Goal: Task Accomplishment & Management: Use online tool/utility

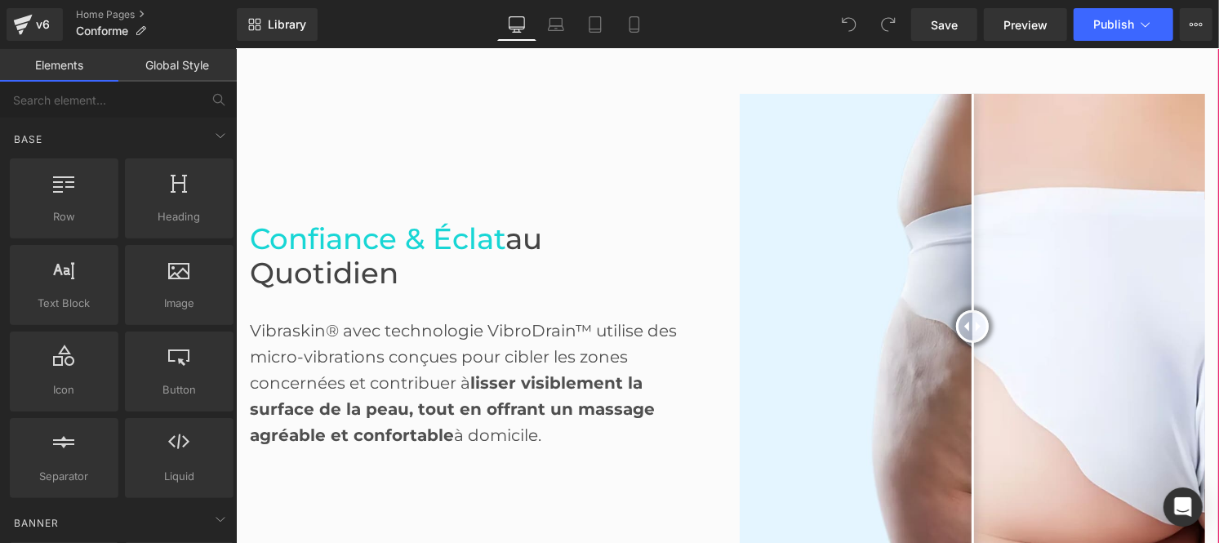
scroll to position [813, 0]
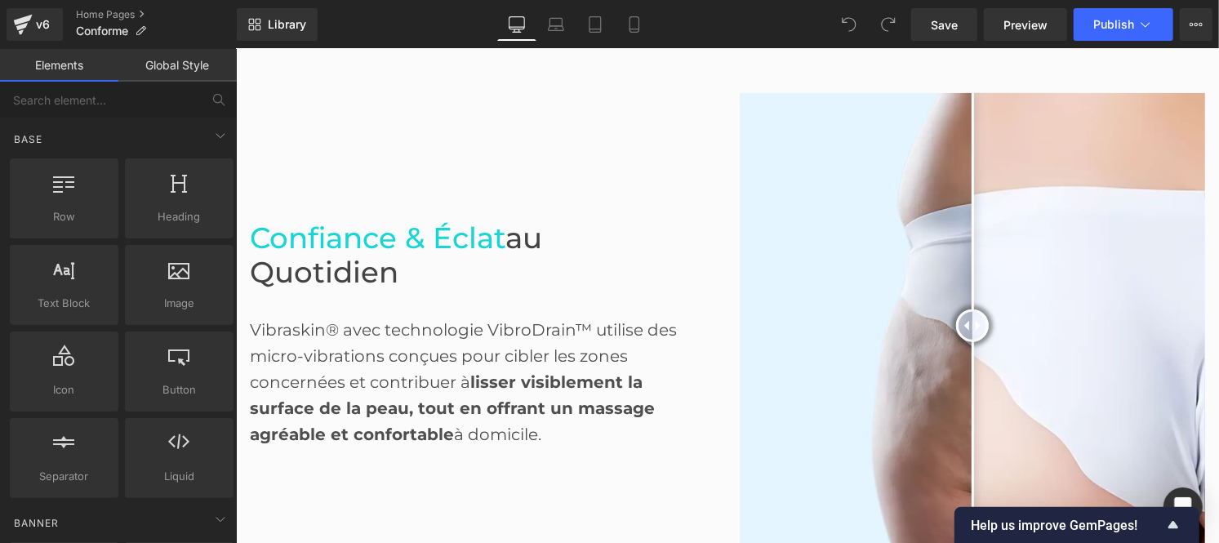
click at [185, 66] on link "Global Style" at bounding box center [177, 65] width 118 height 33
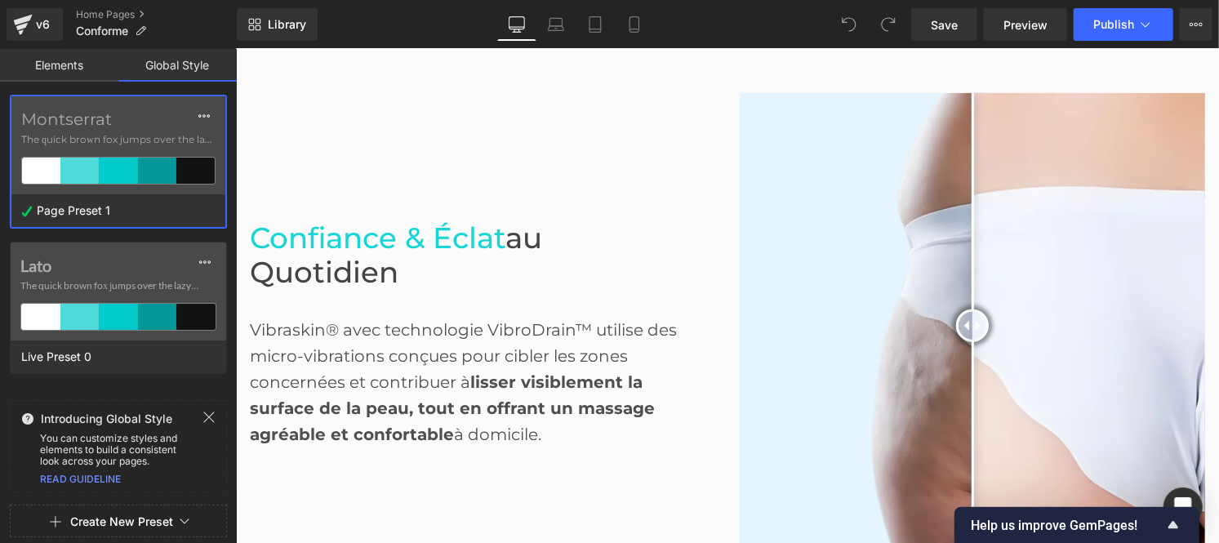
click at [116, 135] on span "The quick brown fox jumps over the lazy..." at bounding box center [118, 139] width 194 height 15
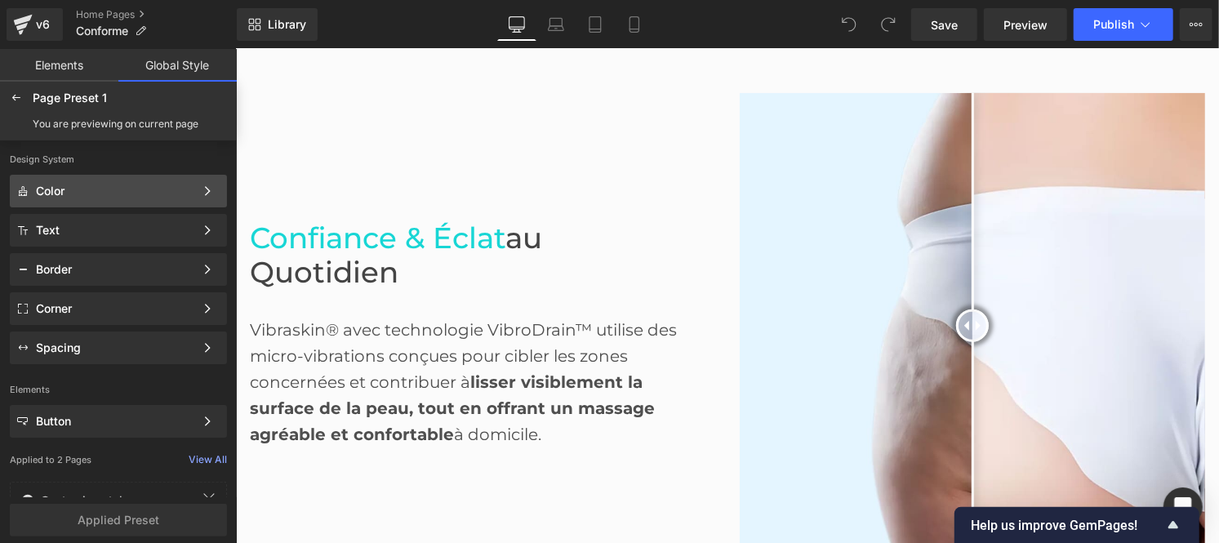
click at [88, 191] on div "Color" at bounding box center [115, 191] width 158 height 13
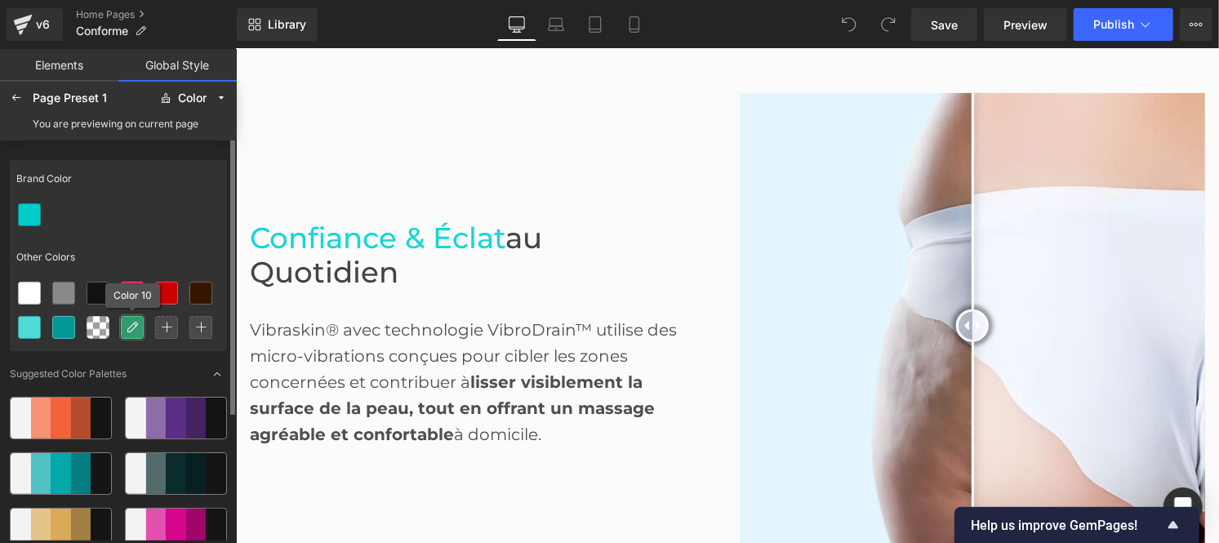
click at [126, 327] on icon at bounding box center [132, 327] width 13 height 13
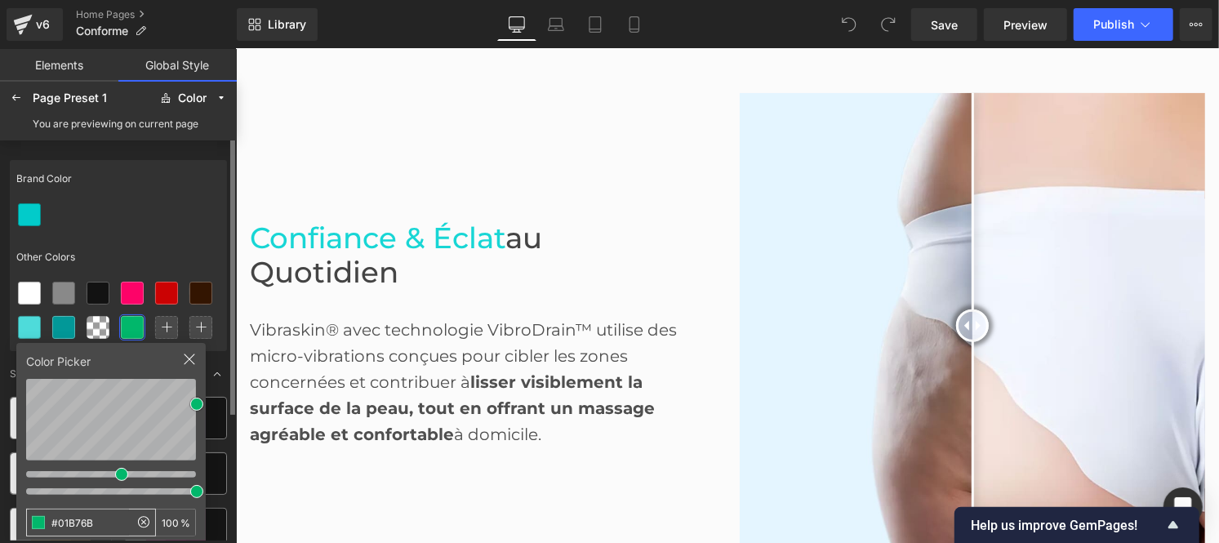
click at [103, 524] on input "#01B76B" at bounding box center [78, 523] width 102 height 26
click at [20, 93] on icon at bounding box center [16, 97] width 13 height 13
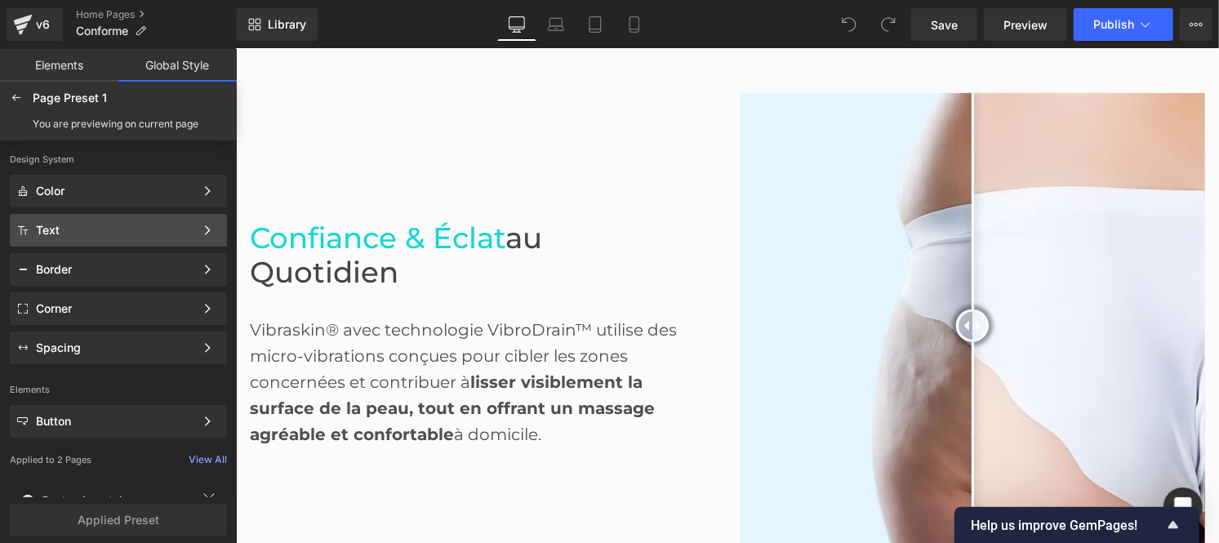
click at [82, 220] on div "Text Color Style Define a color palette and apply it to your pages 1 of 3 Next" at bounding box center [118, 230] width 217 height 33
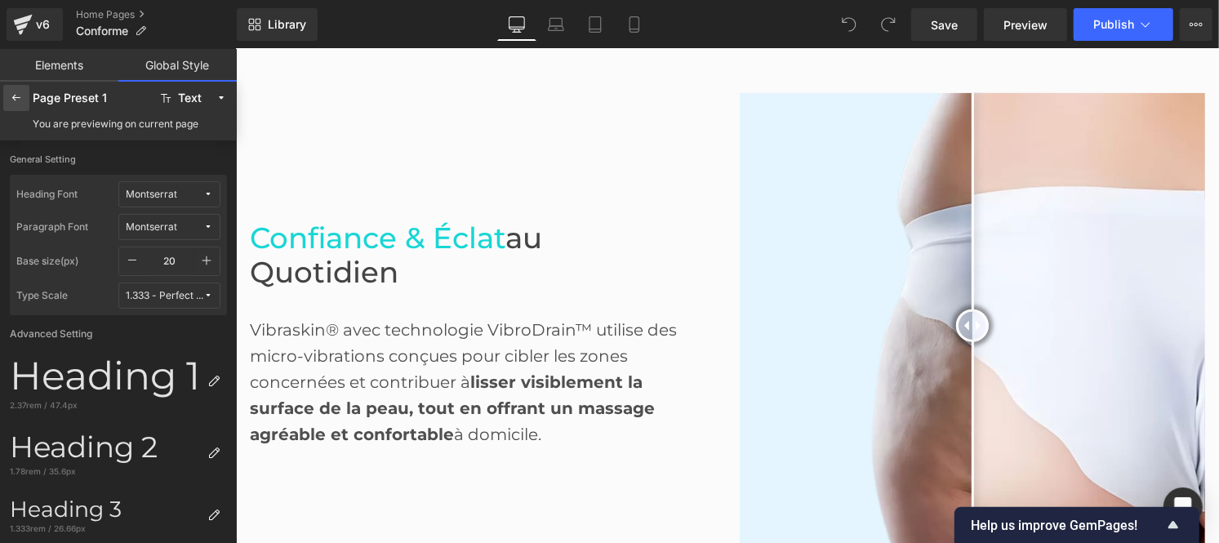
click at [19, 94] on icon at bounding box center [16, 97] width 13 height 13
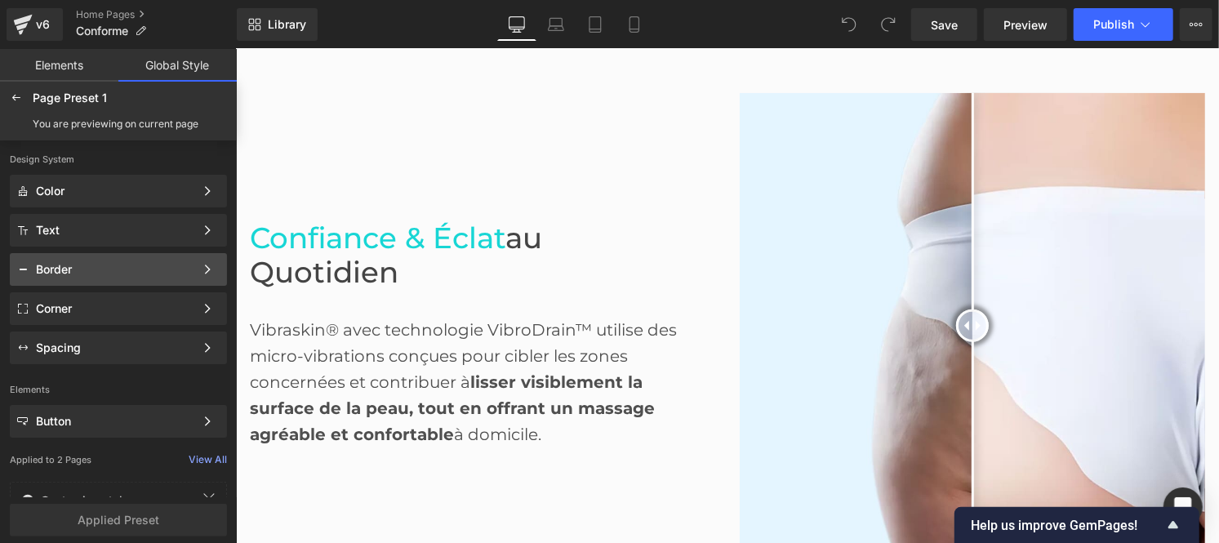
click at [77, 268] on div "Border" at bounding box center [115, 269] width 158 height 13
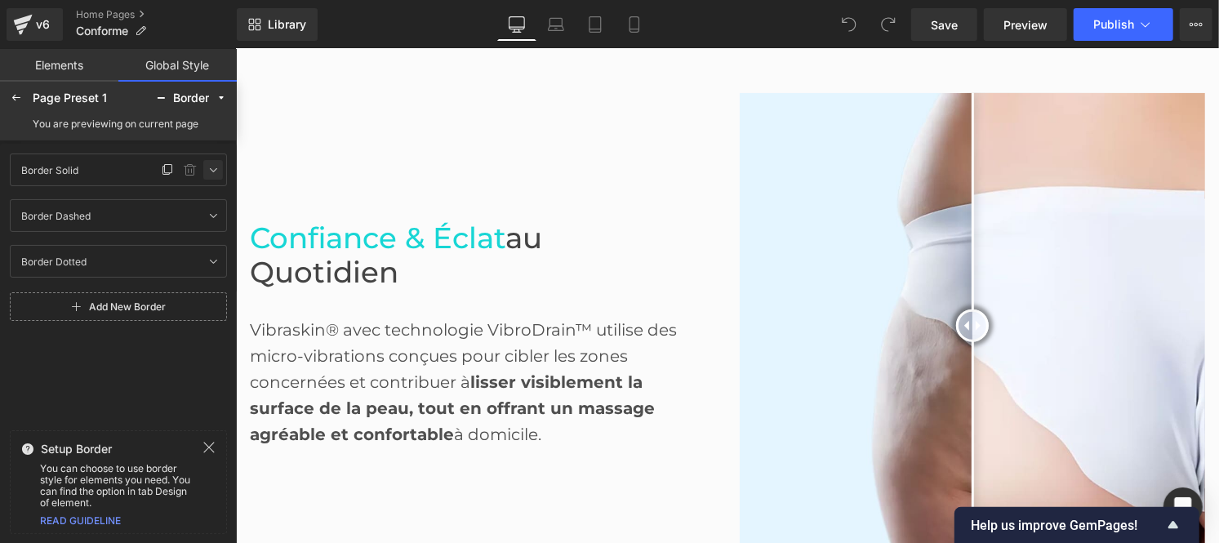
click at [215, 177] on link at bounding box center [213, 170] width 20 height 20
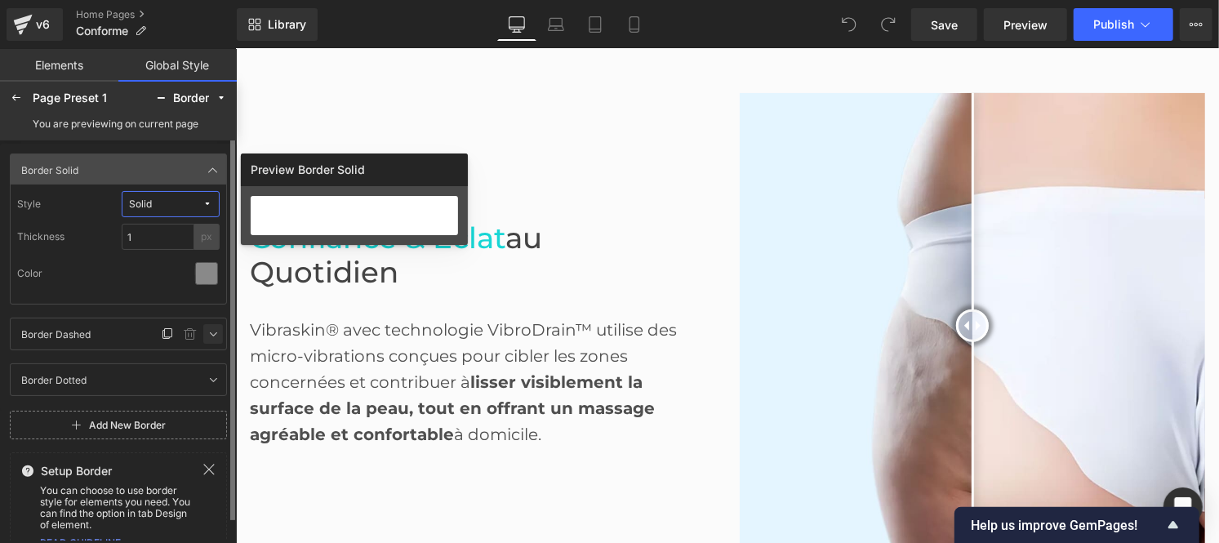
click at [210, 335] on icon at bounding box center [213, 333] width 13 height 13
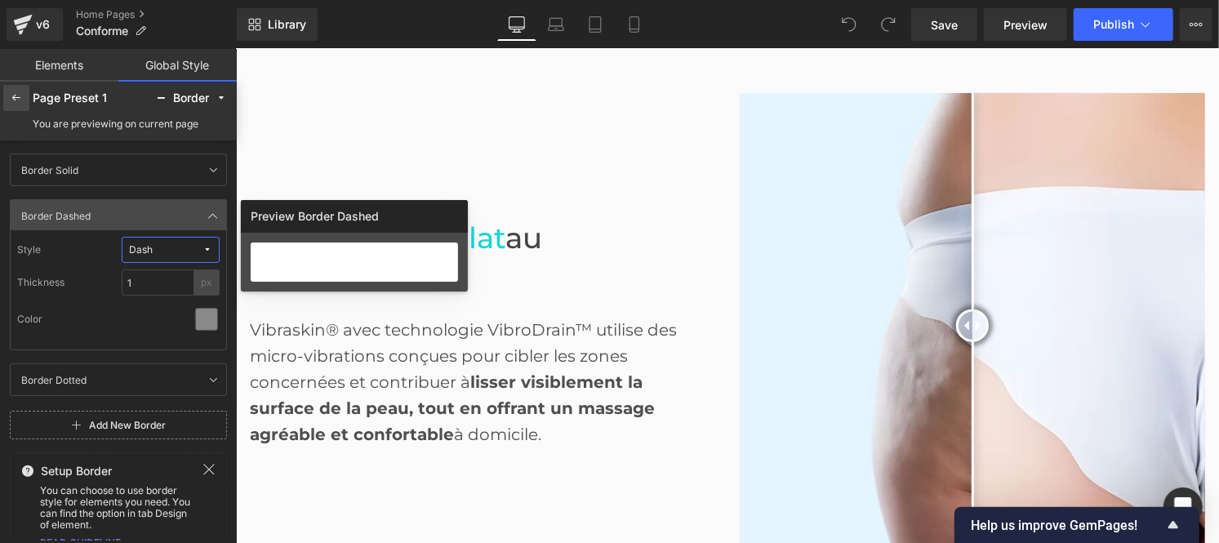
click at [21, 92] on icon at bounding box center [16, 97] width 13 height 13
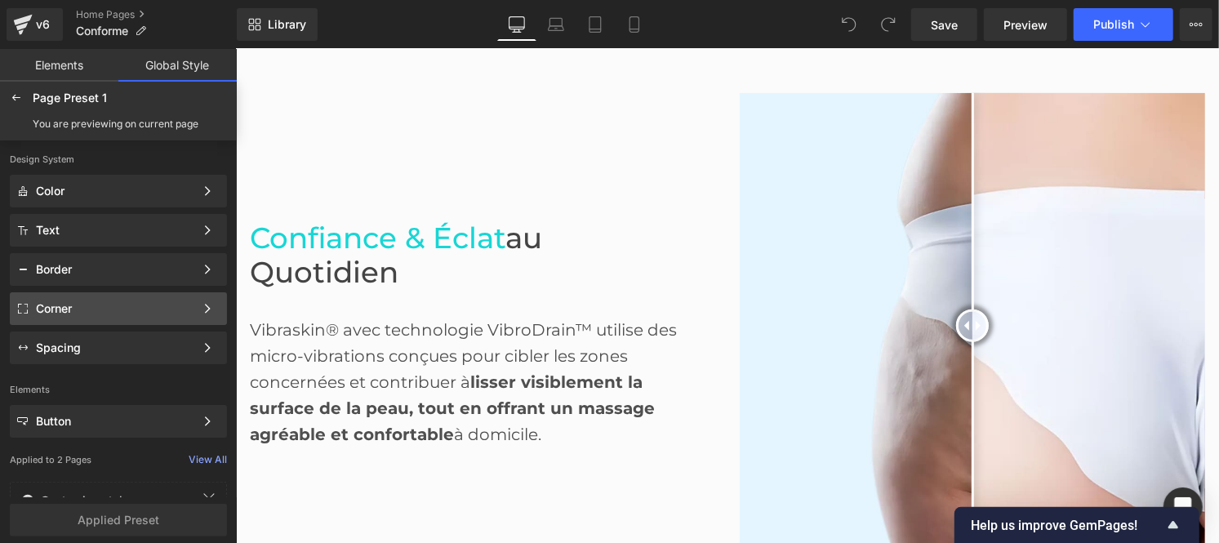
click at [79, 303] on div "Corner" at bounding box center [115, 308] width 158 height 13
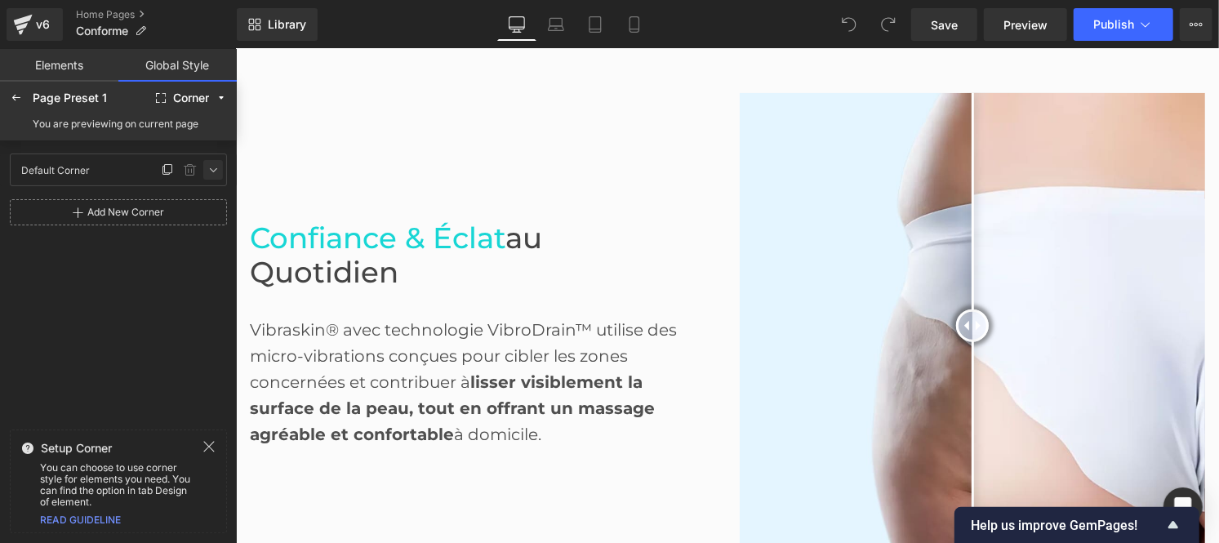
click at [208, 174] on icon at bounding box center [213, 169] width 13 height 13
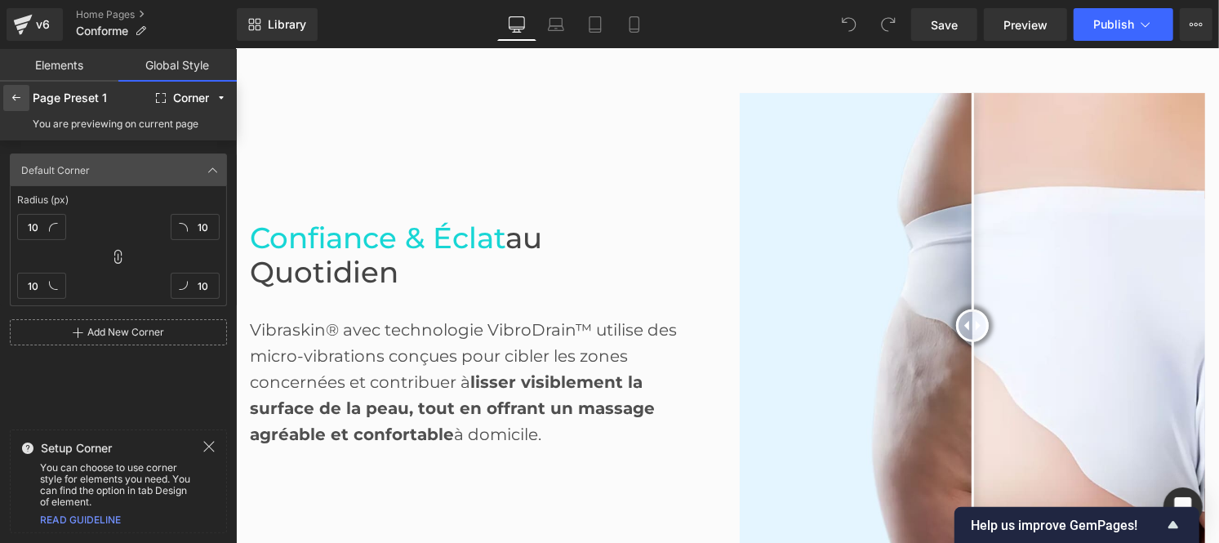
click at [16, 96] on icon at bounding box center [16, 97] width 13 height 13
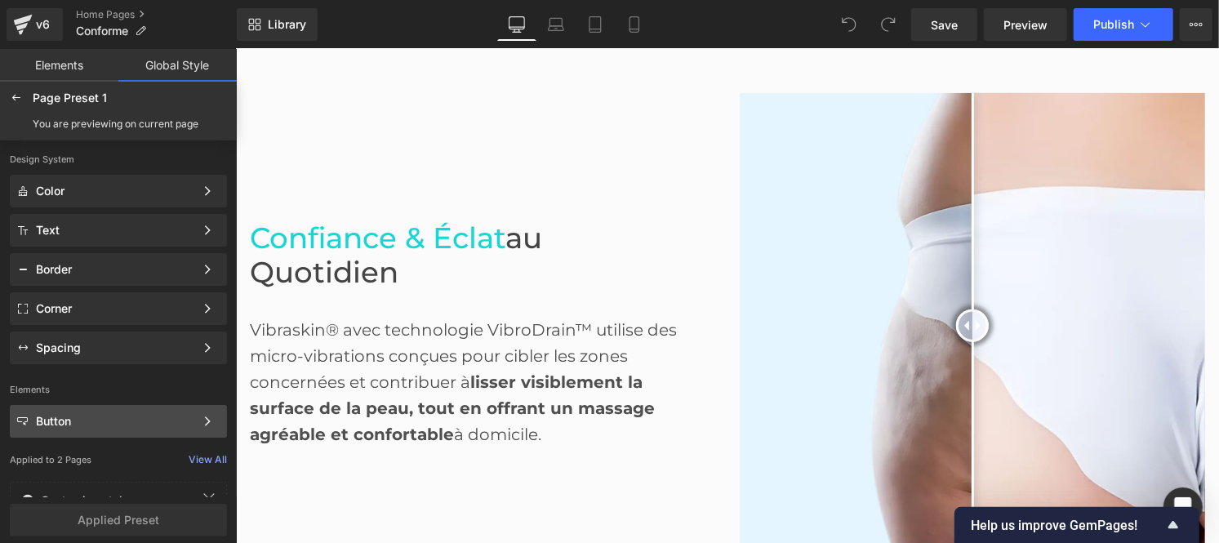
click at [77, 430] on div "Button Color Style Define a color palette and apply it to your pages 1 of 3 Next" at bounding box center [118, 421] width 217 height 33
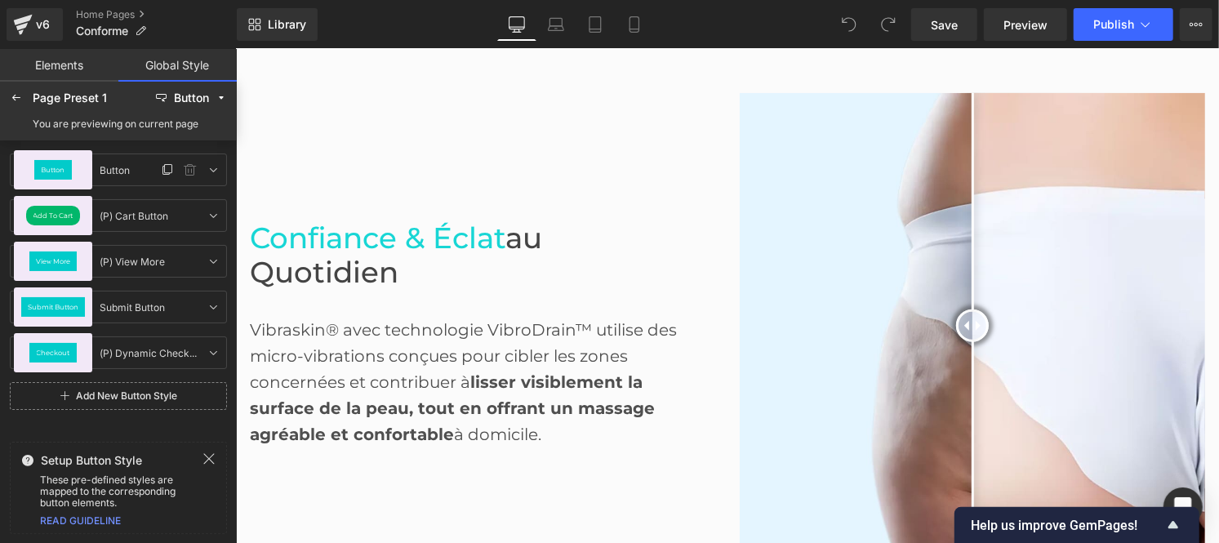
click at [49, 168] on span "Button" at bounding box center [54, 170] width 24 height 7
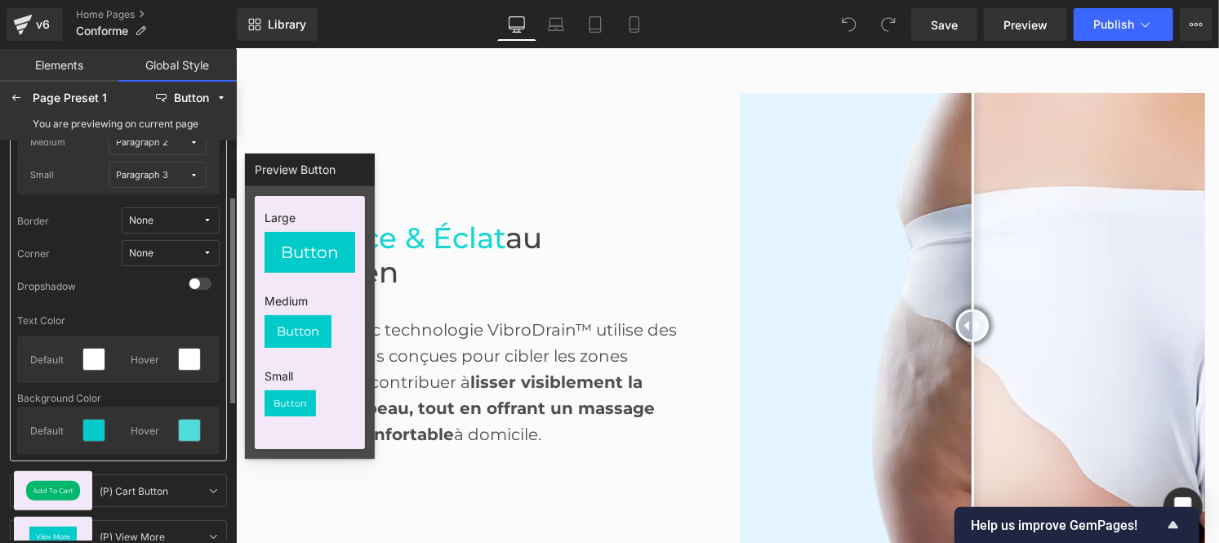
scroll to position [127, 0]
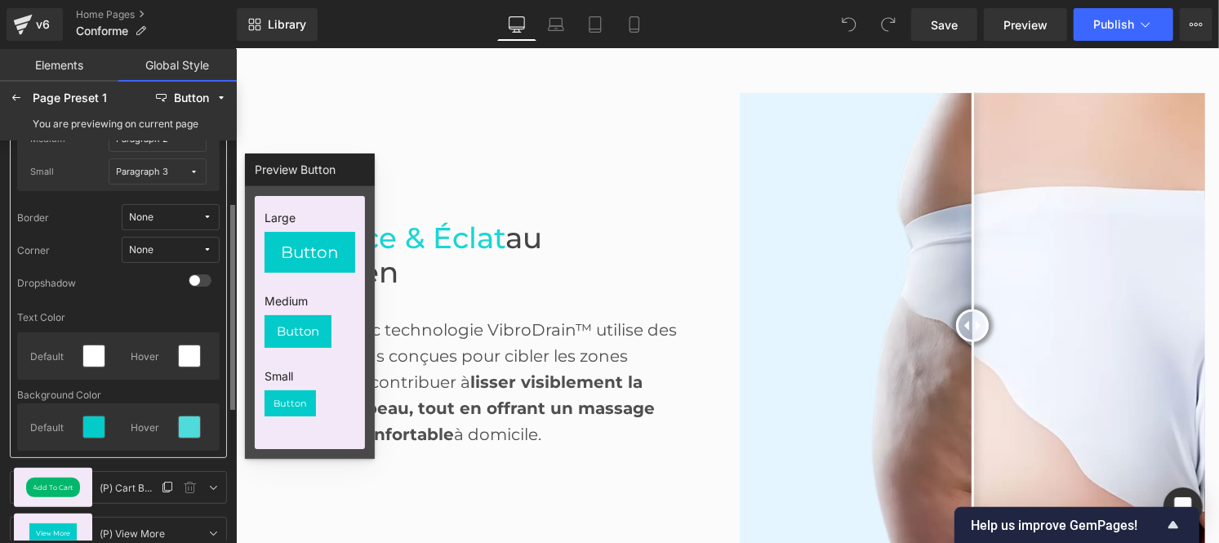
click at [45, 487] on span "Add To Cart" at bounding box center [53, 487] width 40 height 7
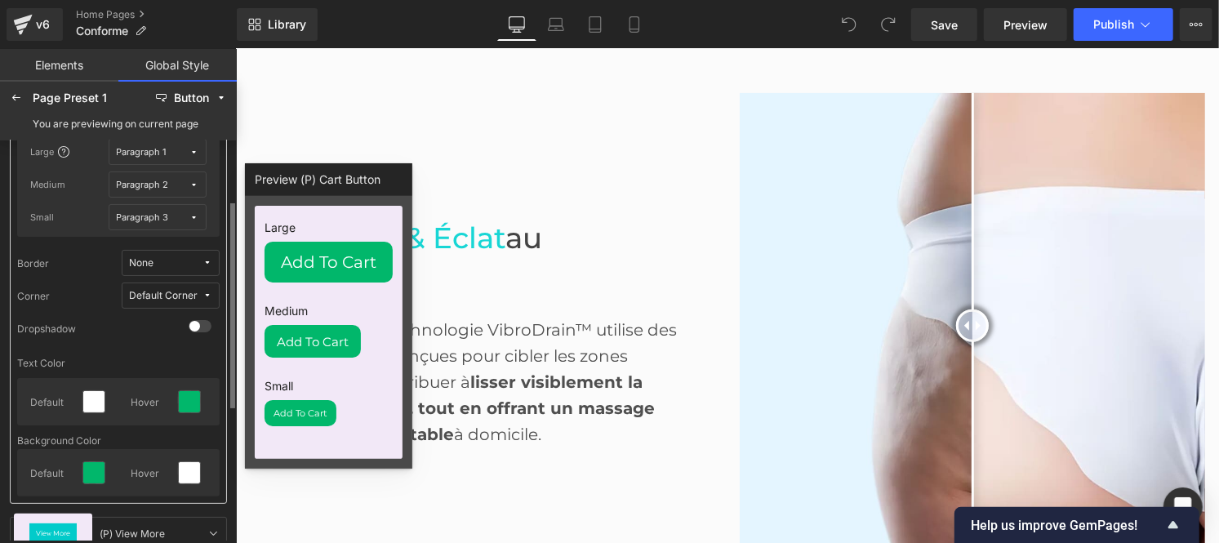
scroll to position [126, 0]
click at [16, 104] on icon at bounding box center [16, 97] width 13 height 13
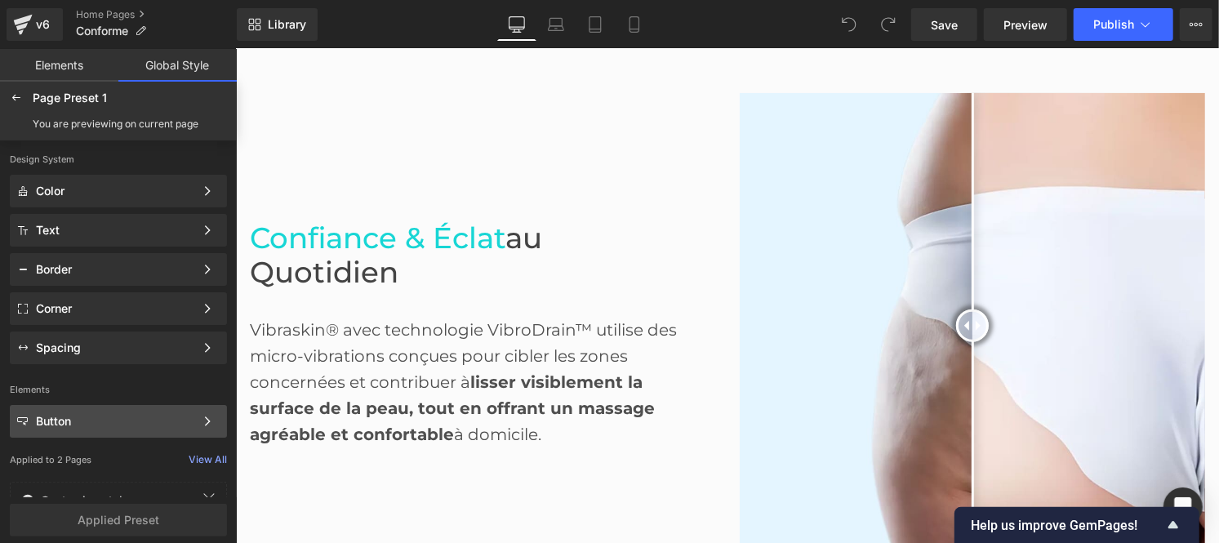
click at [62, 412] on div "Button Color Style Define a color palette and apply it to your pages 1 of 3 Next" at bounding box center [118, 421] width 217 height 33
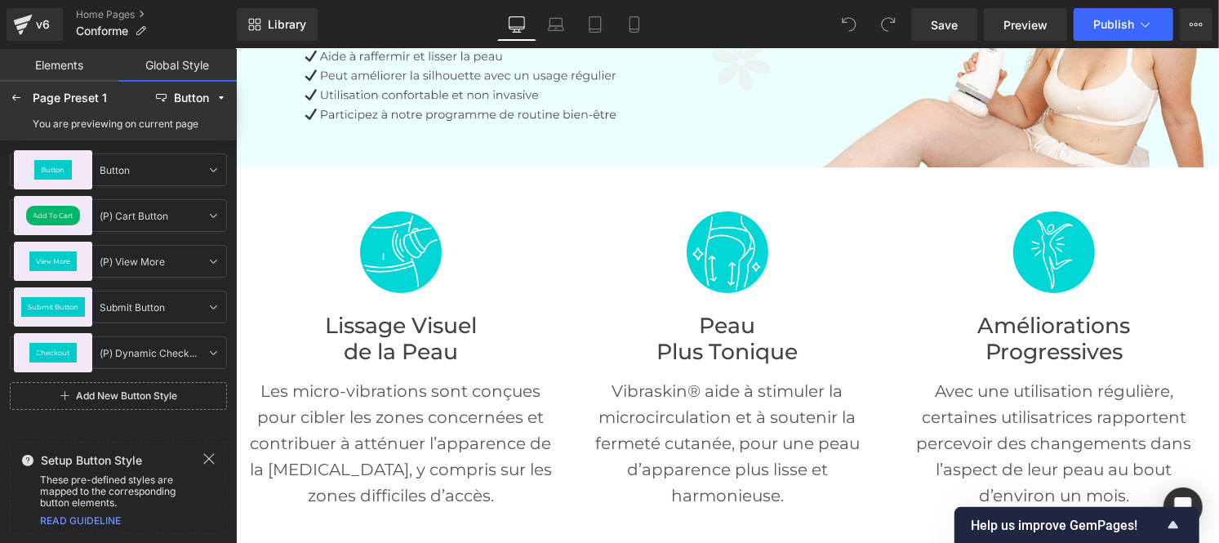
scroll to position [304, 0]
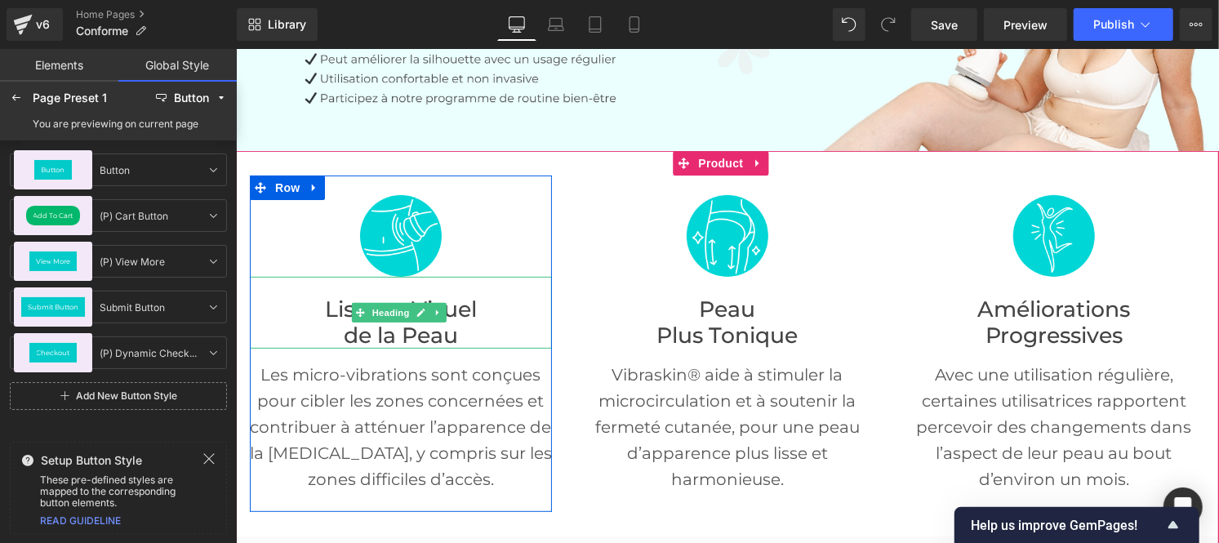
click at [390, 313] on span "Heading" at bounding box center [390, 312] width 44 height 20
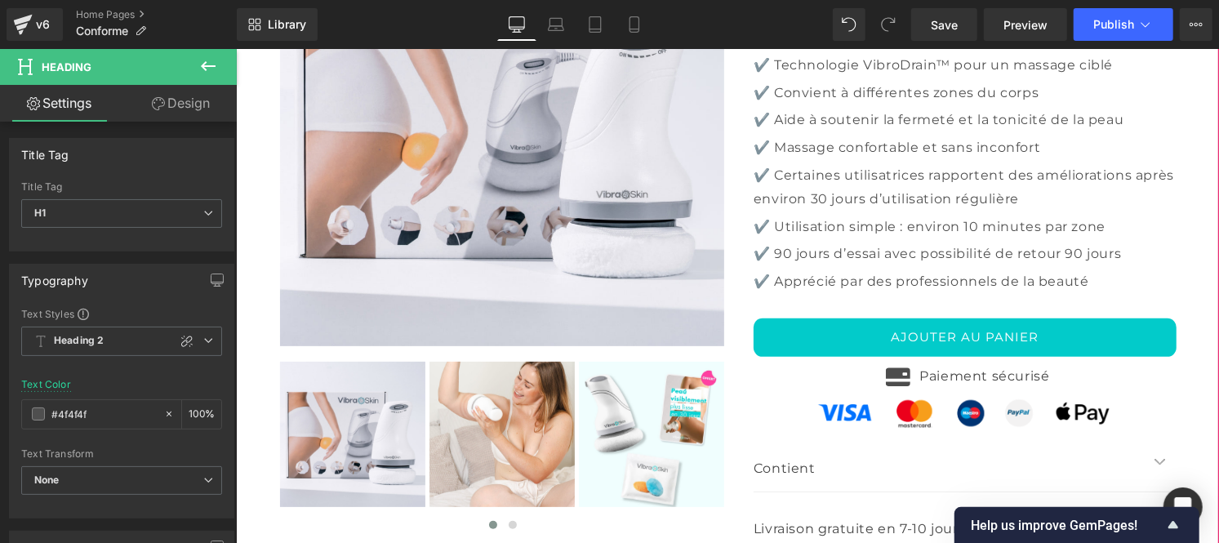
scroll to position [3640, 0]
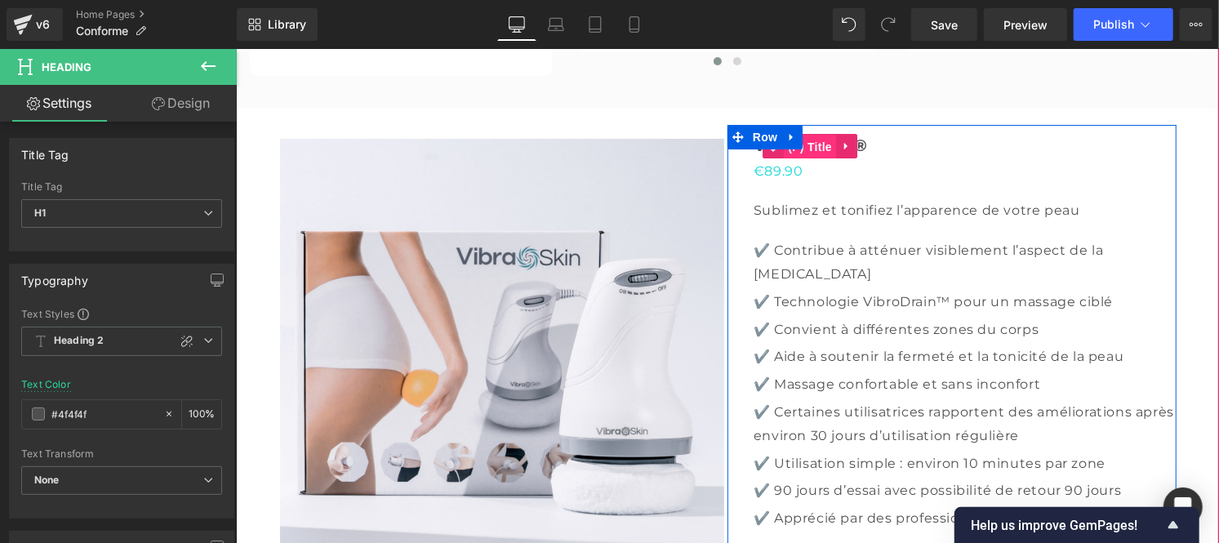
click at [817, 158] on span "(P) Title" at bounding box center [809, 146] width 52 height 24
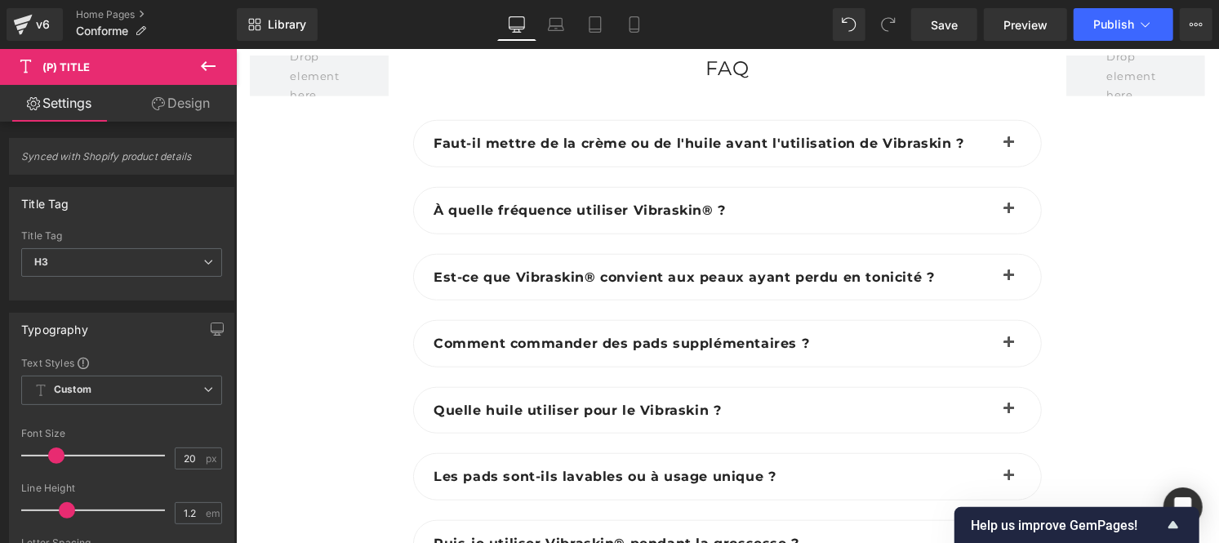
scroll to position [4382, 0]
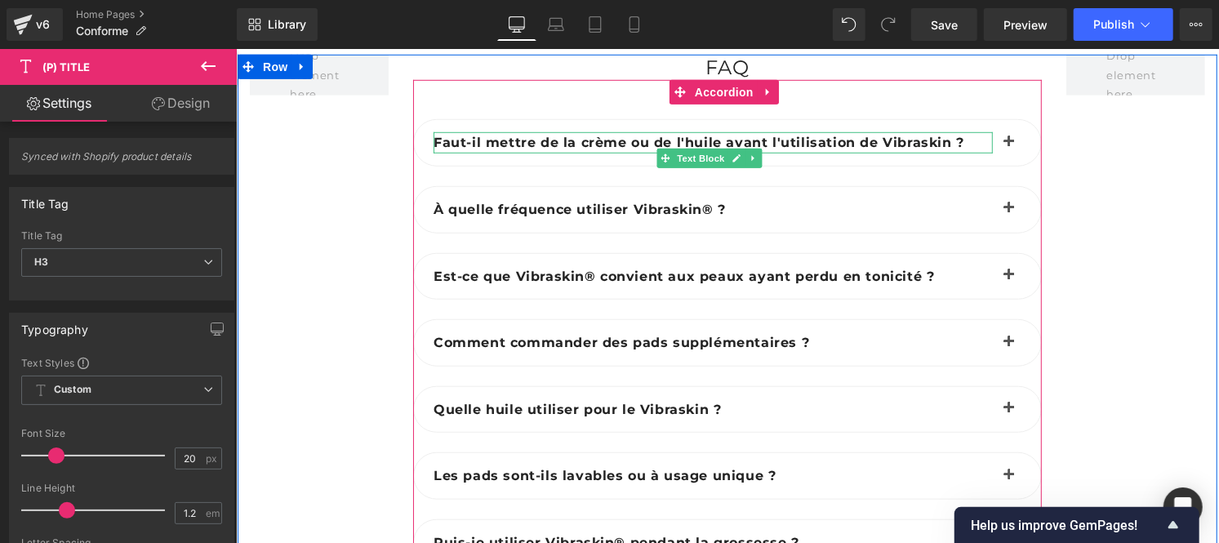
click at [464, 149] on span "Faut-il mettre de la crème ou de l'huile avant l'utilisation de Vibraskin ?" at bounding box center [698, 142] width 531 height 16
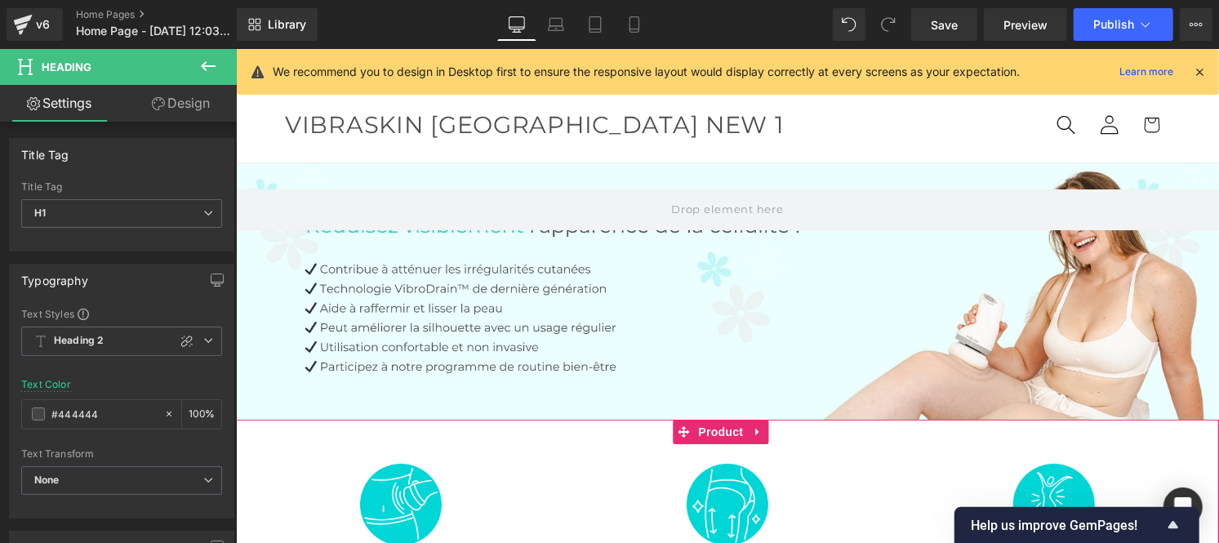
scroll to position [872, 0]
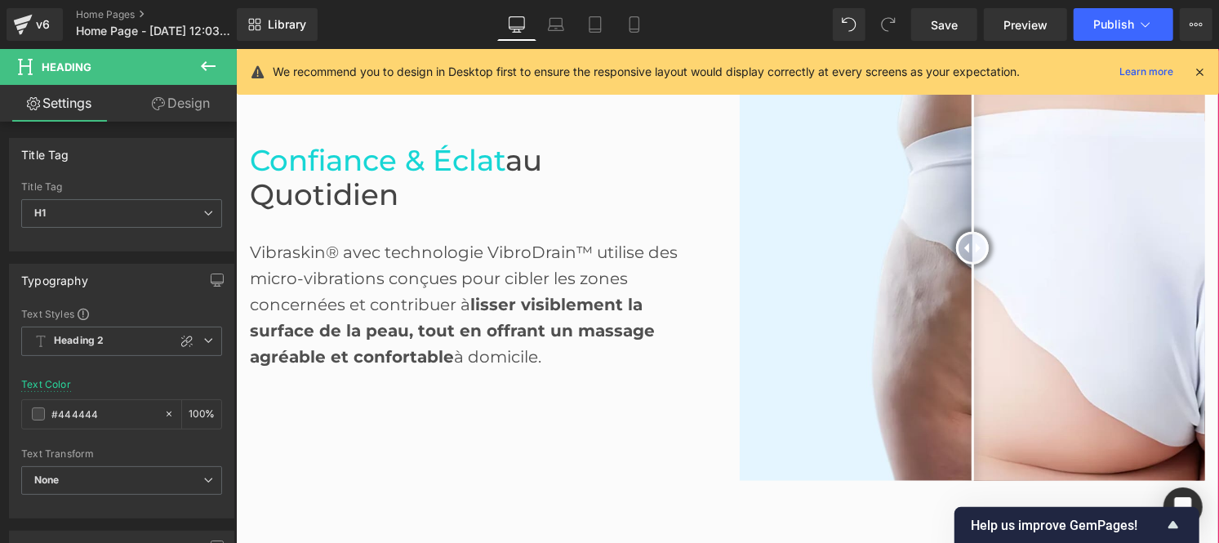
click at [335, 278] on div "Vibraskin® avec technologie VibroDrain™ utilise des micro-vibrations conçues po…" at bounding box center [468, 290] width 439 height 157
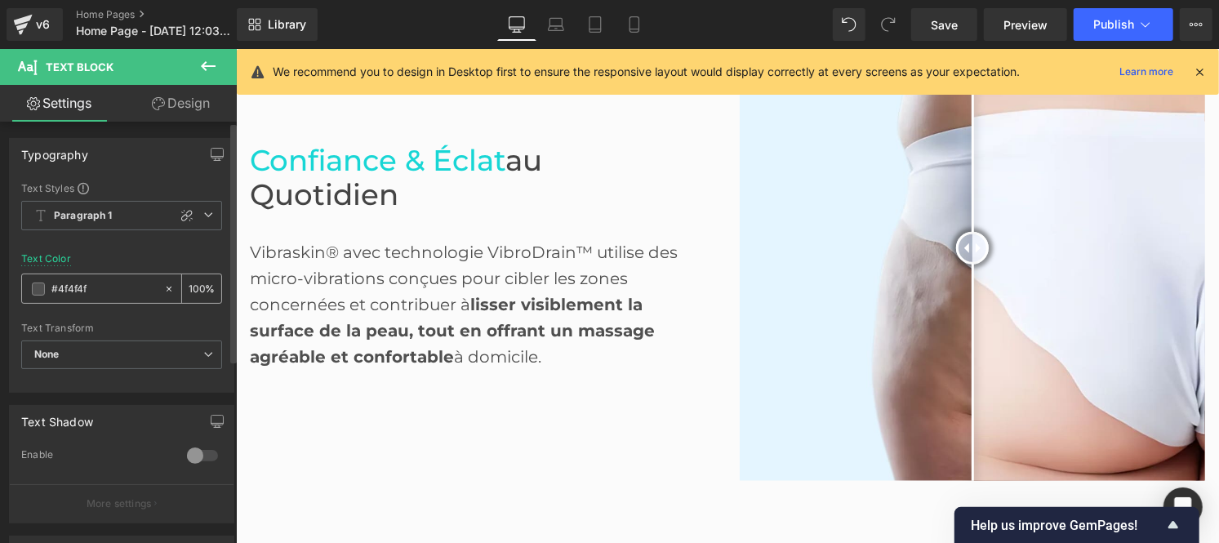
click at [99, 283] on input "#4f4f4f" at bounding box center [103, 289] width 105 height 18
type input "#444444"
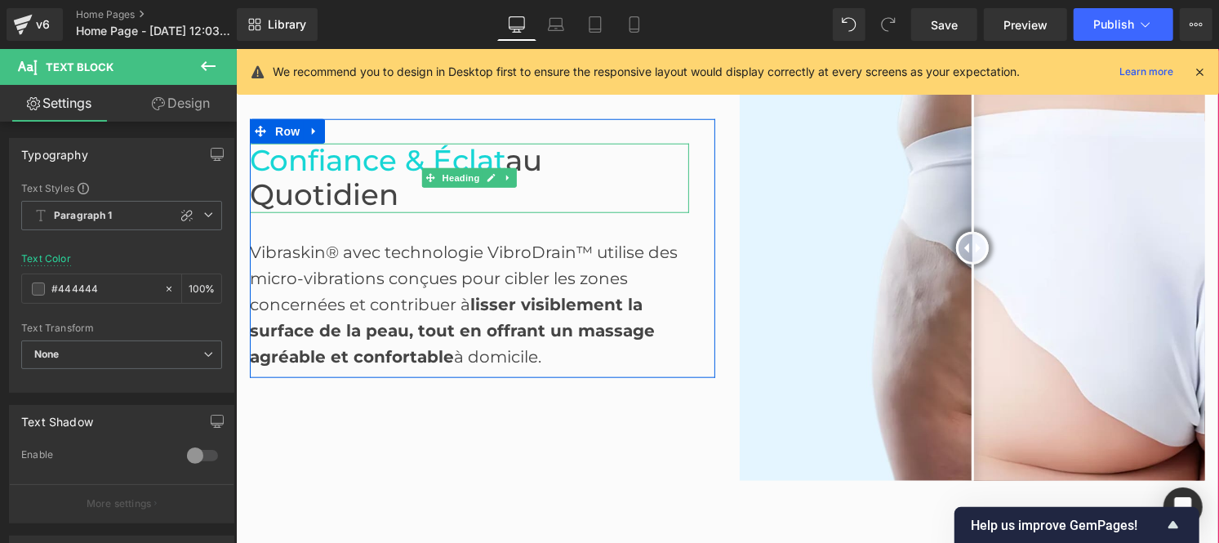
click at [317, 197] on span "au Quotidien" at bounding box center [395, 177] width 292 height 70
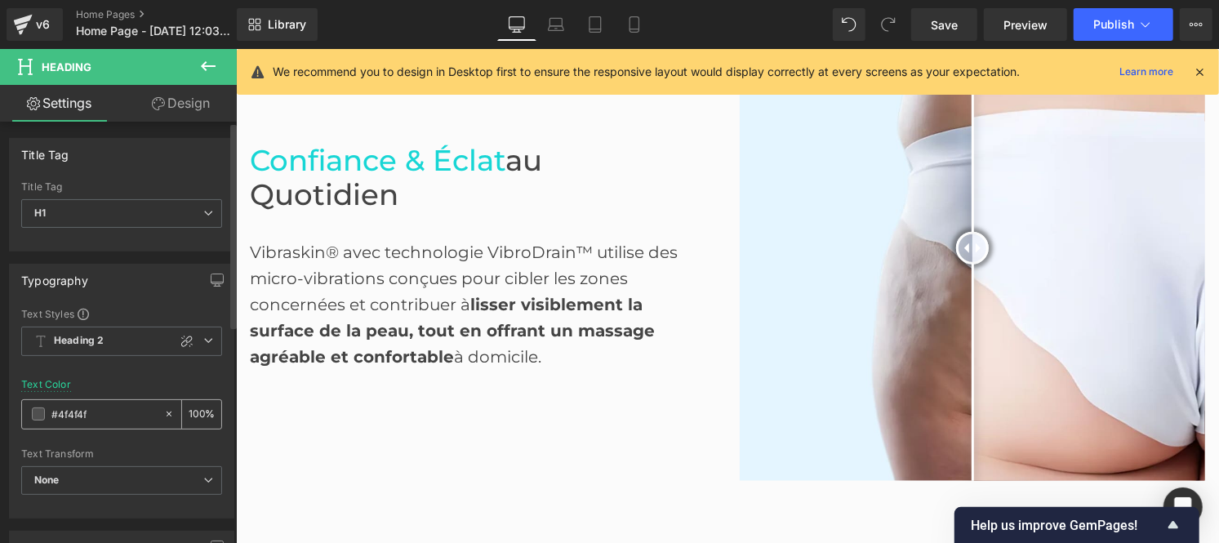
click at [95, 416] on input "#4f4f4f" at bounding box center [103, 414] width 105 height 18
paste input "44444"
type input "#444444"
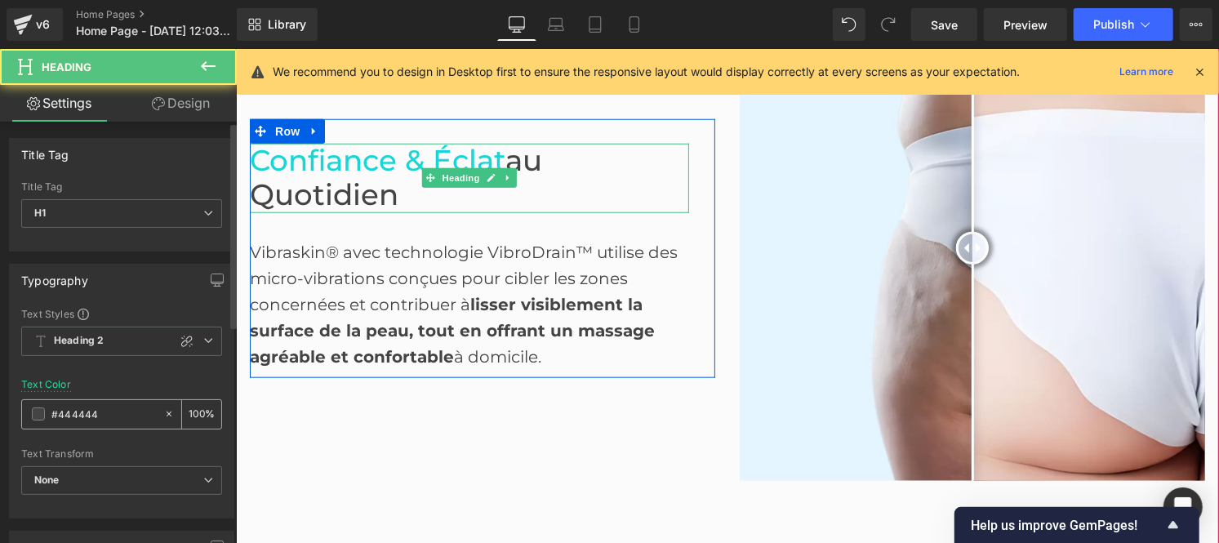
click at [348, 198] on span "au Quotidien" at bounding box center [395, 177] width 292 height 70
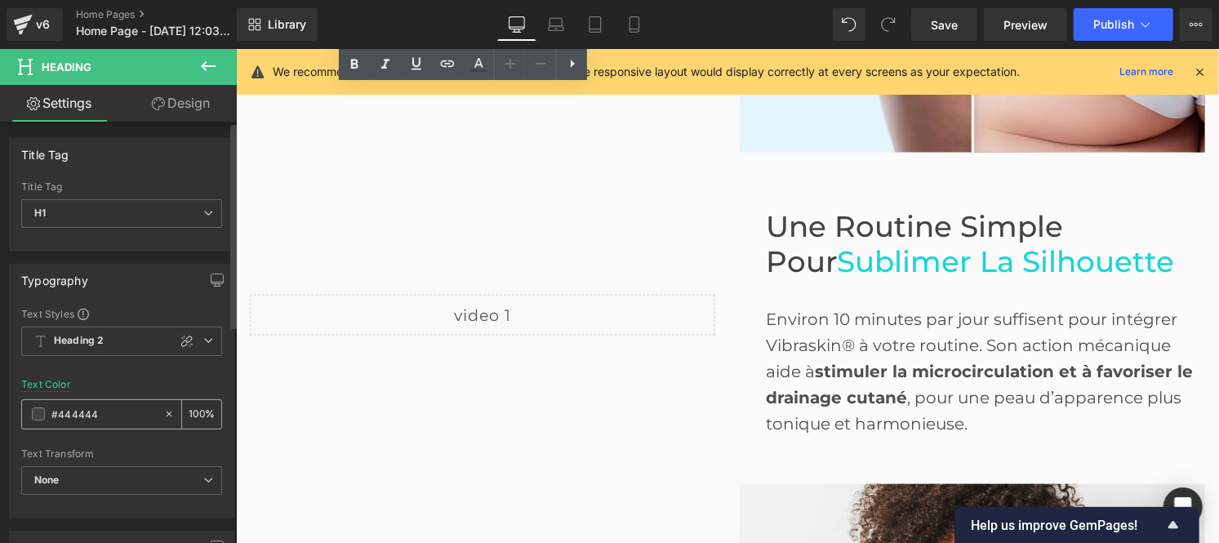
scroll to position [1201, 0]
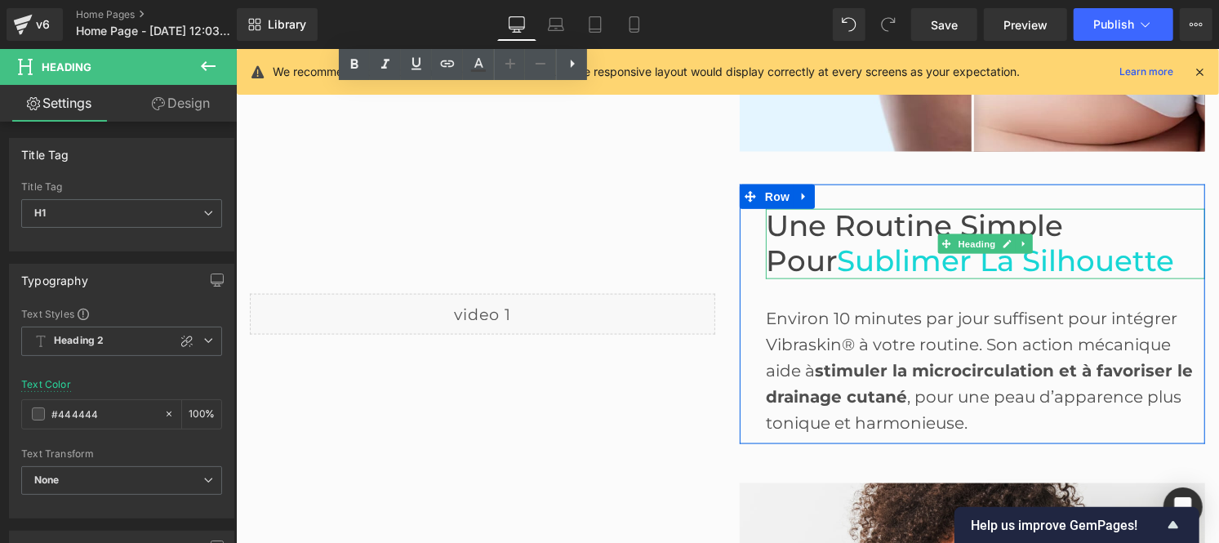
click at [839, 230] on span "Une Routine Simple pour" at bounding box center [913, 242] width 297 height 70
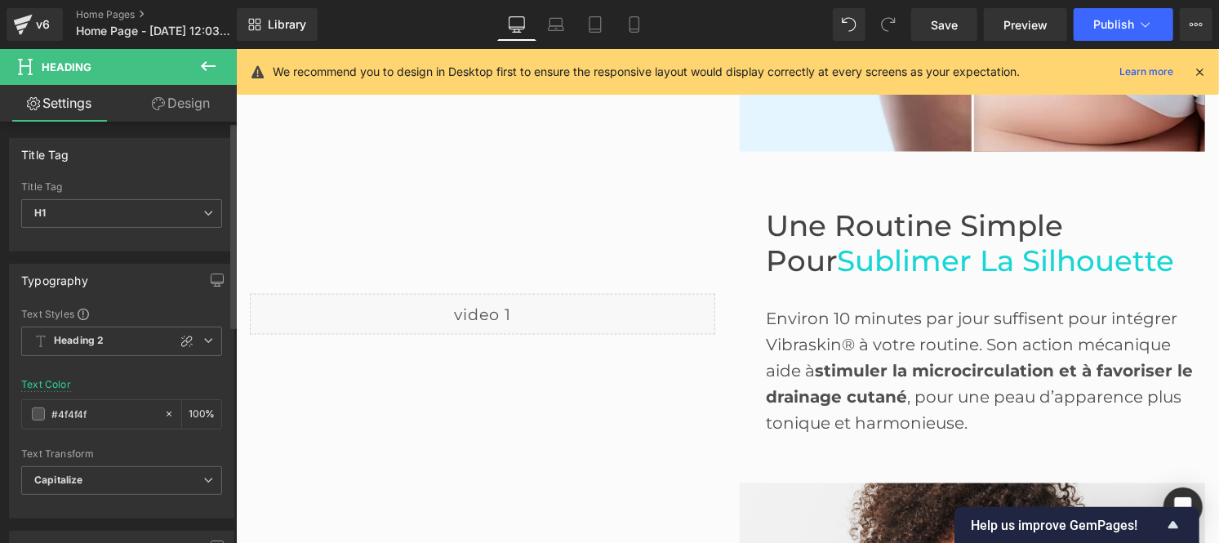
click at [88, 430] on div "Text Color #4f4f4f 100 %" at bounding box center [121, 413] width 201 height 69
click at [98, 413] on input "#4f4f4f" at bounding box center [103, 414] width 105 height 18
paste input "44444"
type input "#444444"
click at [825, 354] on div "Environ 10 minutes par jour suffisent pour intégrer Vibraskin® à votre routine.…" at bounding box center [984, 370] width 439 height 131
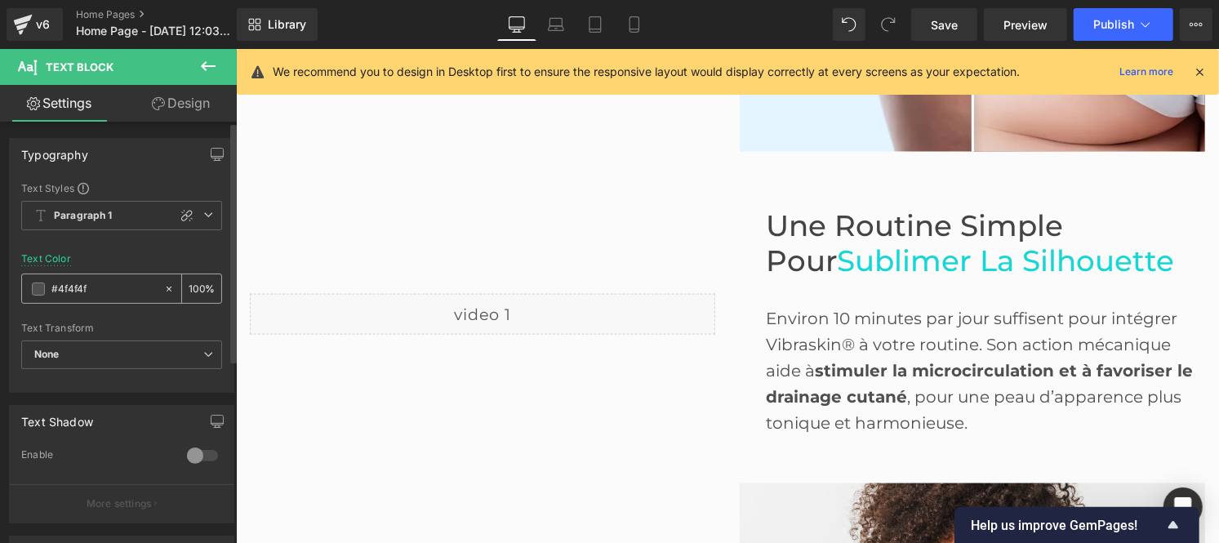
click at [101, 278] on div "#4f4f4f" at bounding box center [92, 288] width 141 height 29
click at [91, 289] on input "#4f4f4f" at bounding box center [103, 289] width 105 height 18
paste input "44444"
type input "#444444"
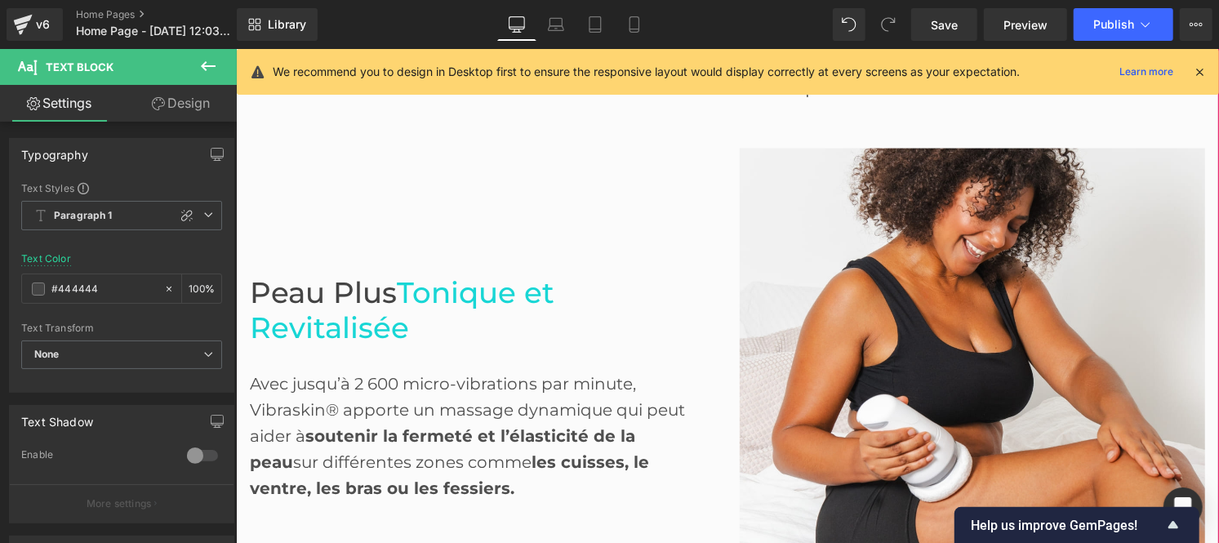
scroll to position [1545, 0]
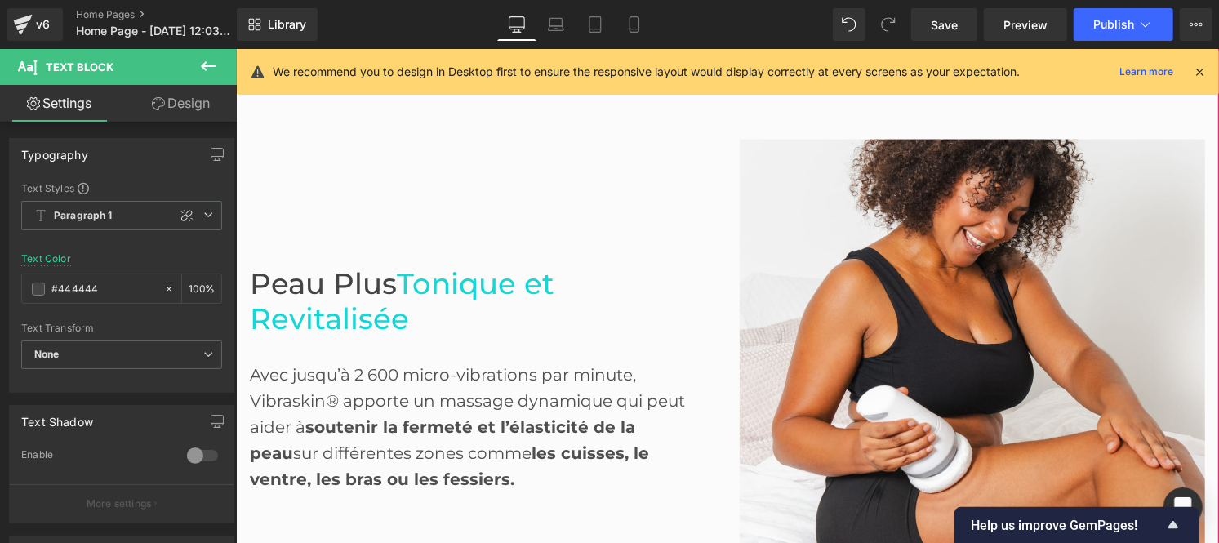
click at [302, 417] on span "soutenir la fermeté et l’élasticité de la peau" at bounding box center [441, 440] width 385 height 46
click at [110, 278] on div "#4f4f4f" at bounding box center [92, 288] width 141 height 29
click at [98, 283] on input "#4f4f4f" at bounding box center [103, 289] width 105 height 18
click at [322, 285] on span "Peau Plus" at bounding box center [322, 282] width 147 height 35
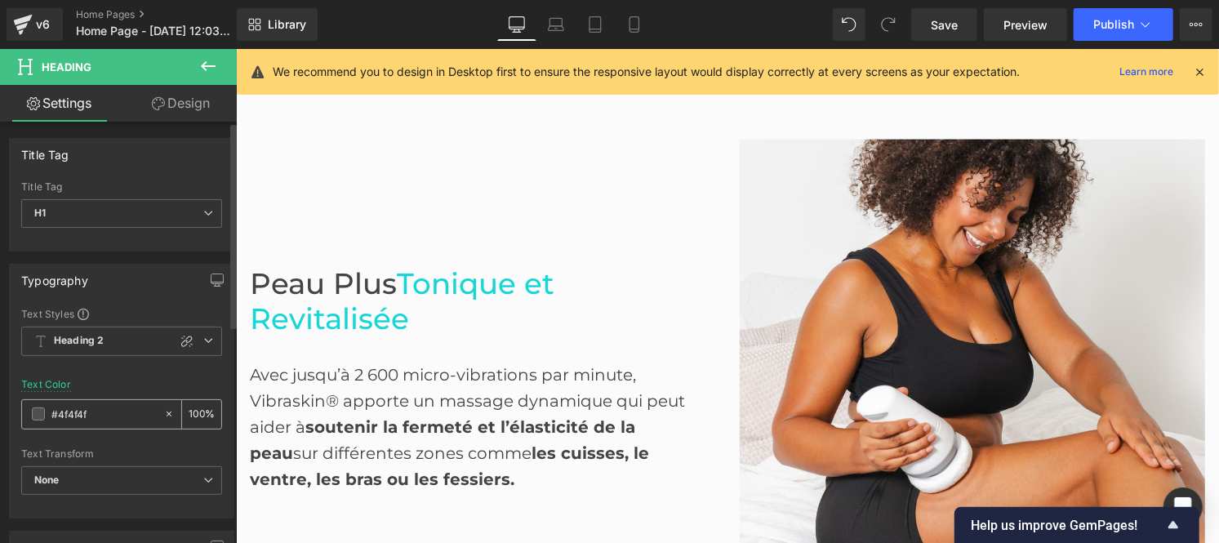
click at [104, 421] on input "#4f4f4f" at bounding box center [103, 414] width 105 height 18
type input "#444444"
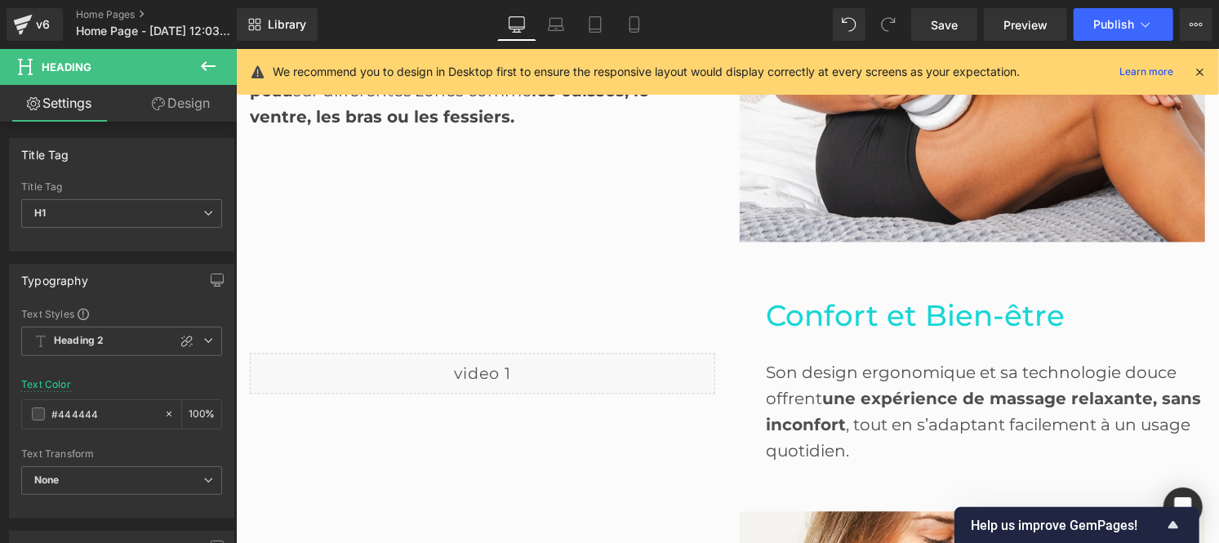
scroll to position [1909, 0]
click at [809, 404] on div "Son design ergonomique et sa technologie douce offrent une expérience de massag…" at bounding box center [984, 410] width 439 height 105
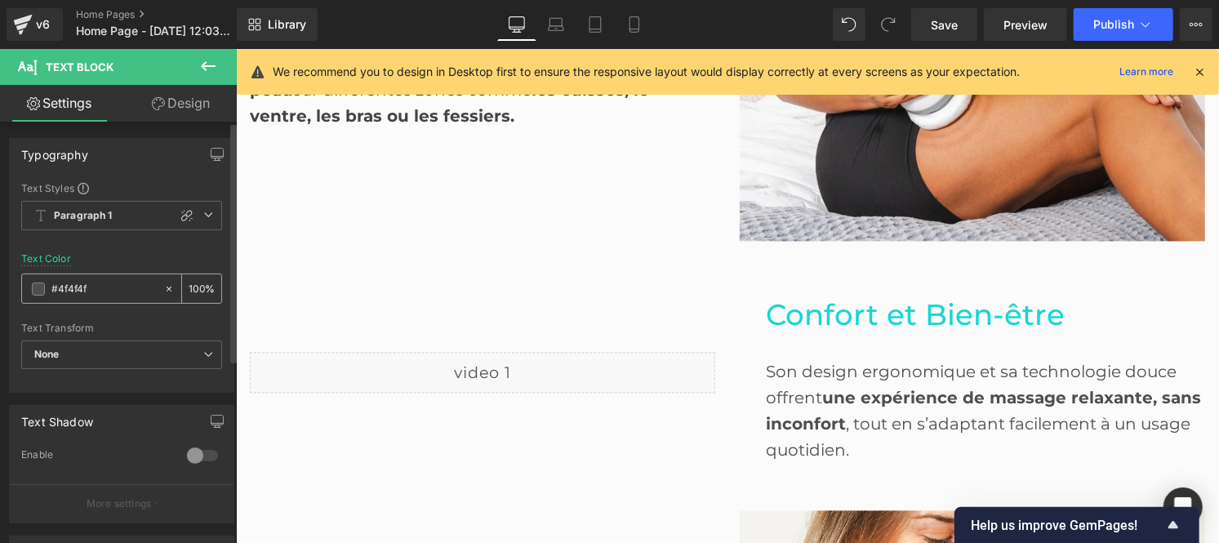
click at [94, 288] on input "#4f4f4f" at bounding box center [103, 289] width 105 height 18
type input "#444444"
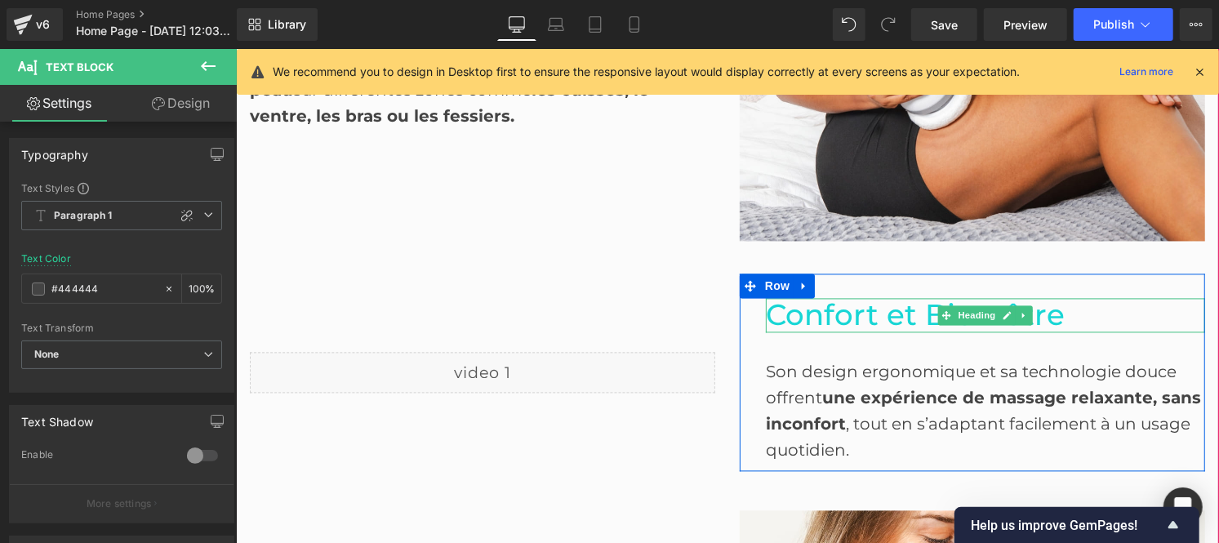
click at [817, 314] on span "Confort et Bien-être" at bounding box center [914, 313] width 299 height 35
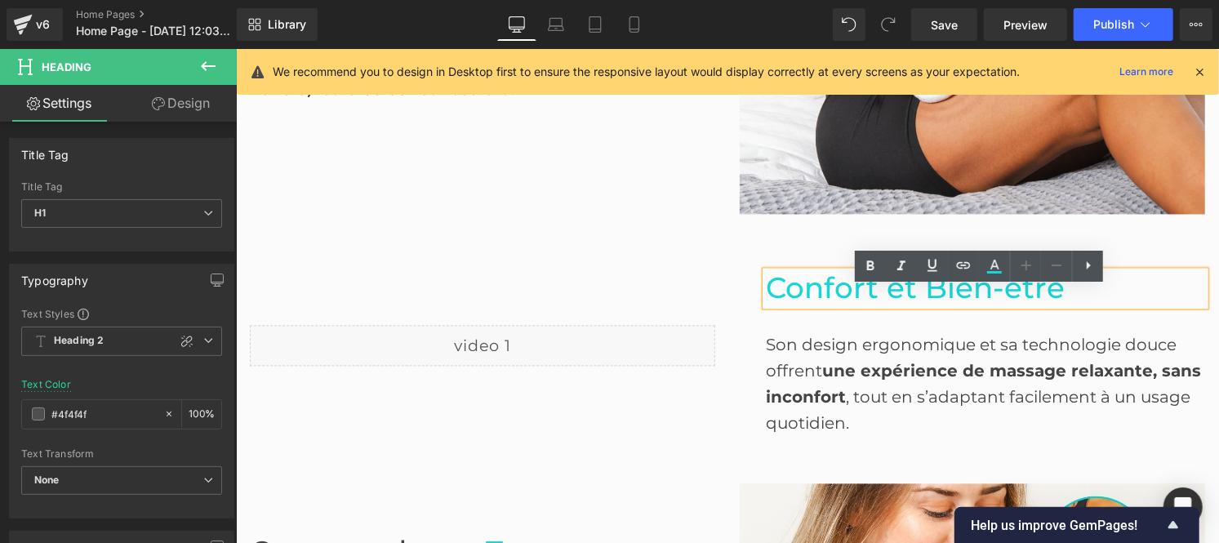
scroll to position [1937, 0]
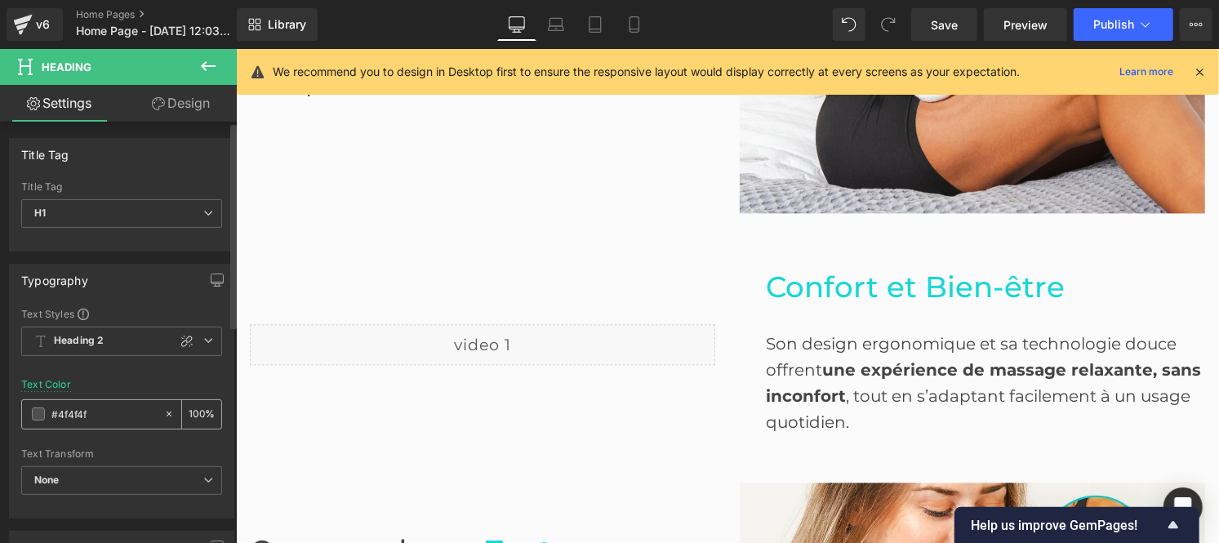
click at [100, 423] on input "#4f4f4f" at bounding box center [103, 414] width 105 height 18
type input "#444444"
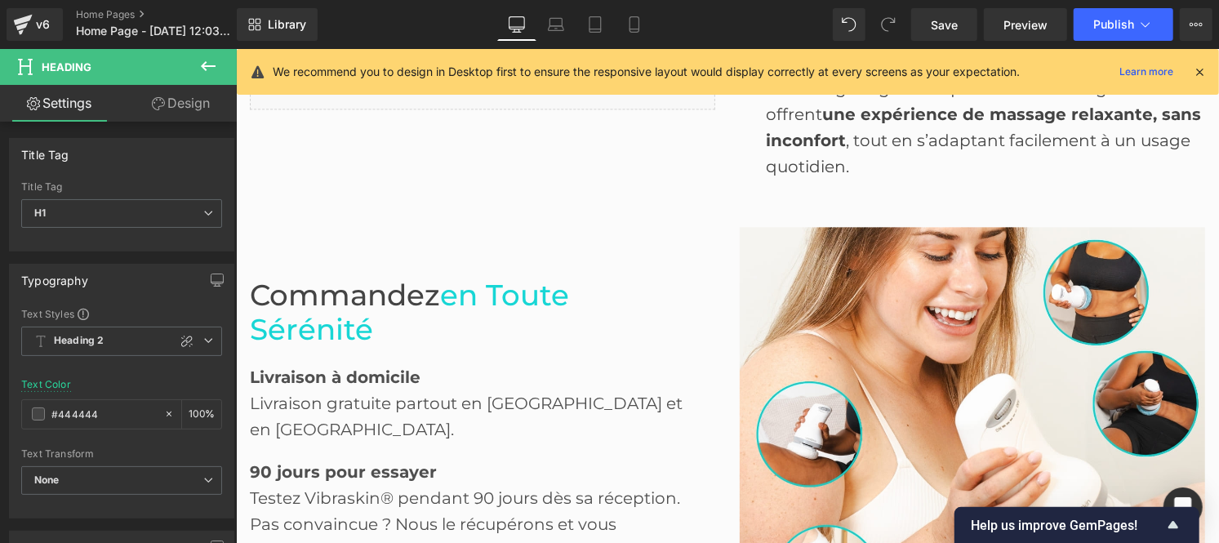
click at [329, 305] on span "Commandez" at bounding box center [344, 294] width 190 height 35
click at [99, 408] on input "#4f4f4f" at bounding box center [103, 414] width 105 height 18
type input "#444444"
click at [325, 416] on div "Livraison gratuite partout en [GEOGRAPHIC_DATA] et en [GEOGRAPHIC_DATA]." at bounding box center [468, 416] width 439 height 52
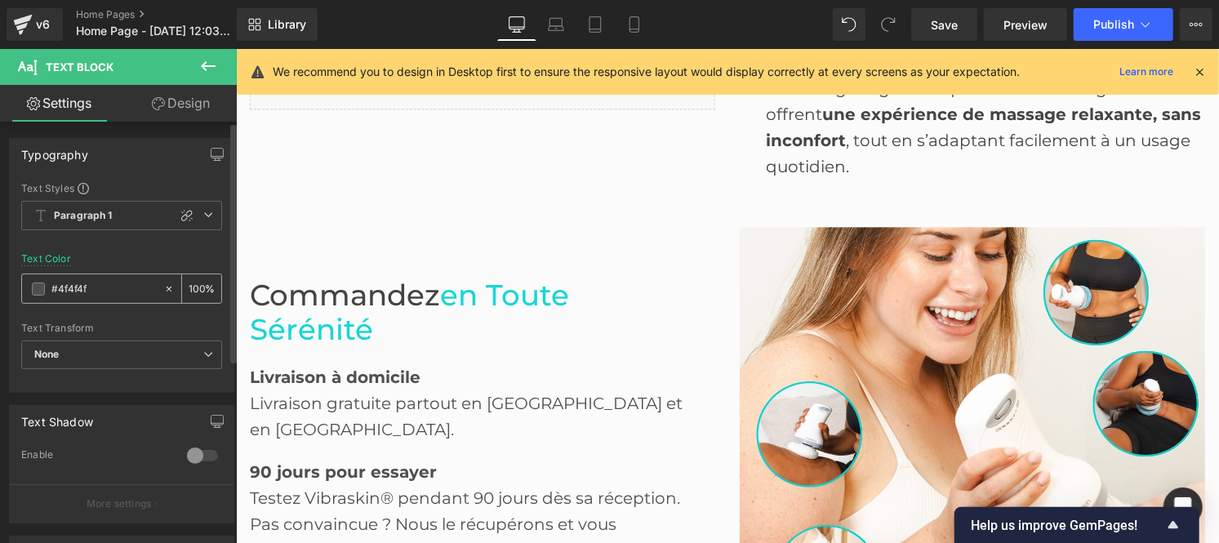
click at [94, 294] on input "#4f4f4f" at bounding box center [103, 289] width 105 height 18
type input "#444444"
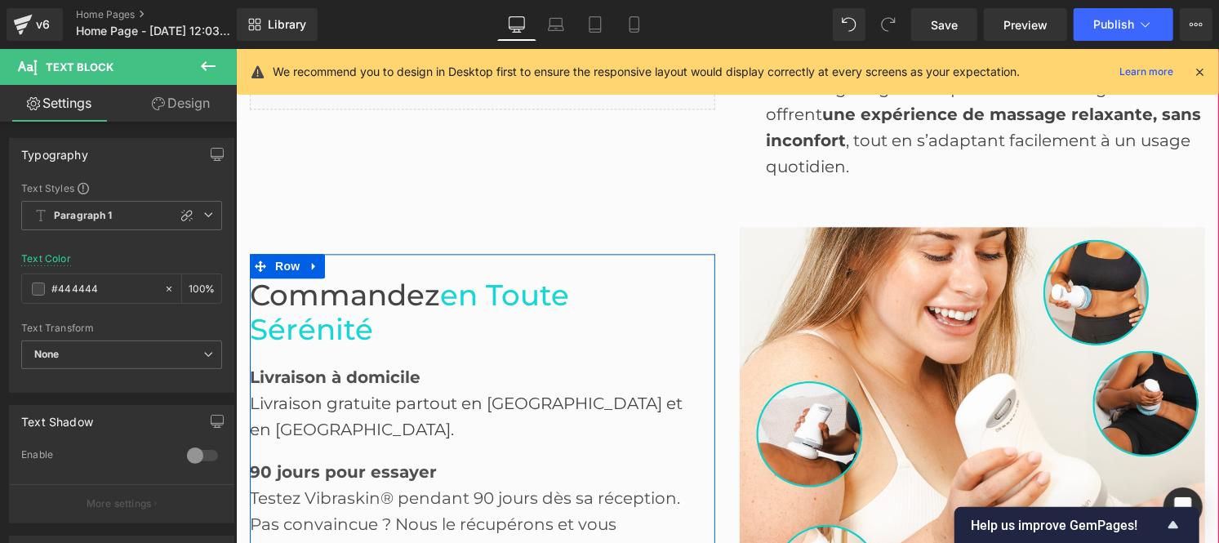
click at [291, 383] on b "Livraison à domicile" at bounding box center [334, 377] width 171 height 20
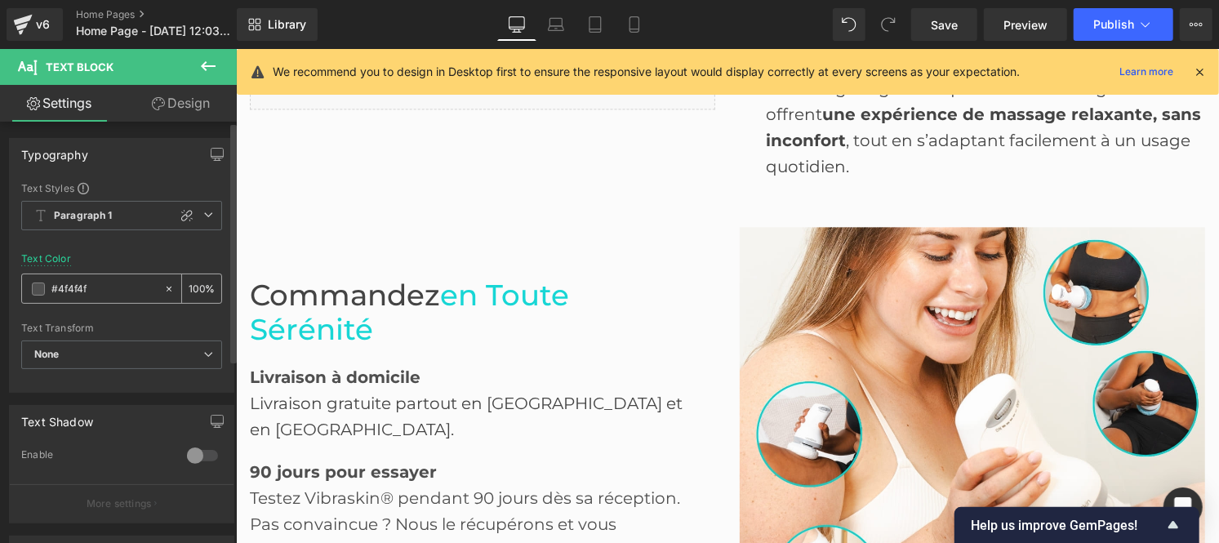
click at [90, 296] on input "#4f4f4f" at bounding box center [103, 289] width 105 height 18
paste input "44444"
type input "#444444"
click at [302, 461] on strong "90 jours pour essayer" at bounding box center [342, 471] width 187 height 20
click at [100, 283] on input "#4f4f4f" at bounding box center [103, 289] width 105 height 18
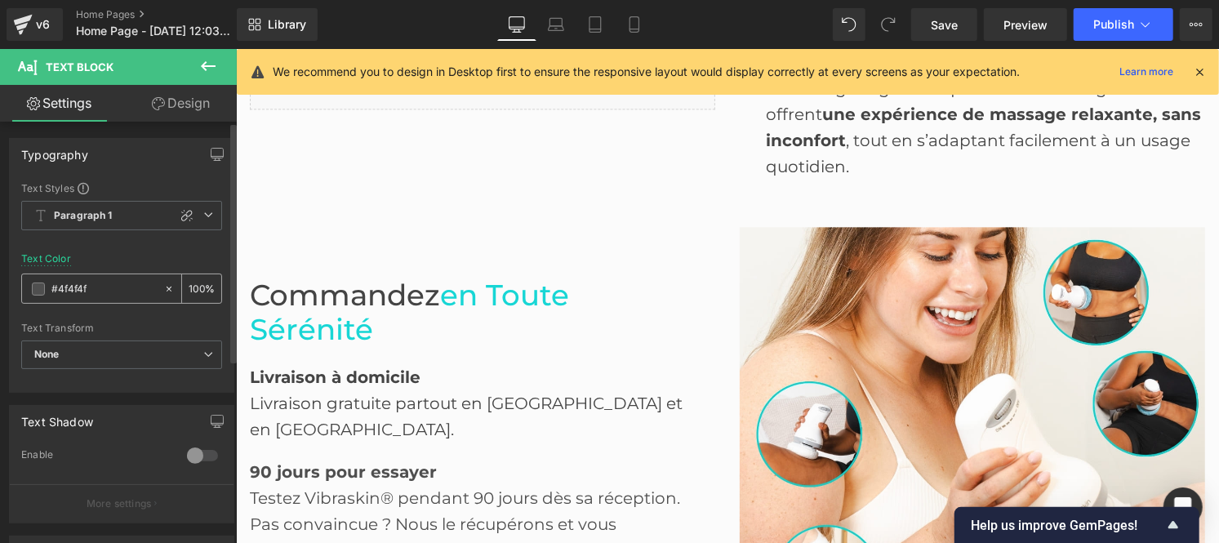
paste input "44444"
type input "#444444"
click at [301, 484] on div "Testez Vibraskin® pendant 90 jours dès sa réception. Pas convaincue ? Nous le r…" at bounding box center [468, 523] width 439 height 78
click at [105, 294] on input "#4f4f4f" at bounding box center [103, 289] width 105 height 18
type input "#444444"
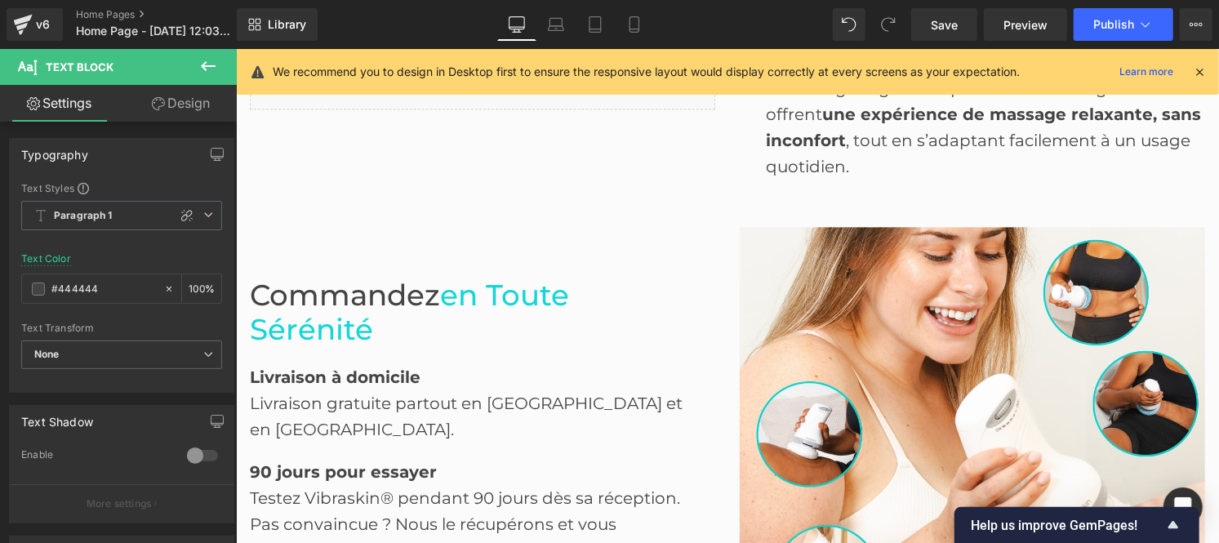
scroll to position [2447, 0]
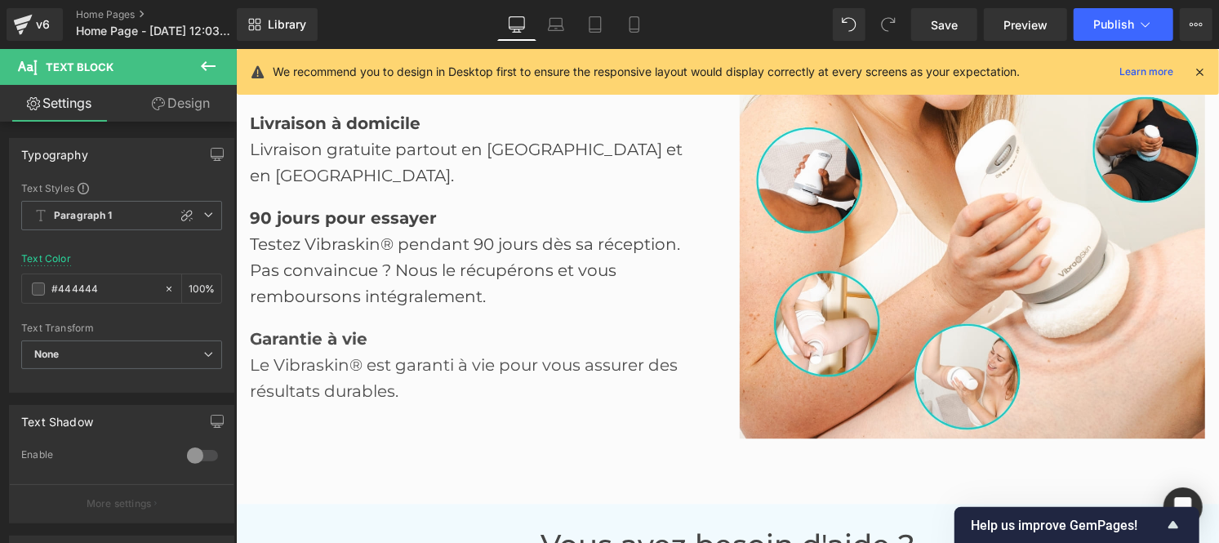
click at [322, 328] on strong "Garantie à vie" at bounding box center [308, 338] width 118 height 20
click at [96, 275] on div "#4f4f4f" at bounding box center [92, 288] width 141 height 29
click at [88, 290] on input "#4f4f4f" at bounding box center [103, 289] width 105 height 18
paste input "44444"
type input "#444444"
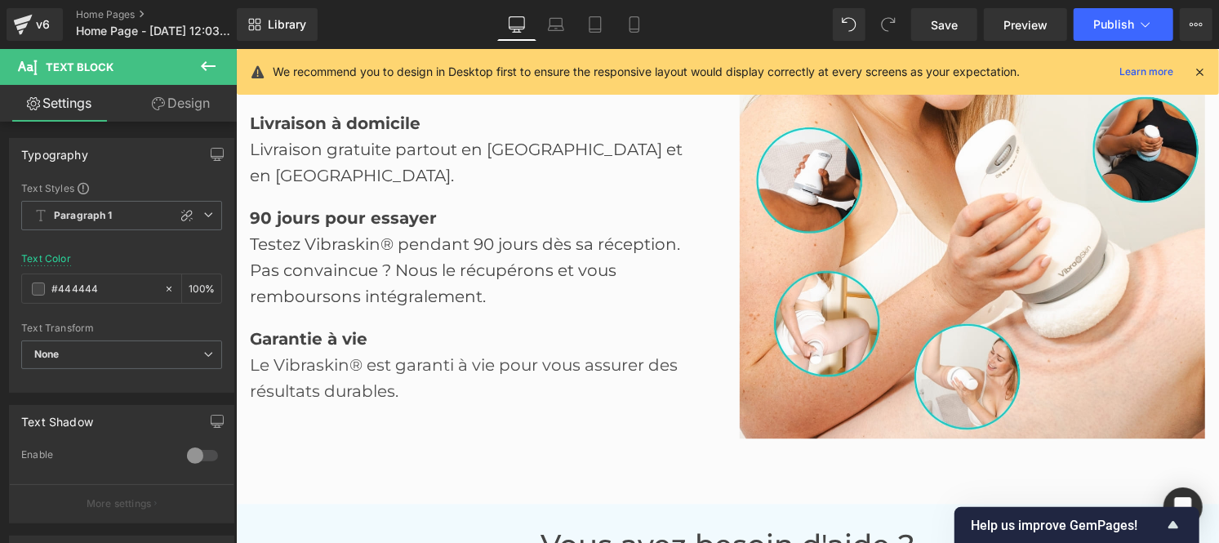
click at [300, 351] on div "Le Vibraskin® est garanti à vie pour vous assurer des résultats durables." at bounding box center [468, 377] width 439 height 52
click at [100, 287] on input "#4f4f4f" at bounding box center [103, 289] width 105 height 18
type input "#444444"
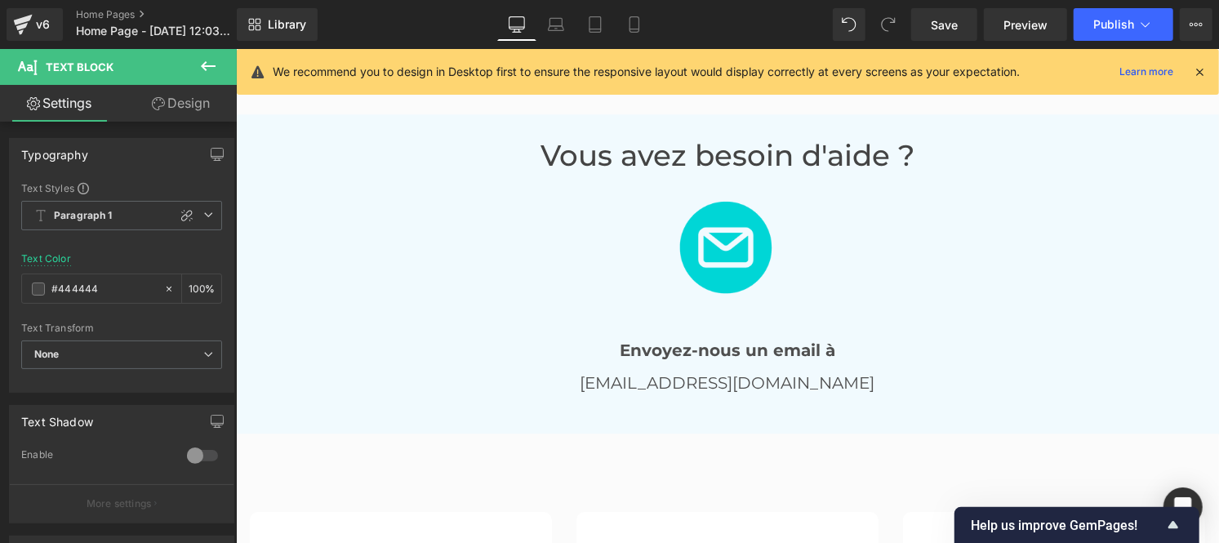
scroll to position [2852, 0]
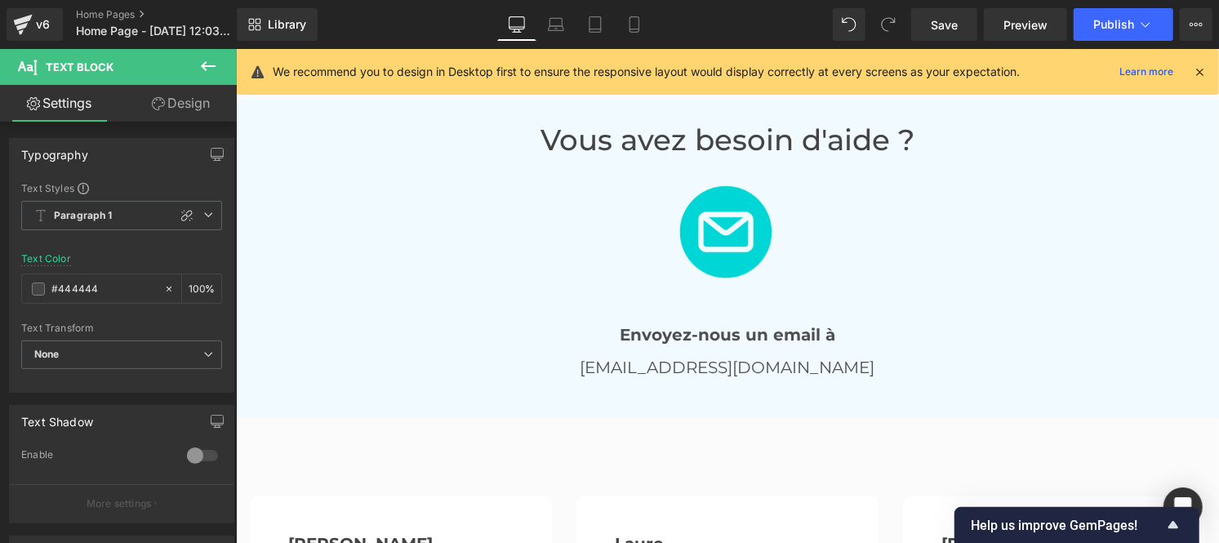
click at [661, 147] on font "Vous avez besoin d'aide ?" at bounding box center [727, 139] width 374 height 35
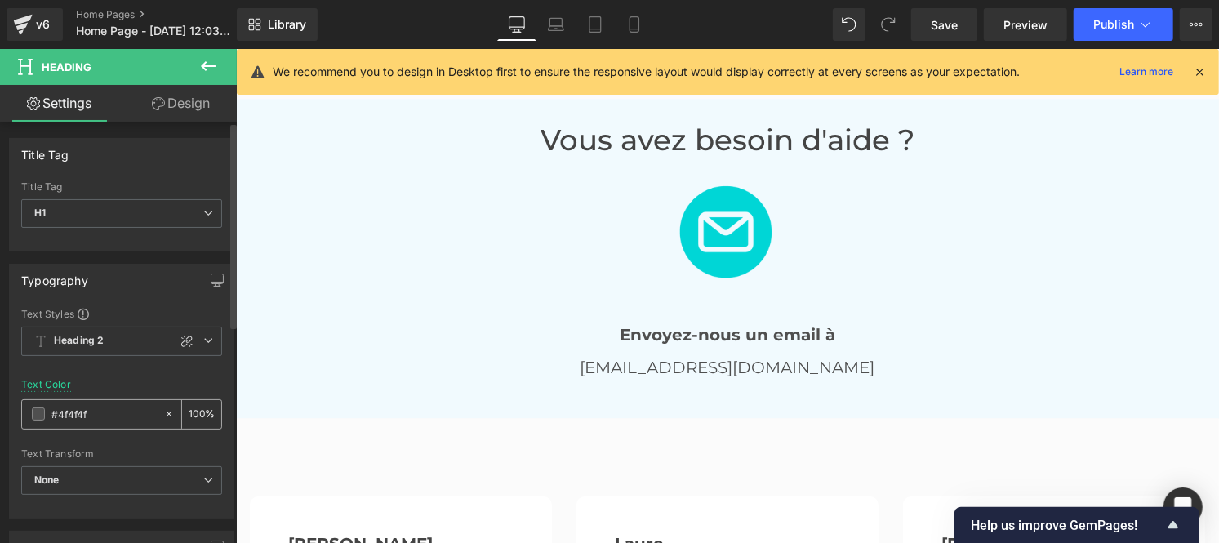
click at [117, 421] on input "#4f4f4f" at bounding box center [103, 414] width 105 height 18
type input "#444444"
click at [653, 328] on strong "Envoyez-nous un email à" at bounding box center [727, 334] width 216 height 20
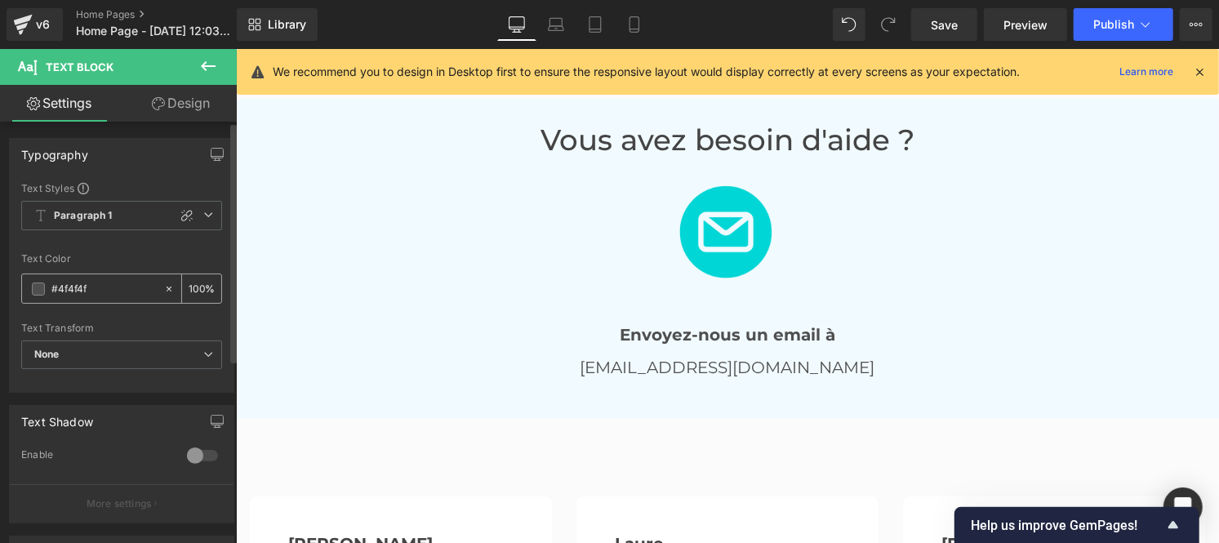
click at [100, 292] on input "#4f4f4f" at bounding box center [103, 289] width 105 height 18
type input "#444444"
click at [639, 363] on p "[EMAIL_ADDRESS][DOMAIN_NAME]" at bounding box center [726, 367] width 955 height 26
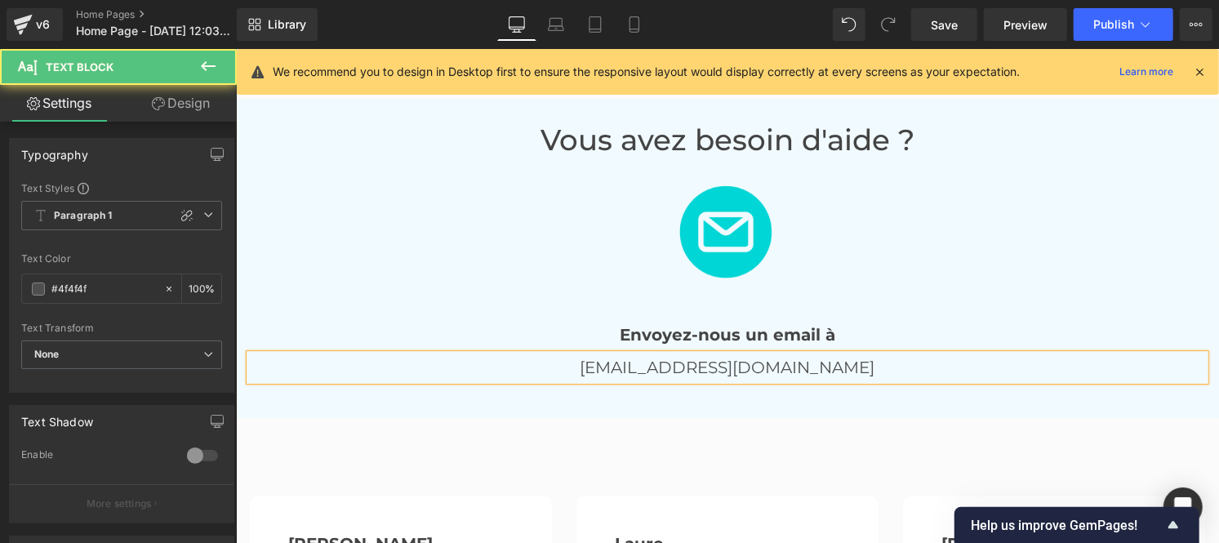
click at [103, 290] on input "#4f4f4f" at bounding box center [103, 289] width 105 height 18
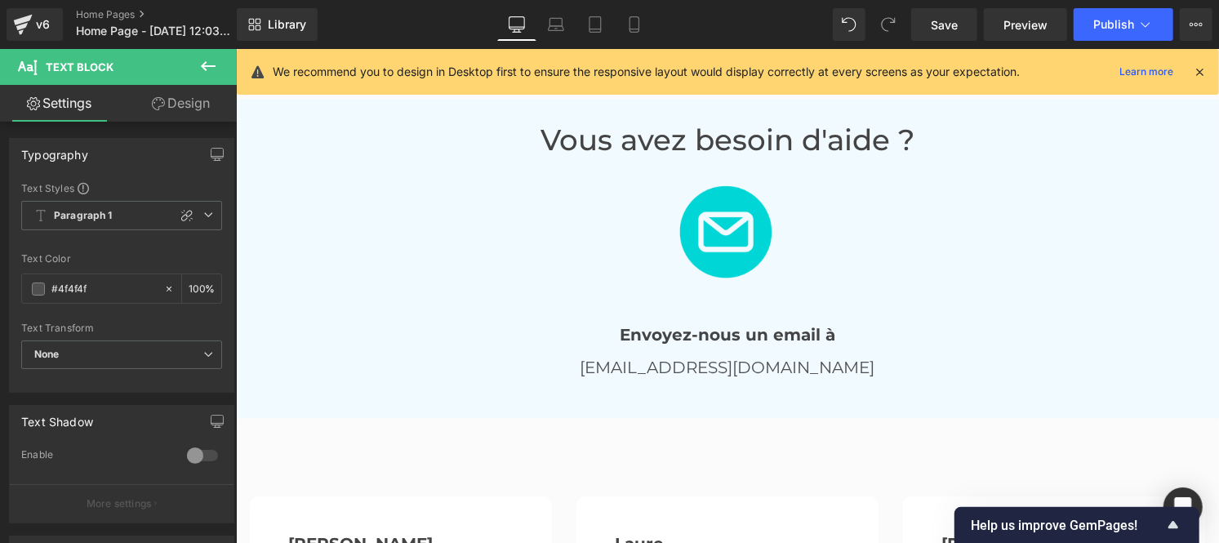
type input "#444444"
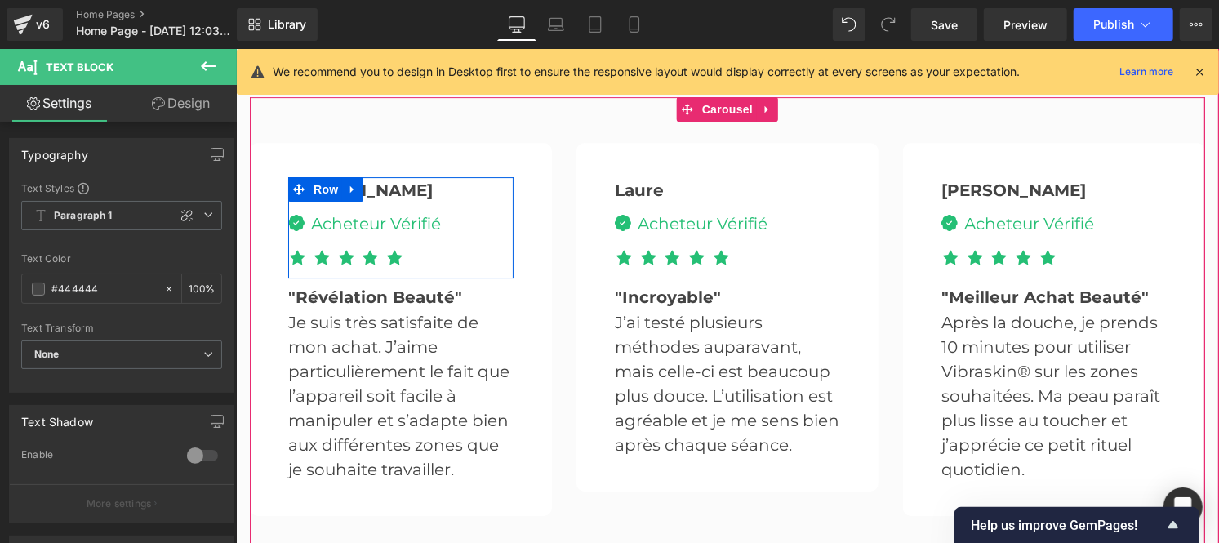
click at [308, 180] on span "Row" at bounding box center [313, 181] width 26 height 20
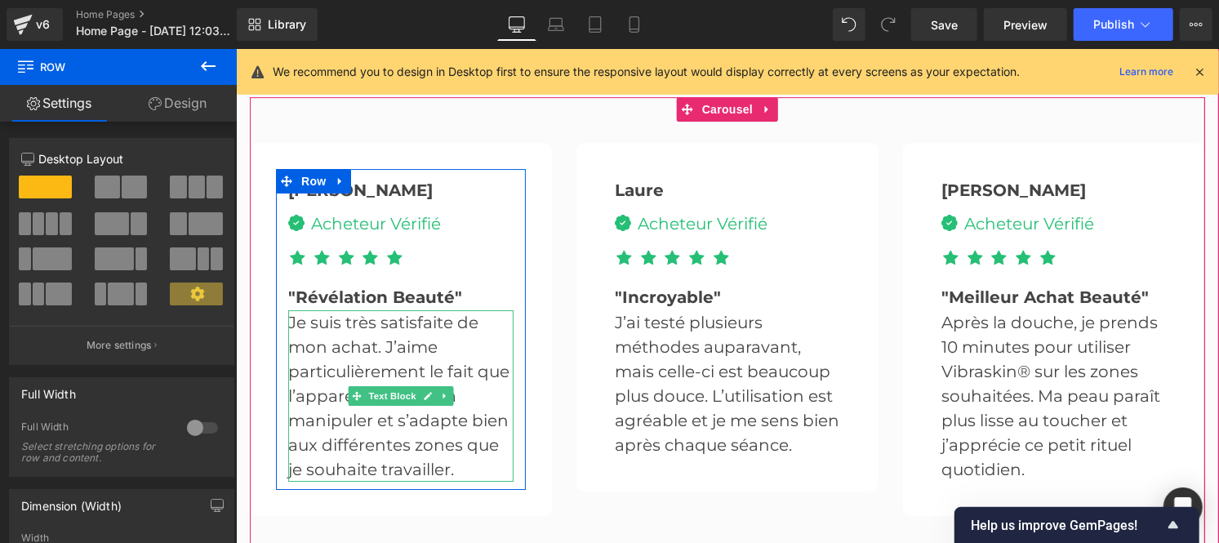
click at [337, 342] on p "Je suis très satisfaite de mon achat. J’aime particulièrement le fait que l’app…" at bounding box center [399, 394] width 225 height 171
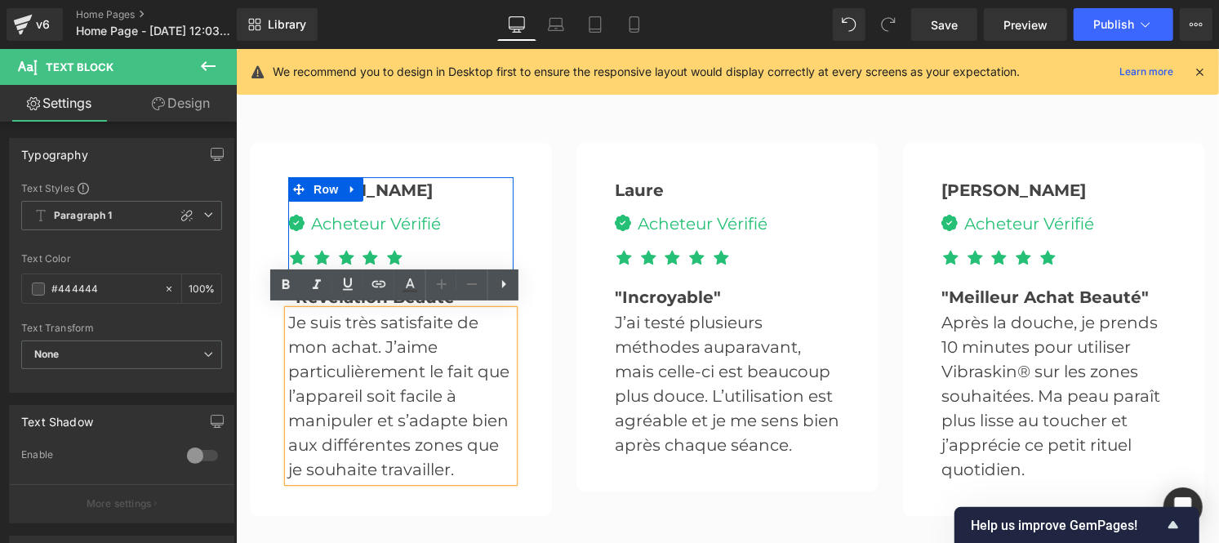
click at [324, 185] on span "Row" at bounding box center [325, 188] width 33 height 24
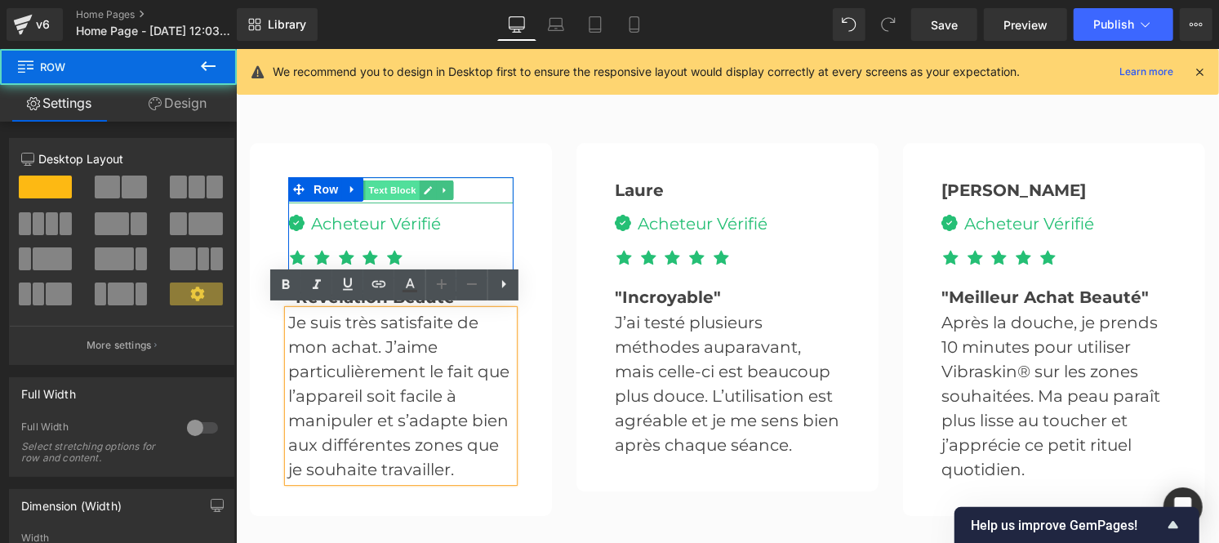
click at [386, 180] on span "Text Block" at bounding box center [391, 190] width 54 height 20
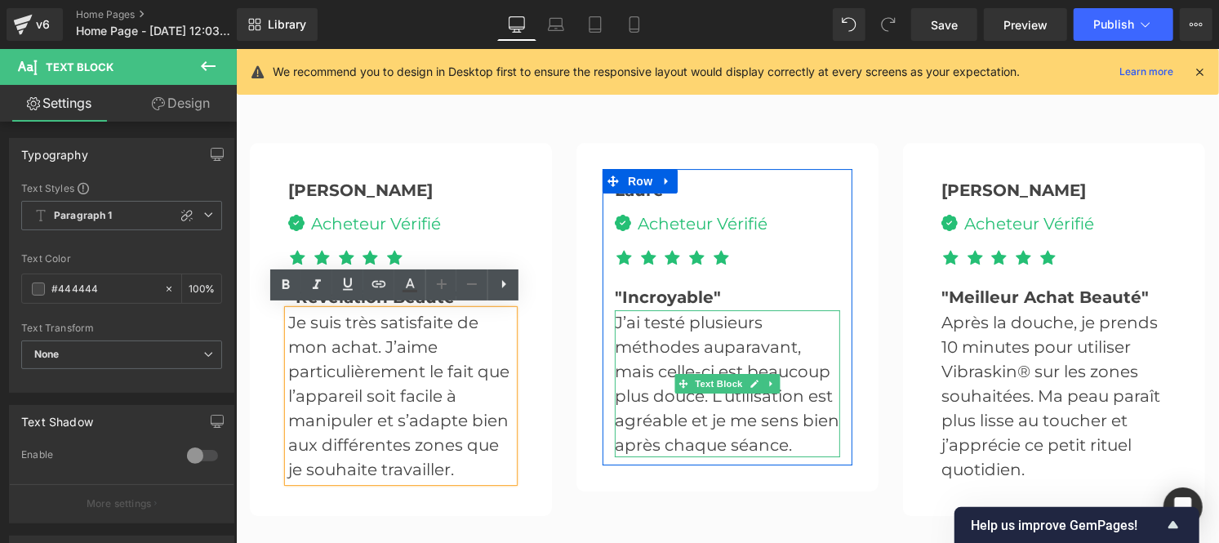
click at [646, 354] on p "J’ai testé plusieurs méthodes auparavant, mais celle-ci est beaucoup plus douce…" at bounding box center [726, 382] width 225 height 147
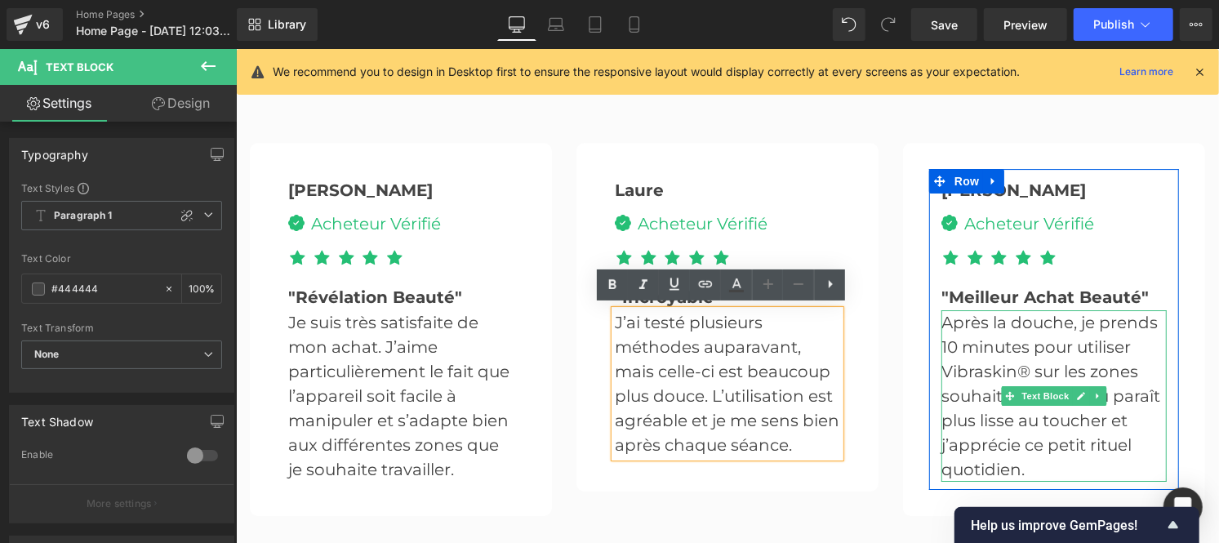
click at [977, 367] on p "Après la douche, je prends 10 minutes pour utiliser Vibraskin® sur les zones so…" at bounding box center [1053, 394] width 225 height 171
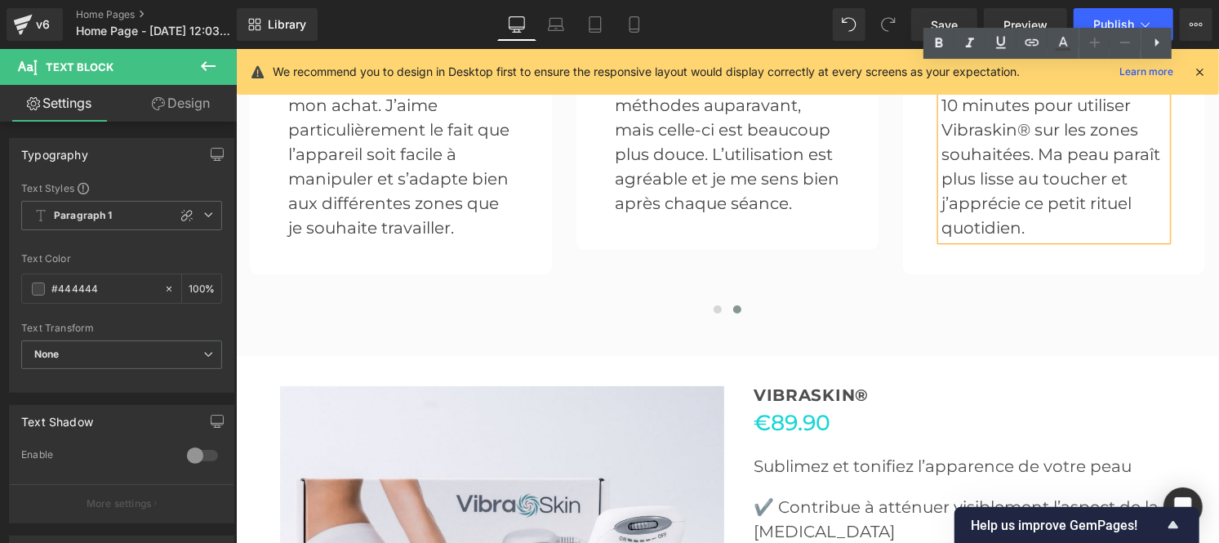
scroll to position [3448, 0]
click at [713, 304] on span at bounding box center [717, 308] width 8 height 8
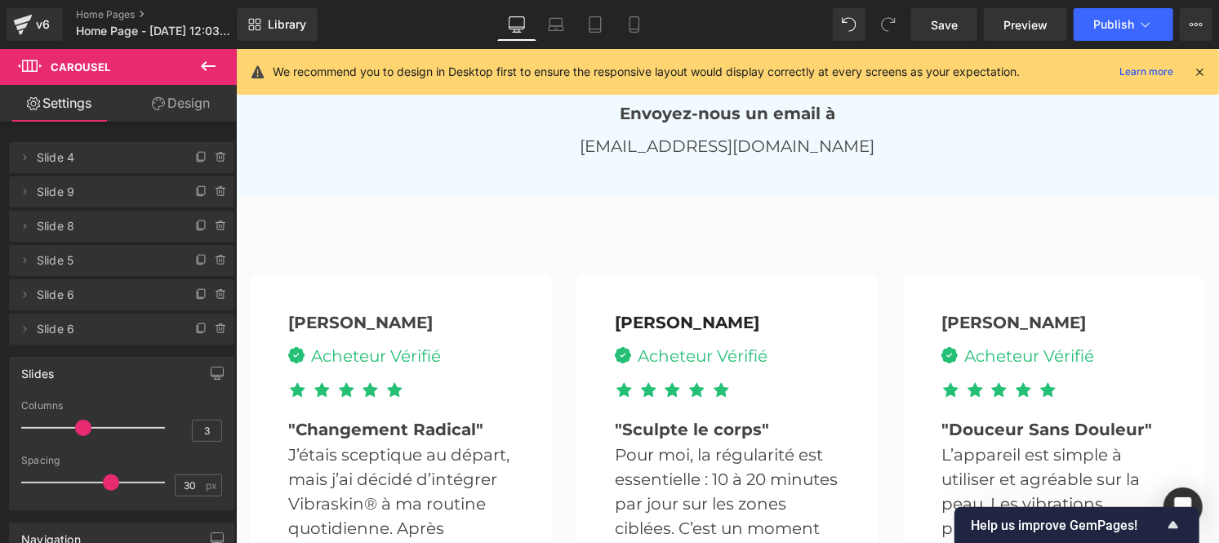
scroll to position [3252, 0]
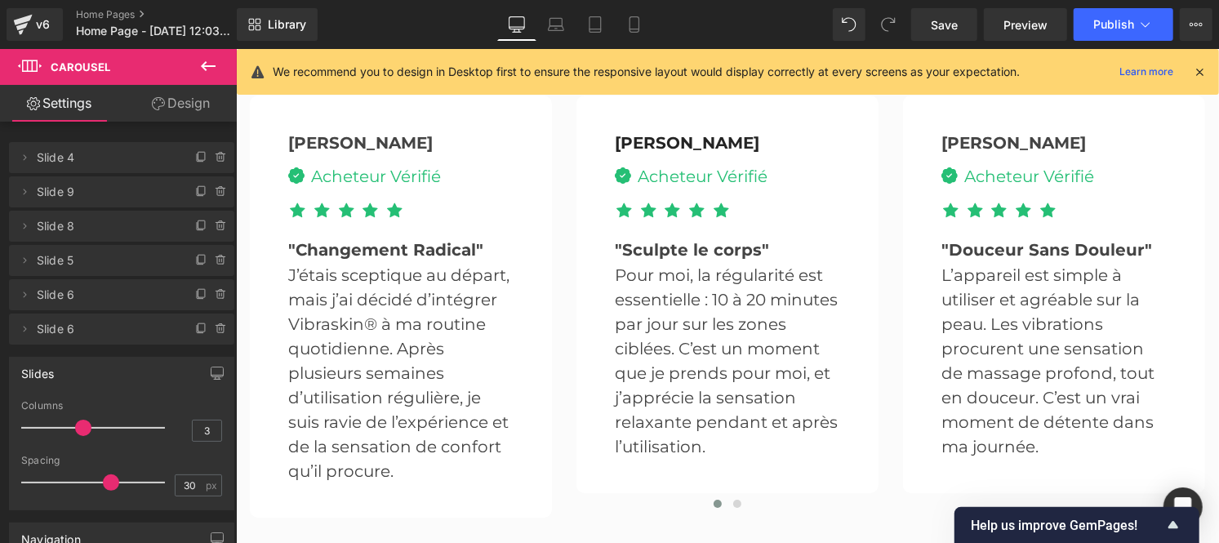
click at [292, 320] on p "J’étais sceptique au départ, mais j’ai décidé d’intégrer Vibraskin® à ma routin…" at bounding box center [399, 372] width 225 height 220
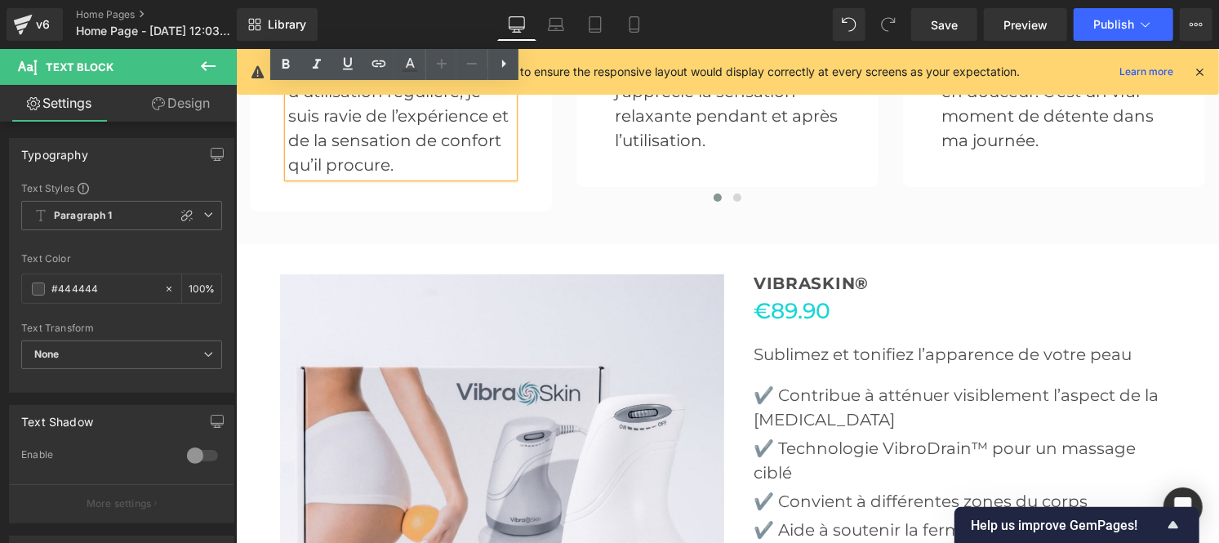
scroll to position [3560, 0]
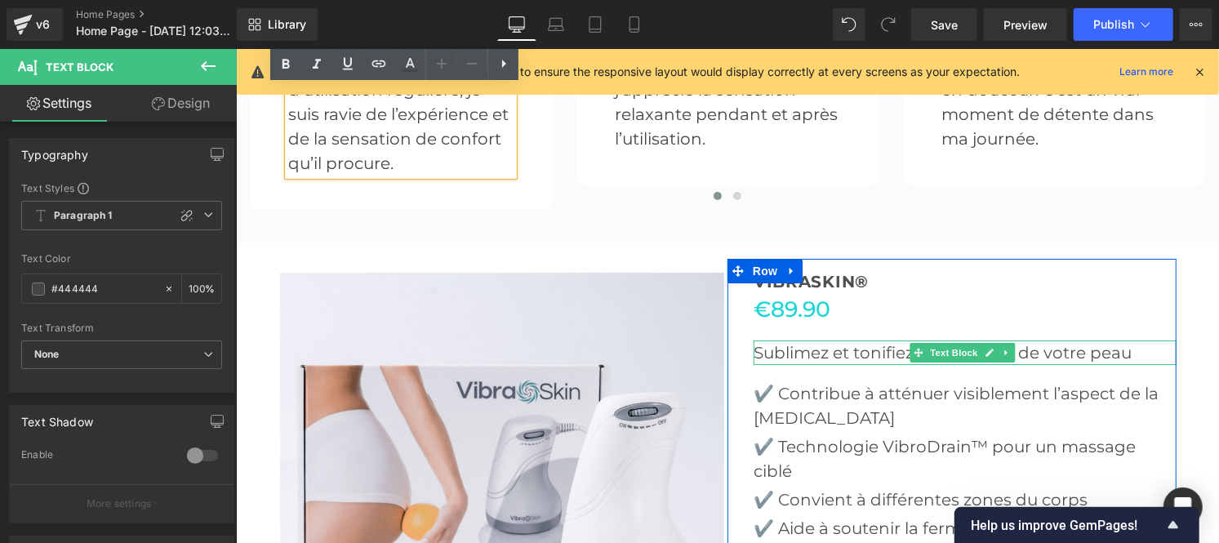
click at [836, 347] on p "Sublimez et tonifiez l’apparence de votre peau" at bounding box center [964, 352] width 423 height 24
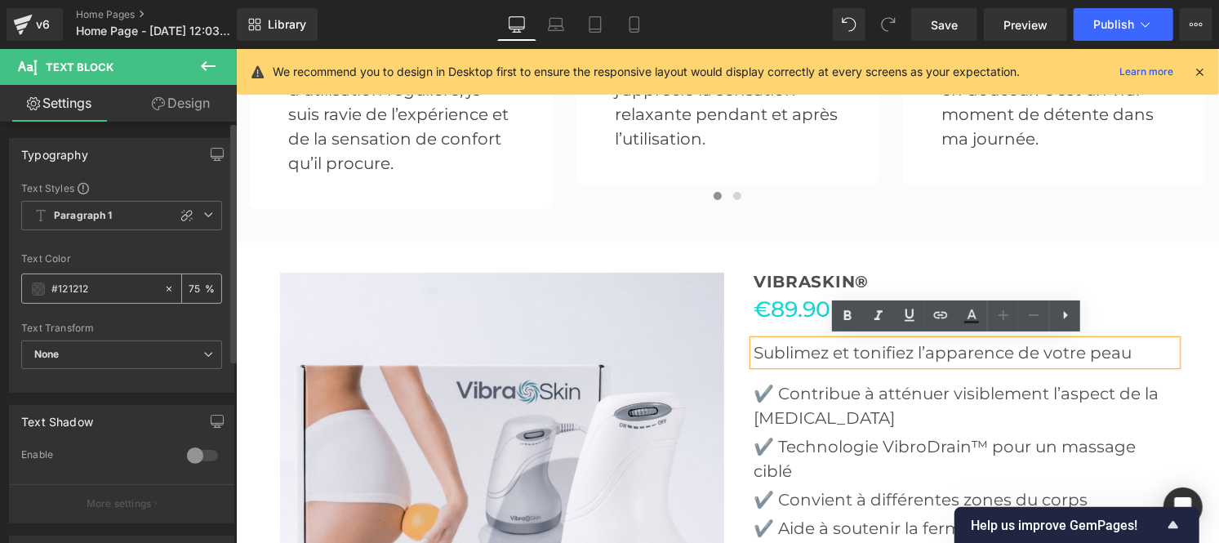
click at [109, 296] on input "#121212" at bounding box center [103, 289] width 105 height 18
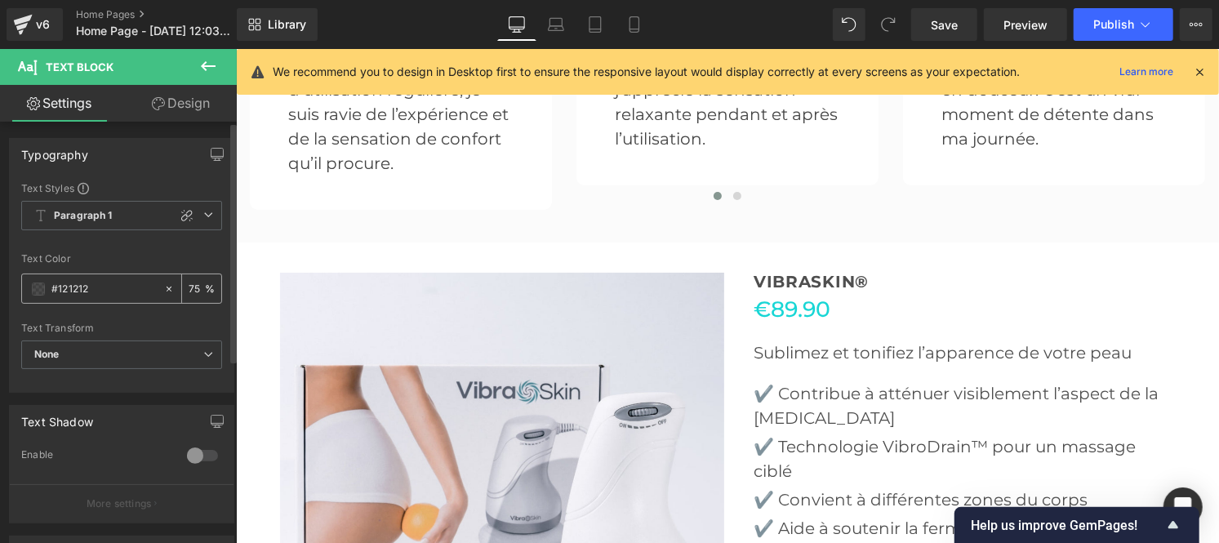
type input "#444444"
type input "100"
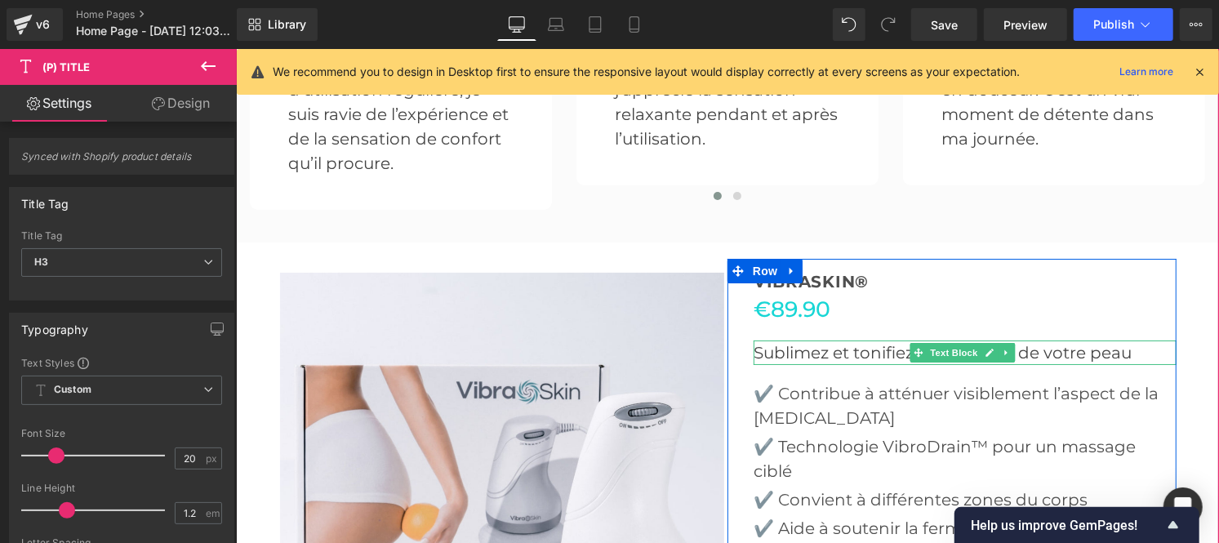
click at [870, 350] on p "Sublimez et tonifiez l’apparence de votre peau" at bounding box center [964, 352] width 423 height 24
drag, startPoint x: 870, startPoint y: 350, endPoint x: 882, endPoint y: 358, distance: 14.0
click at [915, 351] on p "Sublimez et tonifiez l’apparence de votre peau" at bounding box center [964, 352] width 423 height 24
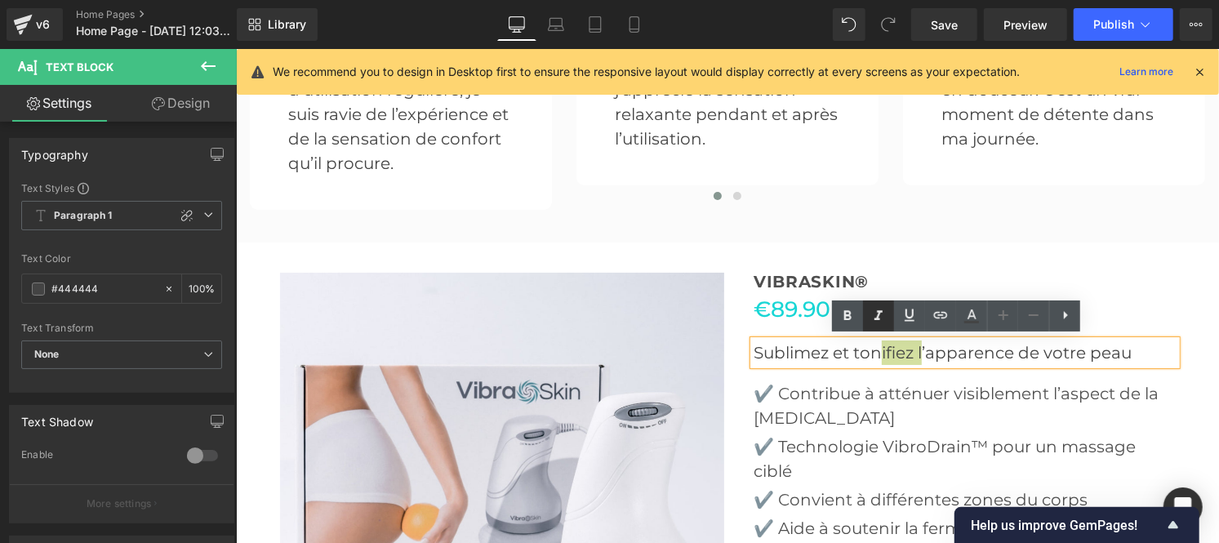
click at [975, 324] on icon at bounding box center [972, 316] width 20 height 20
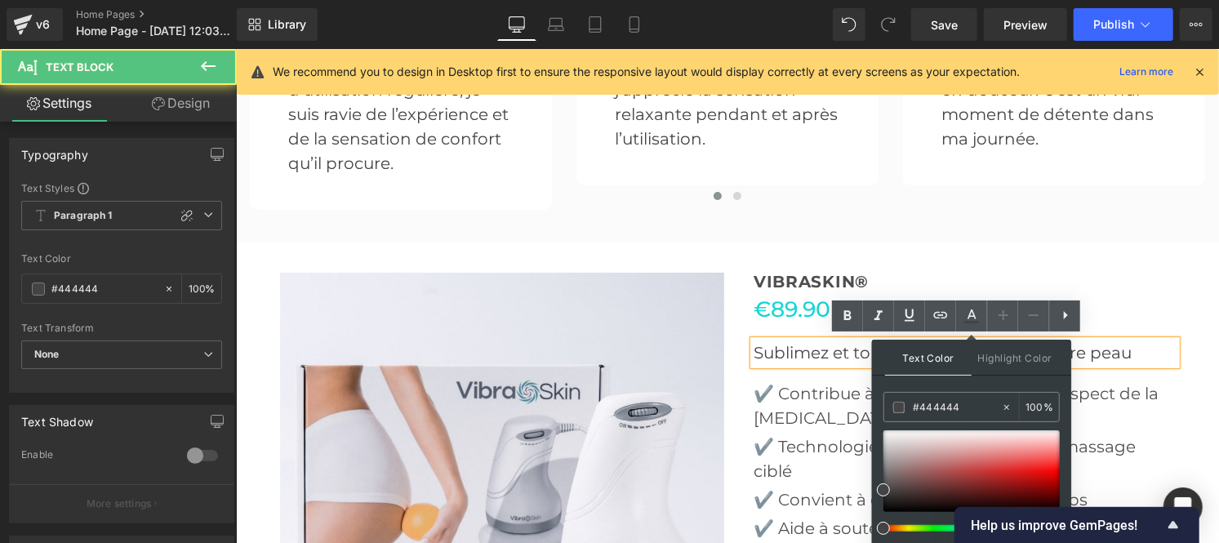
click at [807, 352] on p "Sublimez et tonifiez l’apparence de votre peau" at bounding box center [964, 352] width 423 height 24
click at [796, 391] on p "✔️ Contribue à atténuer visiblement l’aspect de la [MEDICAL_DATA]" at bounding box center [964, 405] width 423 height 49
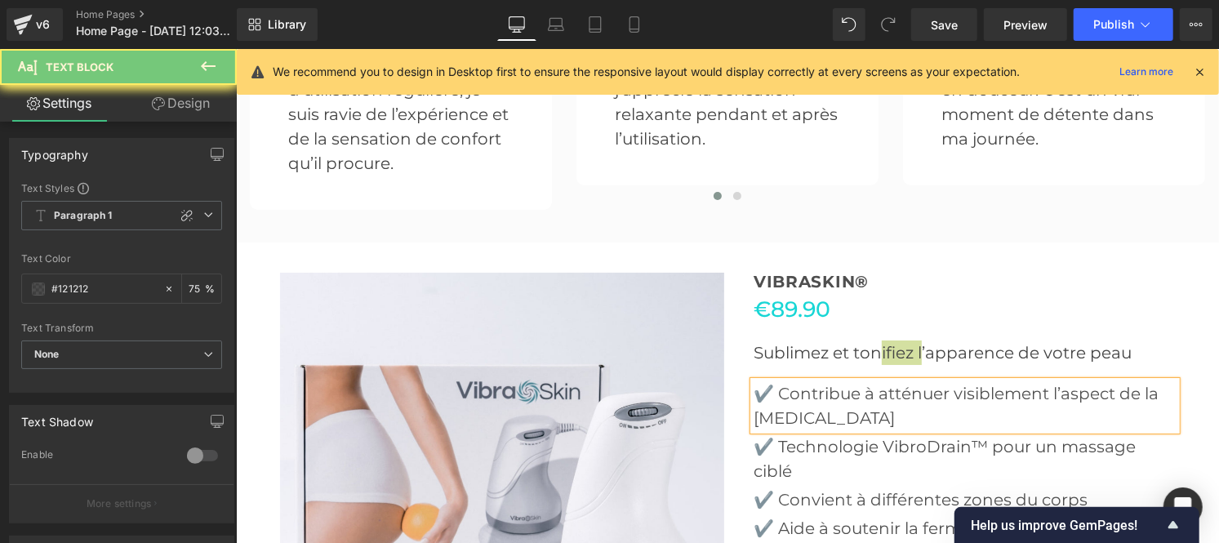
click at [120, 287] on input "#121212" at bounding box center [103, 289] width 105 height 18
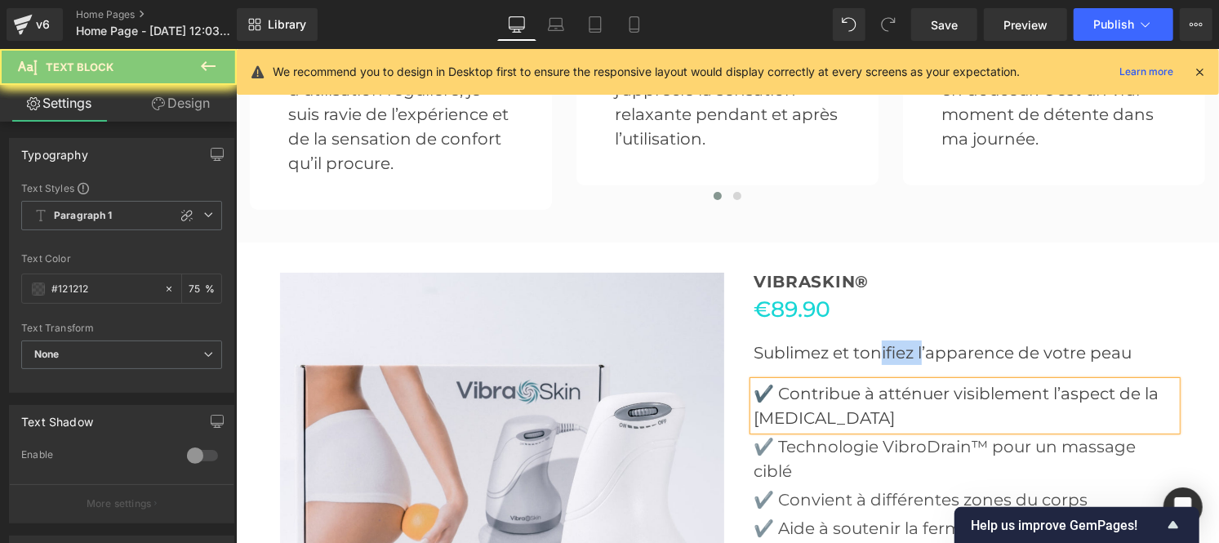
drag, startPoint x: 793, startPoint y: 242, endPoint x: 335, endPoint y: 338, distance: 468.1
click at [793, 434] on p "✔️ Technologie VibroDrain™ pour un massage ciblé" at bounding box center [964, 458] width 423 height 49
click at [779, 434] on p "✔️ Technologie VibroDrain™ pour un massage ciblé" at bounding box center [964, 458] width 423 height 49
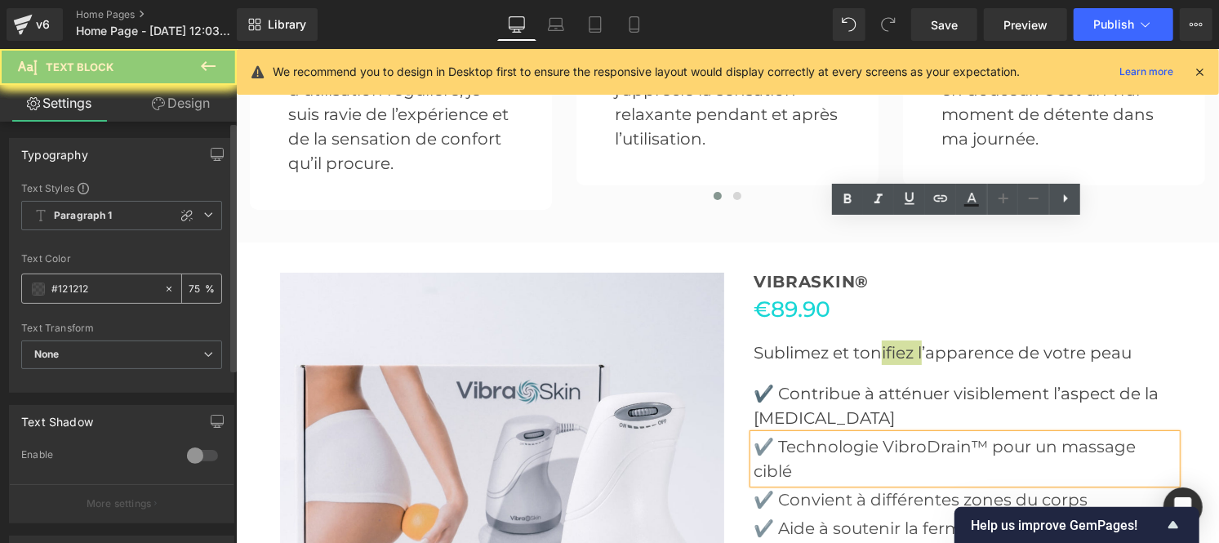
click at [100, 292] on input "#121212" at bounding box center [103, 289] width 105 height 18
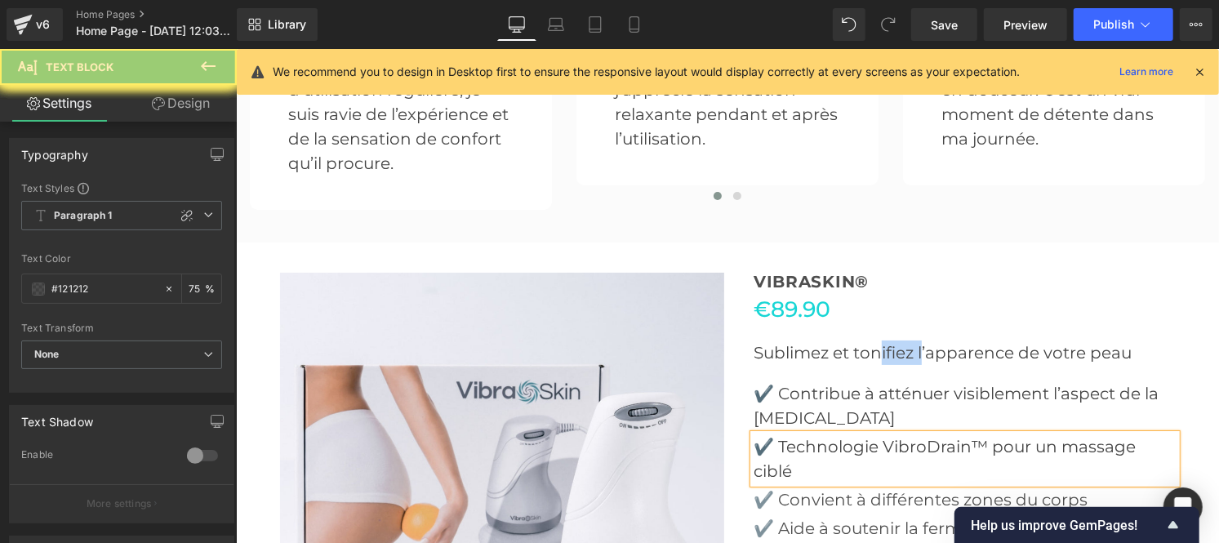
click at [804, 487] on p "✔️ Convient à différentes zones du corps" at bounding box center [964, 499] width 423 height 24
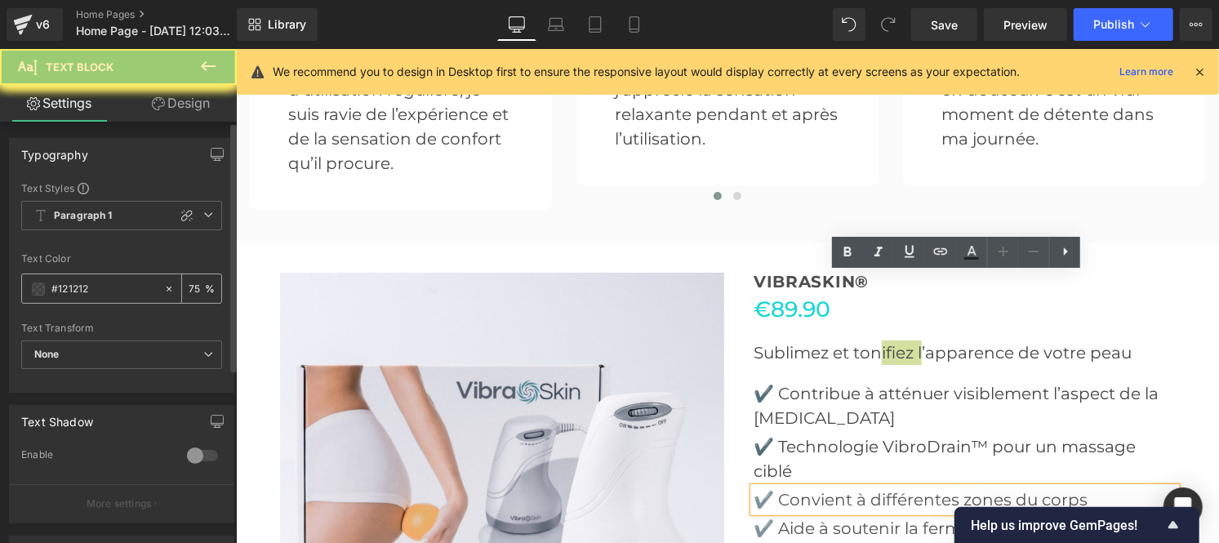
click at [109, 288] on input "#121212" at bounding box center [103, 289] width 105 height 18
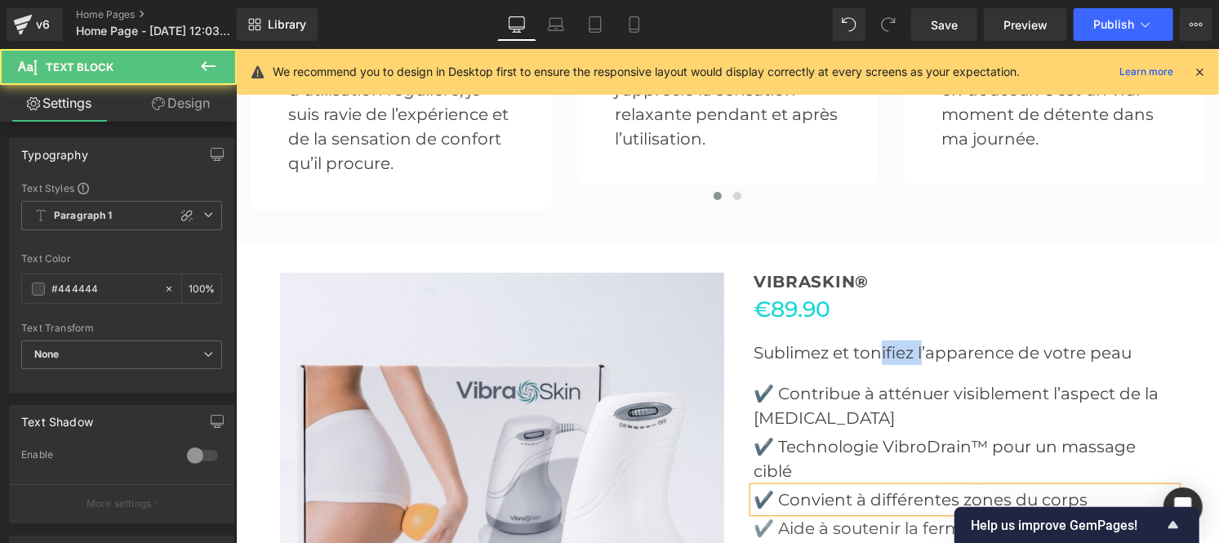
click at [885, 487] on p "✔️ Convient à différentes zones du corps" at bounding box center [964, 499] width 423 height 24
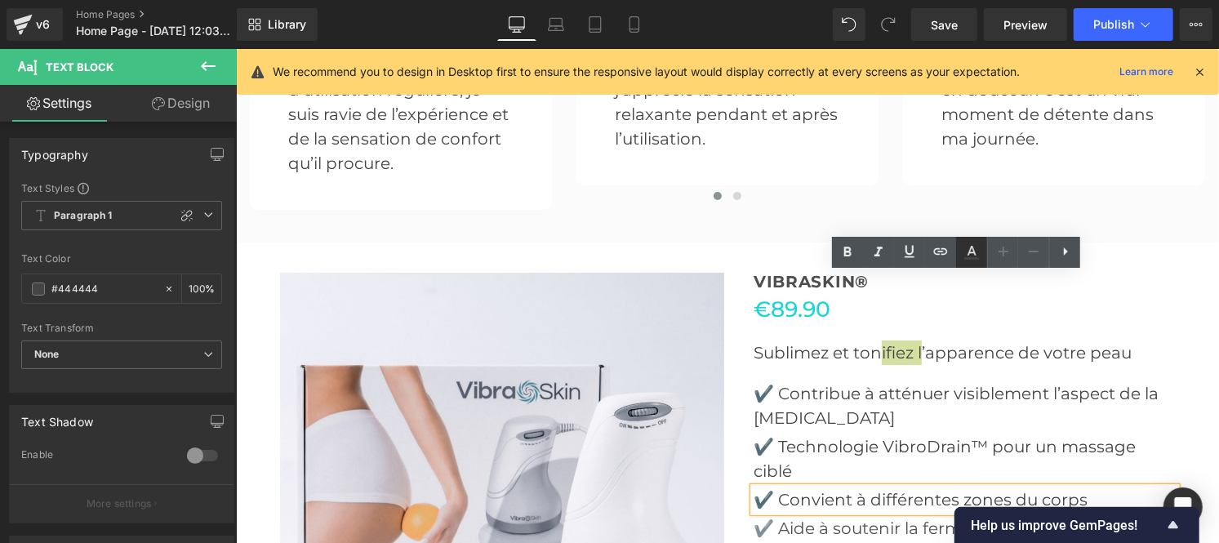
click at [973, 258] on icon at bounding box center [971, 258] width 15 height 2
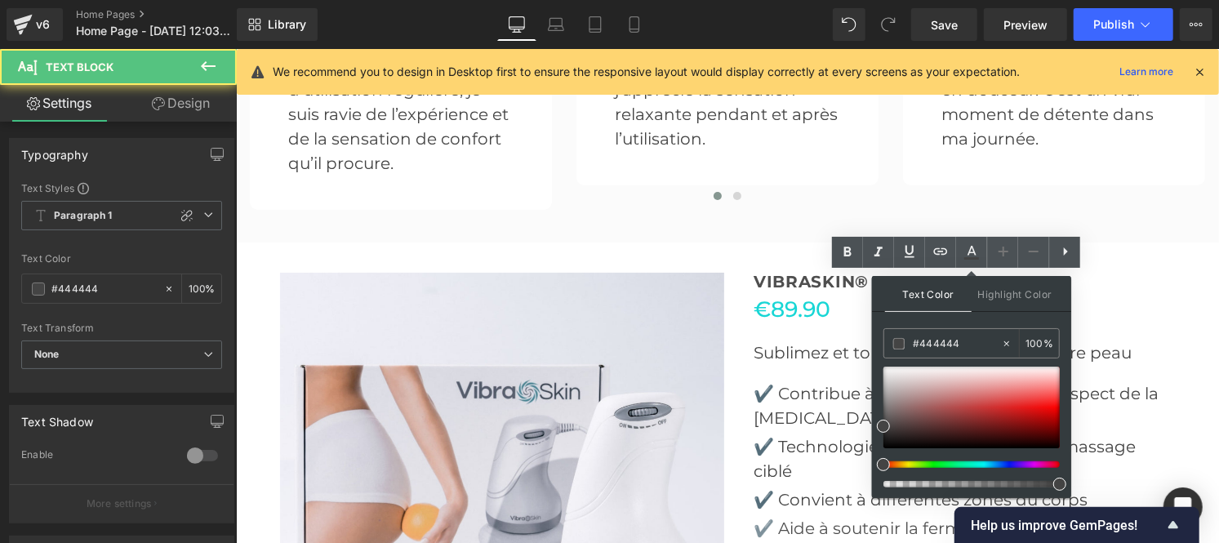
click at [828, 487] on p "✔️ Convient à différentes zones du corps" at bounding box center [964, 499] width 423 height 24
click at [781, 515] on p "✔️ Aide à soutenir la fermeté et la tonicité de la peau" at bounding box center [964, 539] width 423 height 49
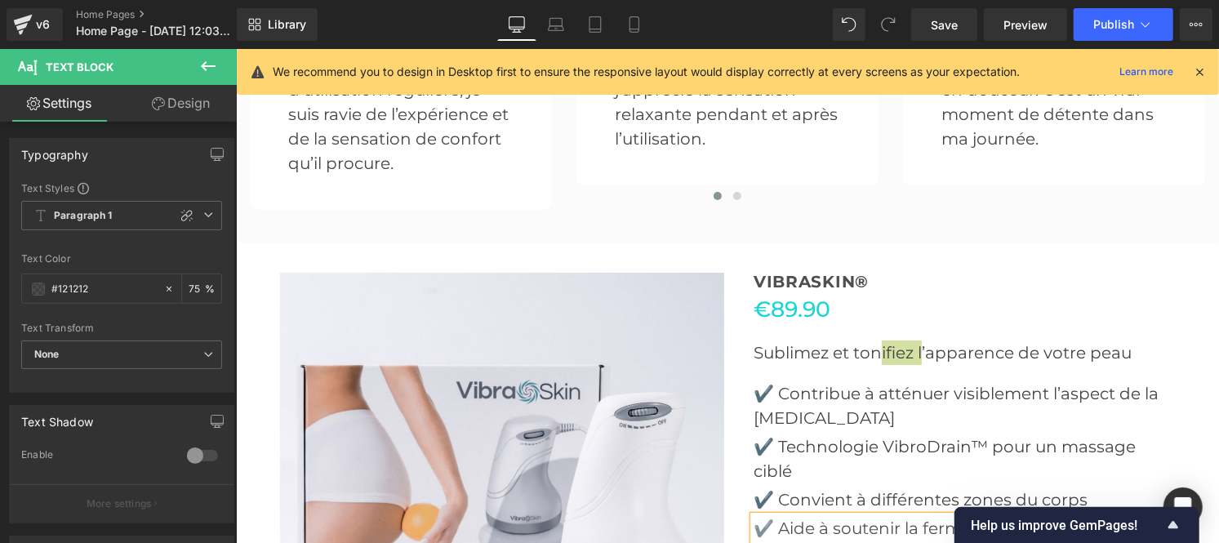
click at [105, 291] on input "#121212" at bounding box center [103, 289] width 105 height 18
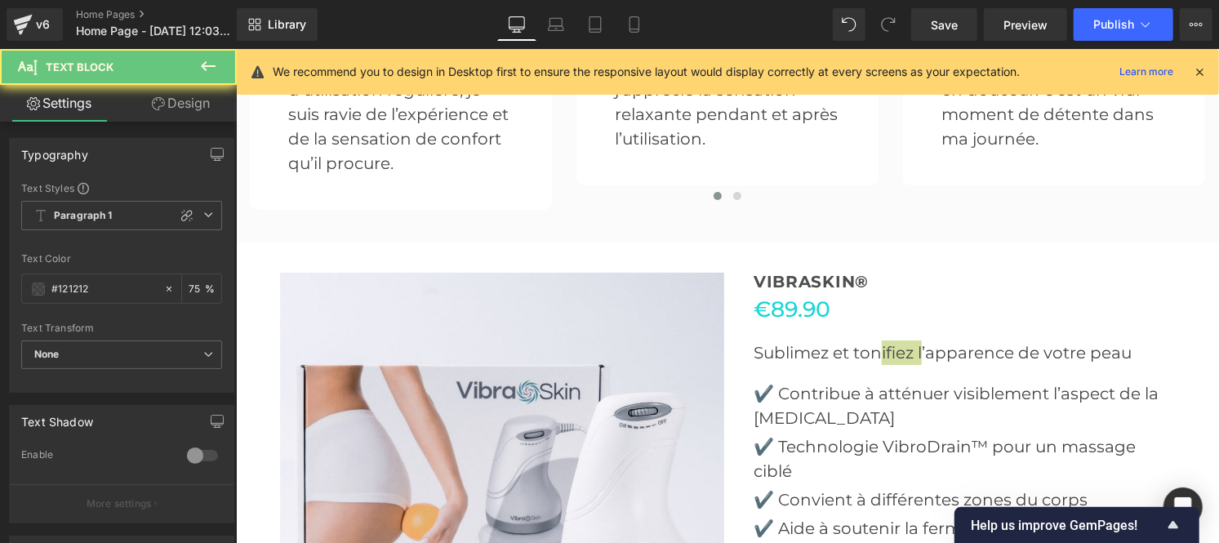
click at [115, 287] on input "#121212" at bounding box center [103, 289] width 105 height 18
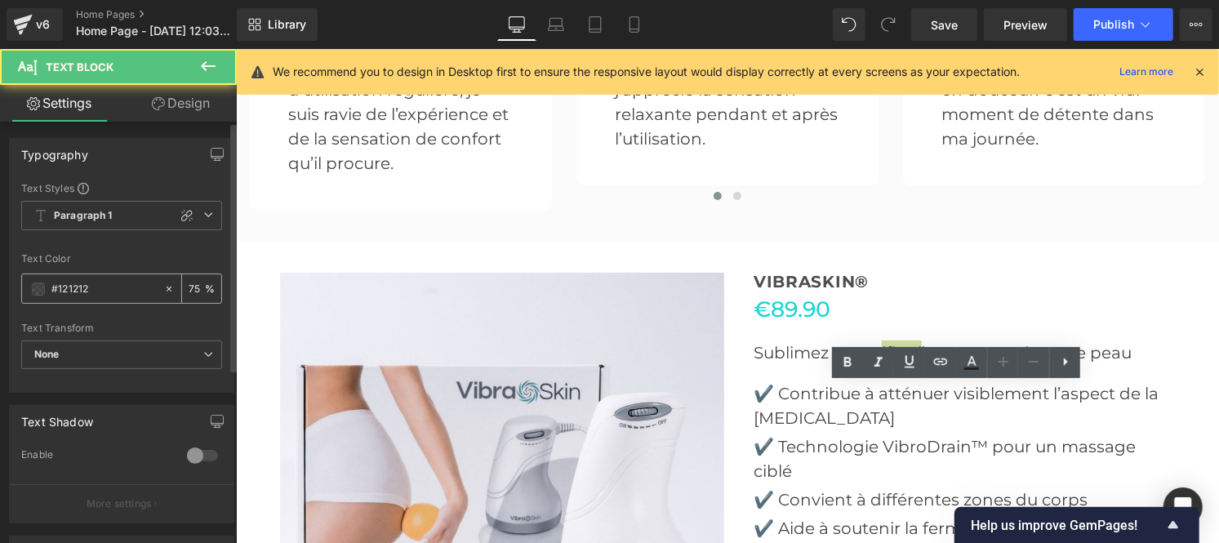
click at [91, 284] on input "#121212" at bounding box center [103, 289] width 105 height 18
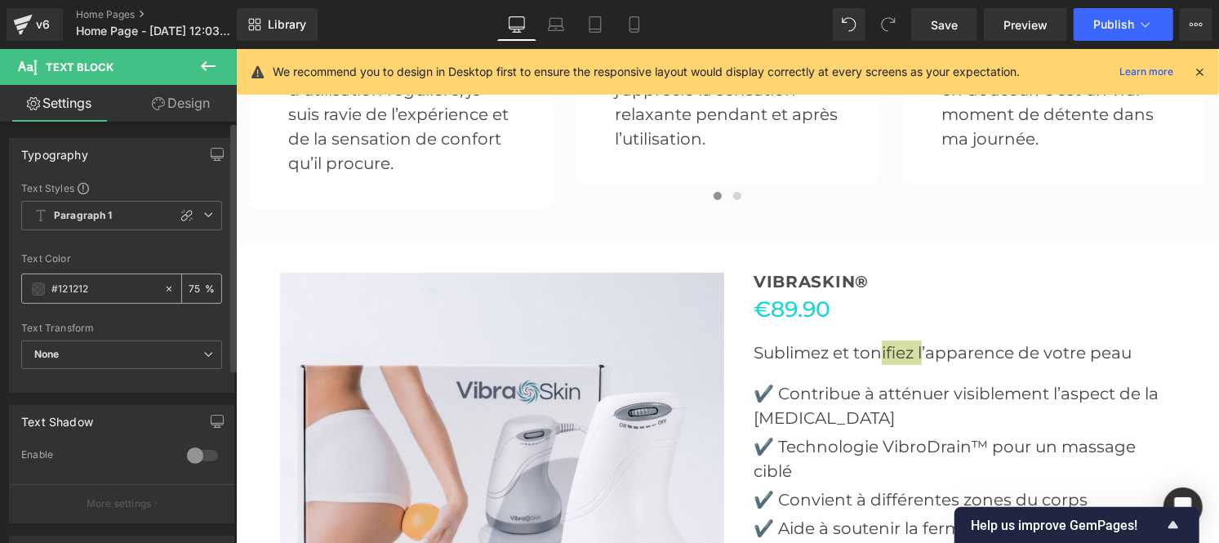
click at [86, 292] on input "#121212" at bounding box center [103, 289] width 105 height 18
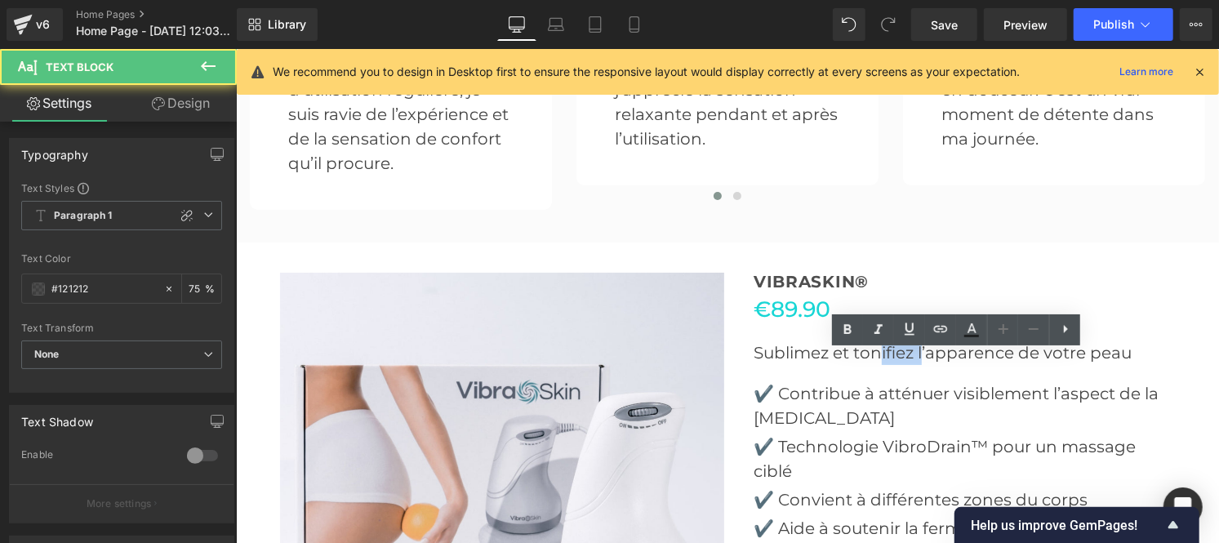
scroll to position [3909, 0]
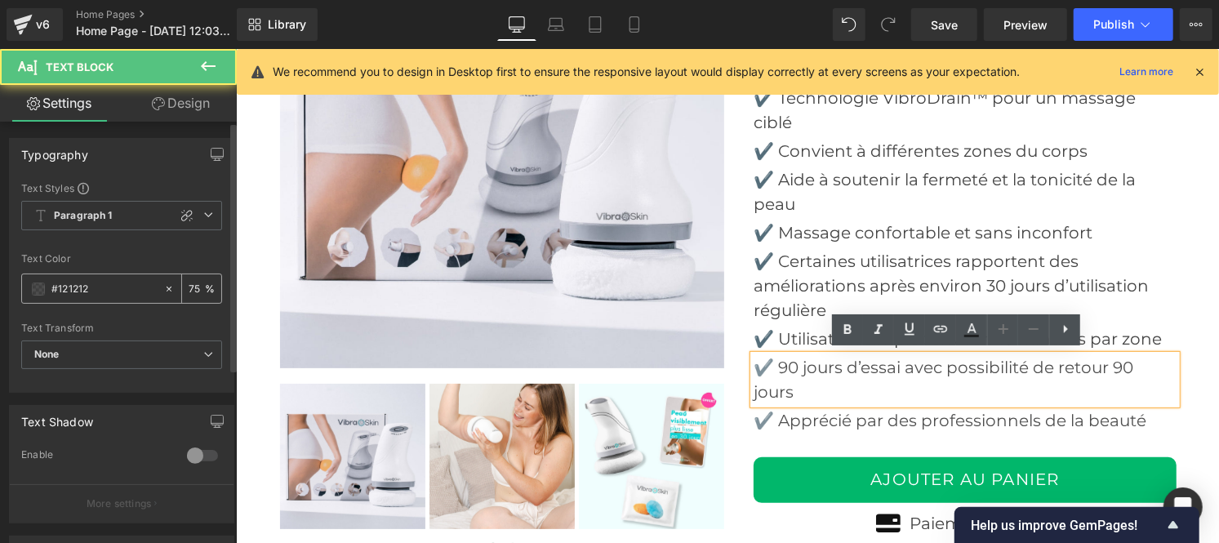
click at [114, 283] on input "#121212" at bounding box center [103, 289] width 105 height 18
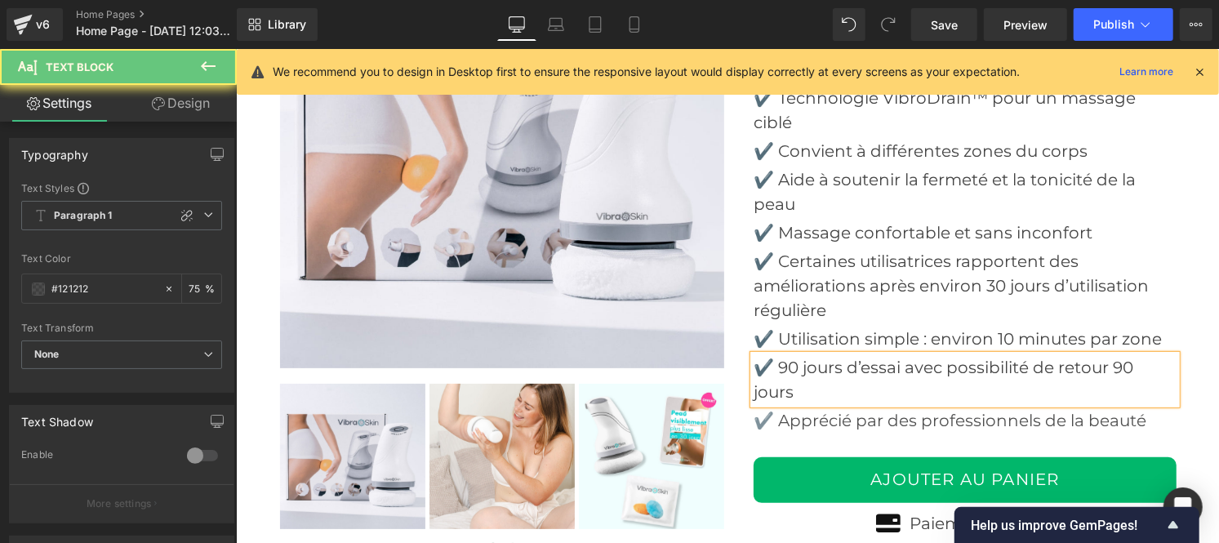
click at [792, 421] on p "✔️ Apprécié par des professionnels de la beauté" at bounding box center [964, 419] width 423 height 24
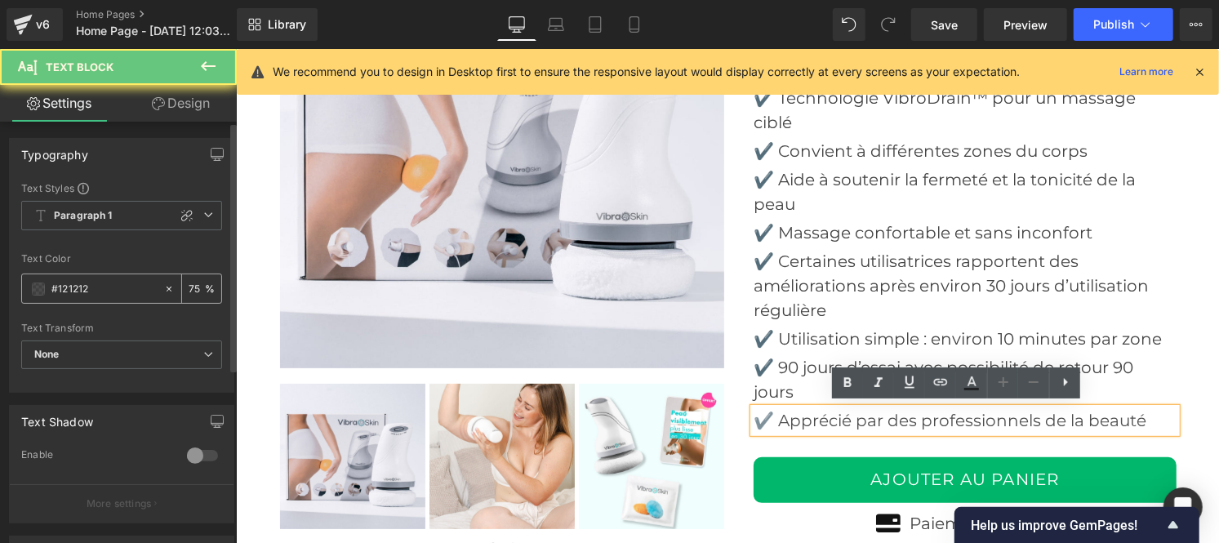
click at [104, 283] on input "#121212" at bounding box center [103, 289] width 105 height 18
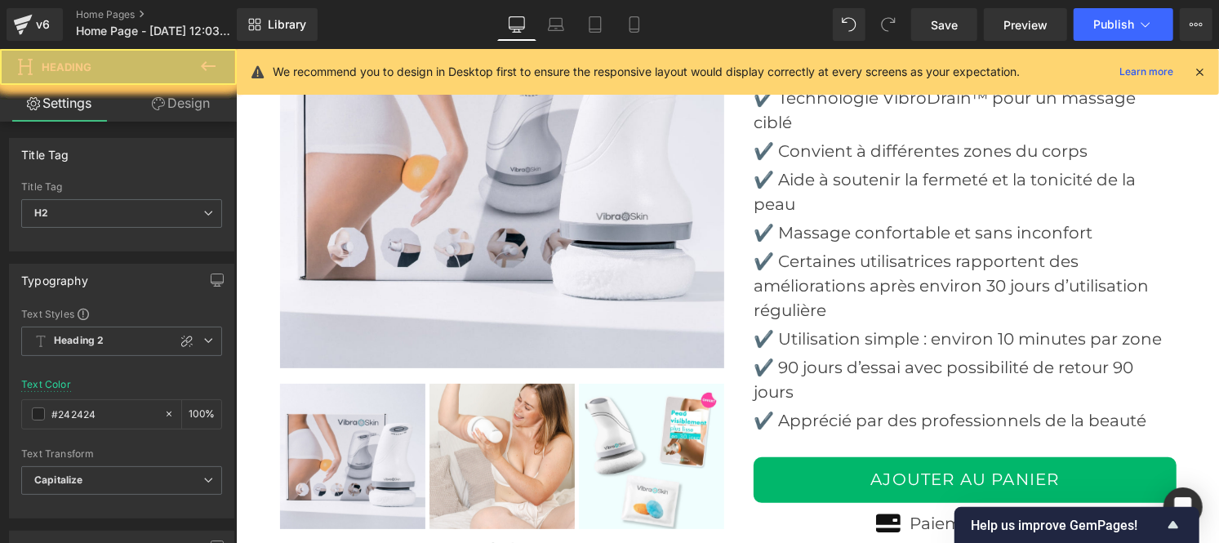
click at [108, 407] on input "#242424" at bounding box center [103, 414] width 105 height 18
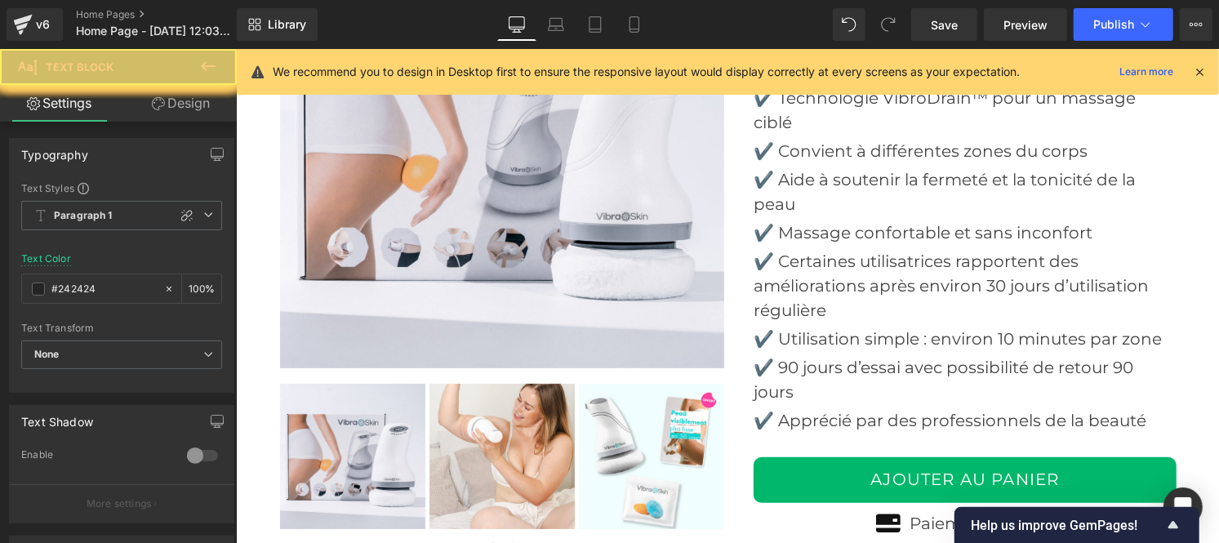
click at [104, 295] on input "#242424" at bounding box center [103, 289] width 105 height 18
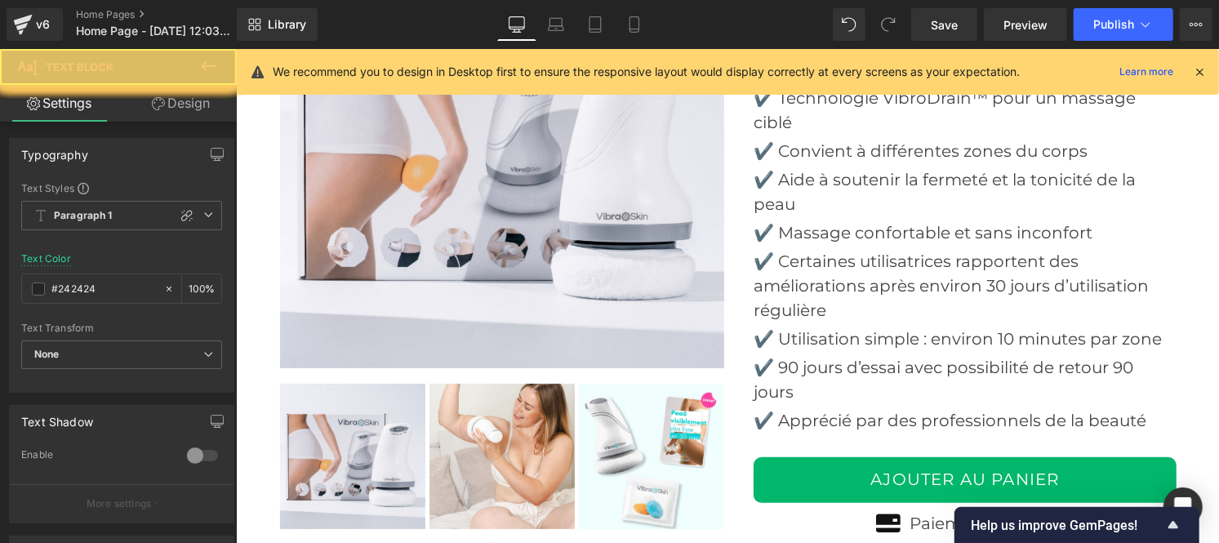
click at [98, 282] on input "#242424" at bounding box center [103, 289] width 105 height 18
click at [102, 284] on input "#242424" at bounding box center [103, 289] width 105 height 18
click at [102, 287] on input "#242424" at bounding box center [103, 289] width 105 height 18
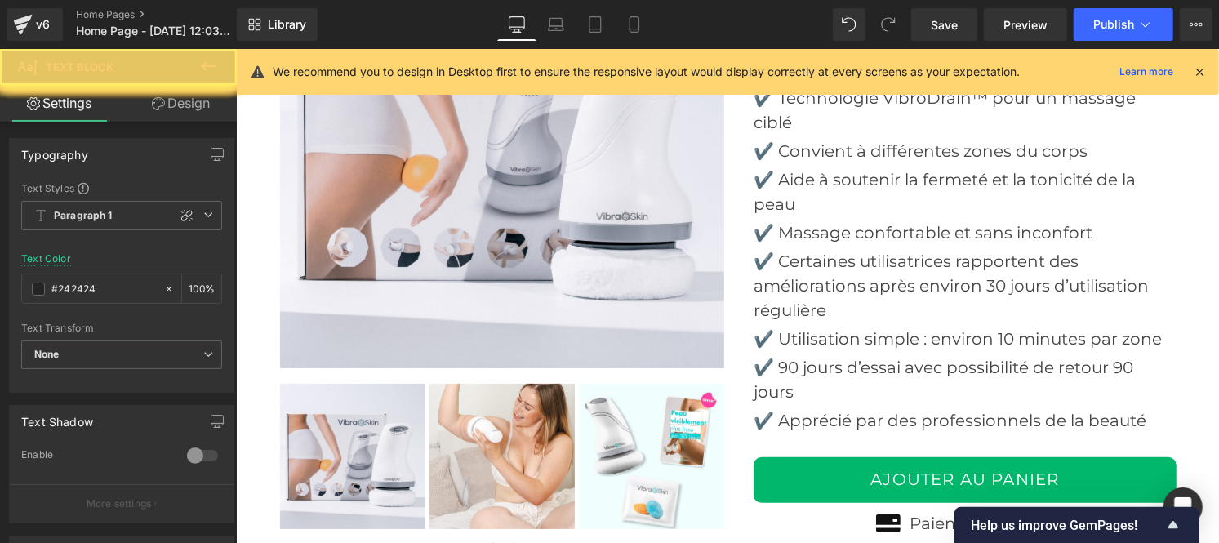
click at [102, 287] on input "#242424" at bounding box center [103, 289] width 105 height 18
click at [102, 288] on input "#242424" at bounding box center [103, 289] width 105 height 18
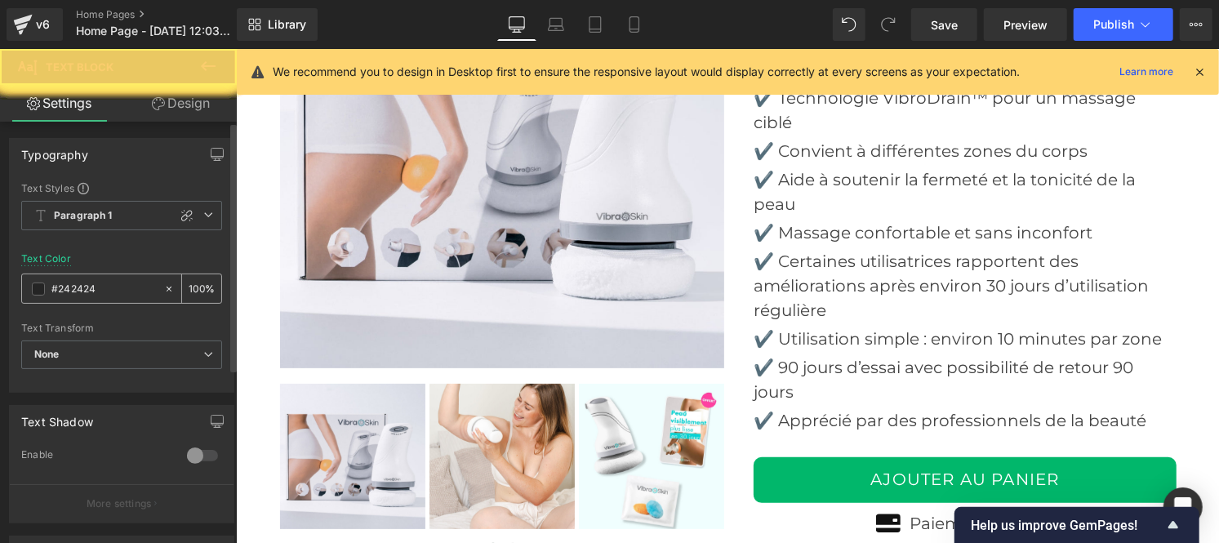
click at [109, 291] on input "#242424" at bounding box center [103, 289] width 105 height 18
click at [110, 292] on input "#242424" at bounding box center [103, 289] width 105 height 18
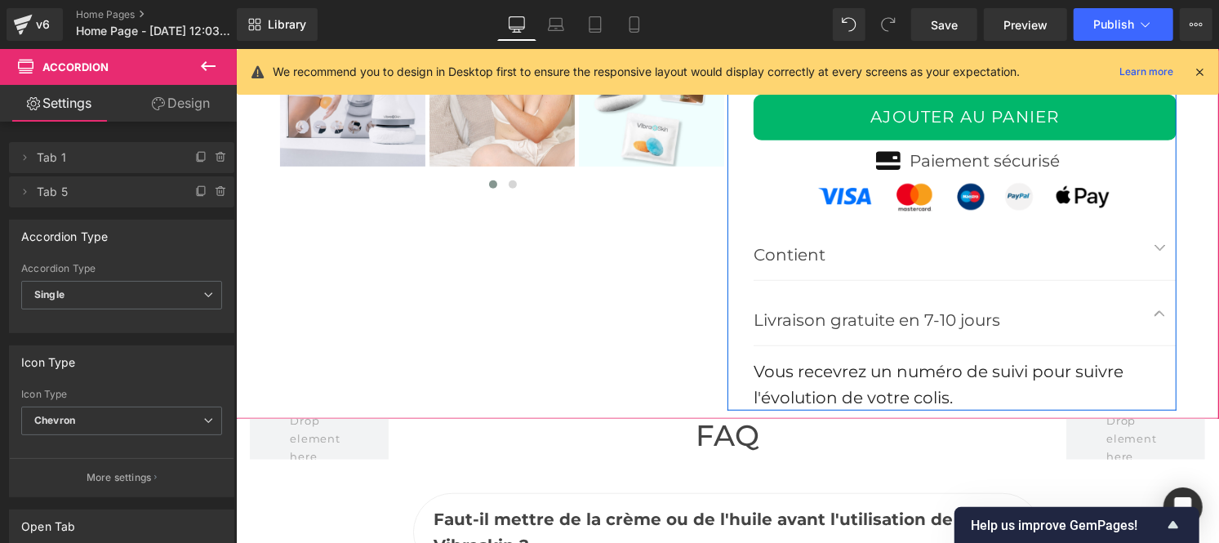
scroll to position [4273, 0]
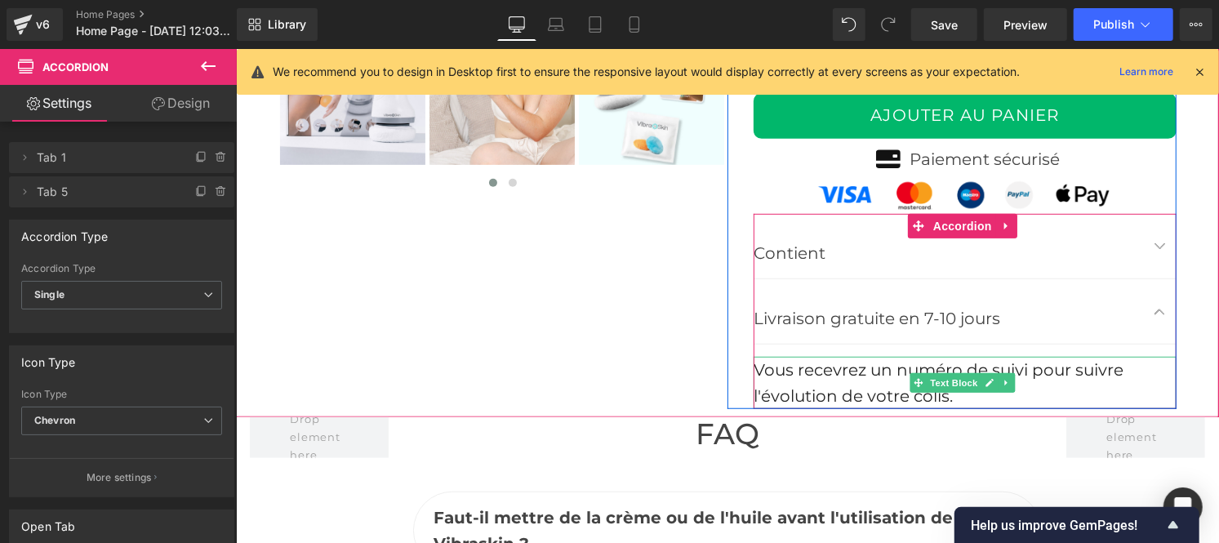
click at [848, 384] on font "Vous recevrez un numéro de suivi pour suivre l'évolution de votre colis." at bounding box center [938, 382] width 370 height 46
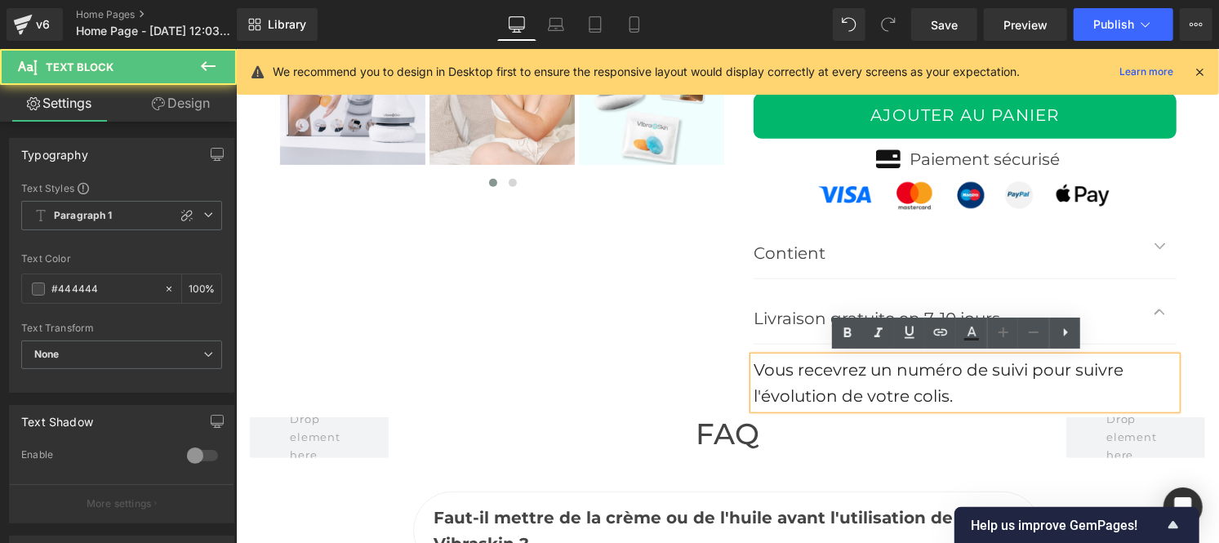
click at [848, 384] on font "Vous recevrez un numéro de suivi pour suivre l'évolution de votre colis." at bounding box center [938, 382] width 370 height 46
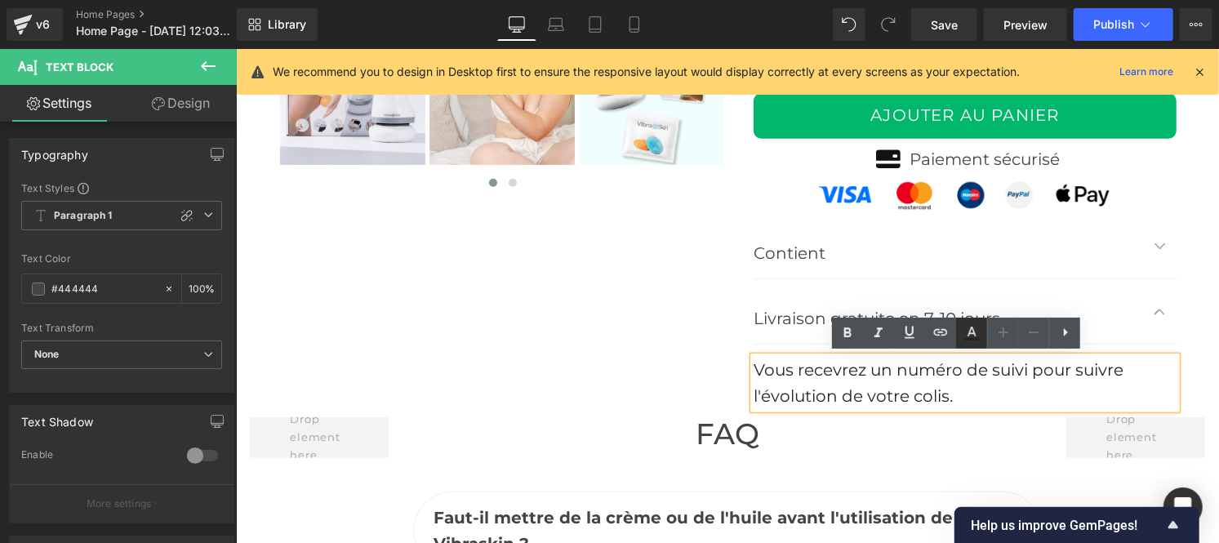
click at [972, 341] on icon at bounding box center [972, 333] width 20 height 20
type input "#242424"
type input "100"
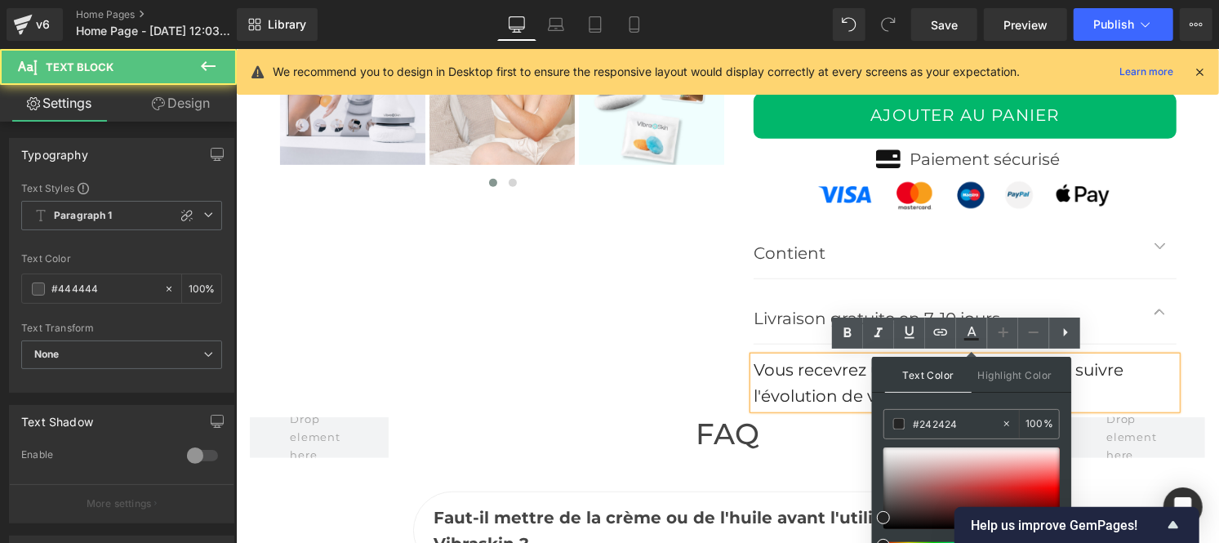
drag, startPoint x: 831, startPoint y: 381, endPoint x: 801, endPoint y: 372, distance: 31.3
click at [831, 381] on div "Vous recevrez un numéro de suivi pour suivre l'évolution de votre colis." at bounding box center [964, 382] width 423 height 52
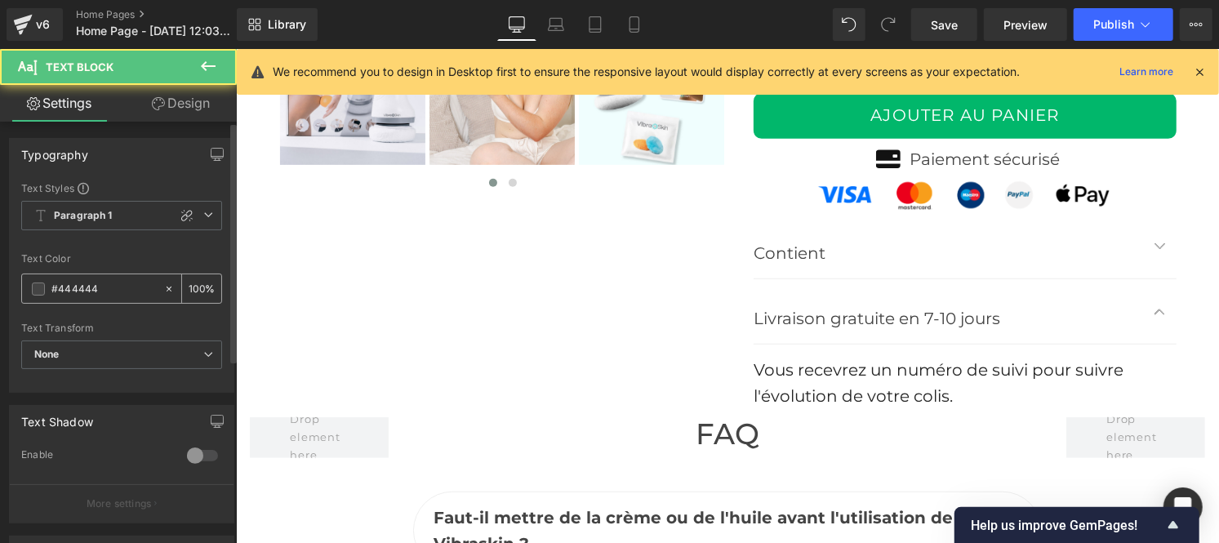
click at [105, 289] on input "#444444" at bounding box center [103, 289] width 105 height 18
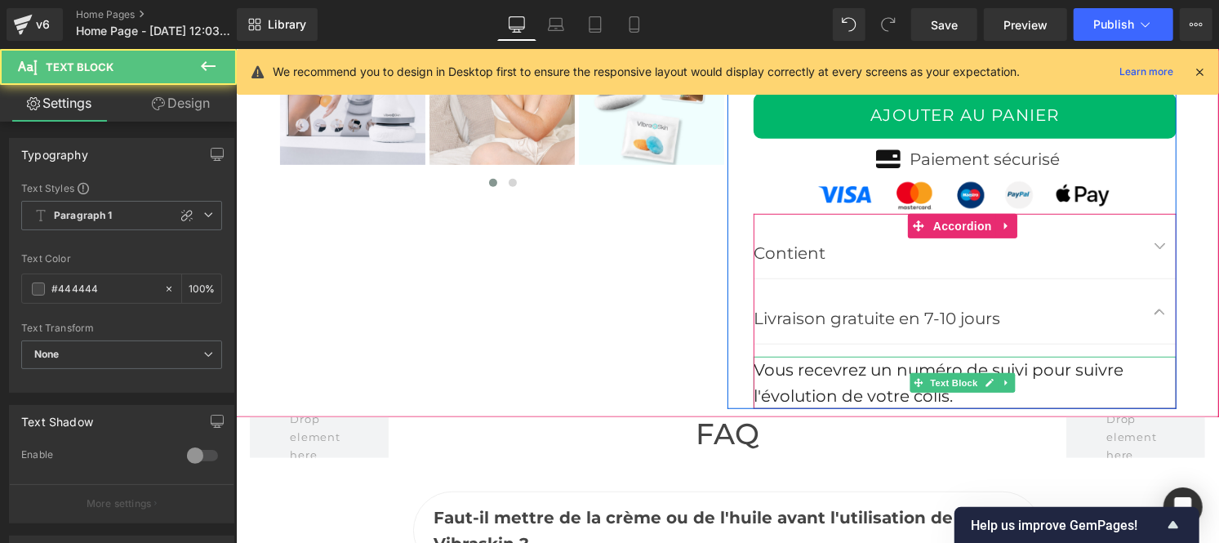
click at [813, 381] on div "Vous recevrez un numéro de suivi pour suivre l'évolution de votre colis." at bounding box center [964, 382] width 423 height 52
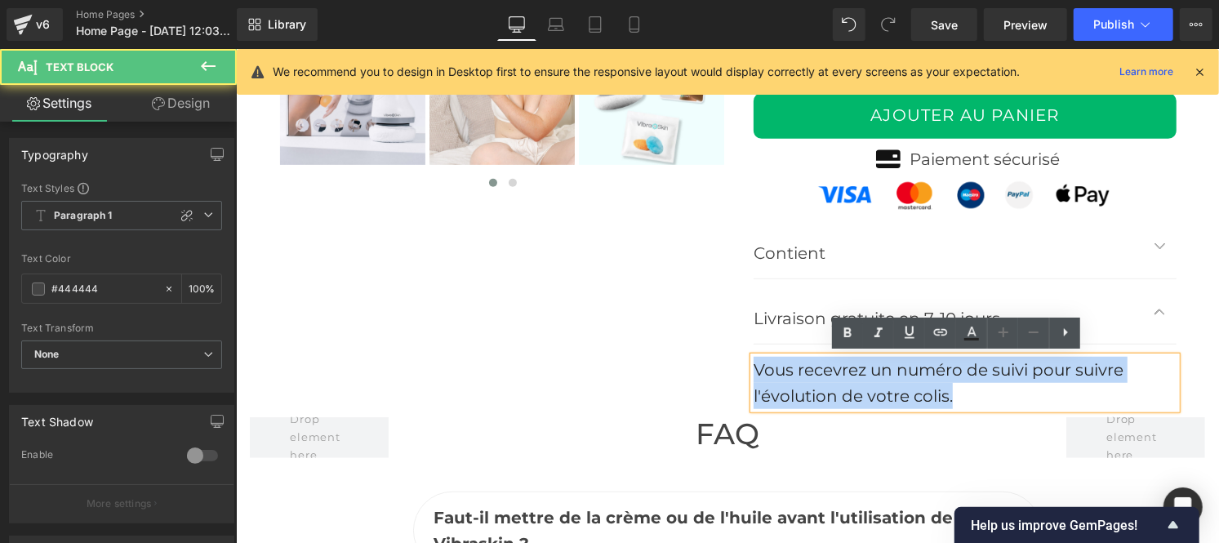
drag, startPoint x: 746, startPoint y: 368, endPoint x: 986, endPoint y: 391, distance: 240.4
click at [986, 391] on div "Vous recevrez un numéro de suivi pour suivre l'évolution de votre colis." at bounding box center [964, 382] width 423 height 52
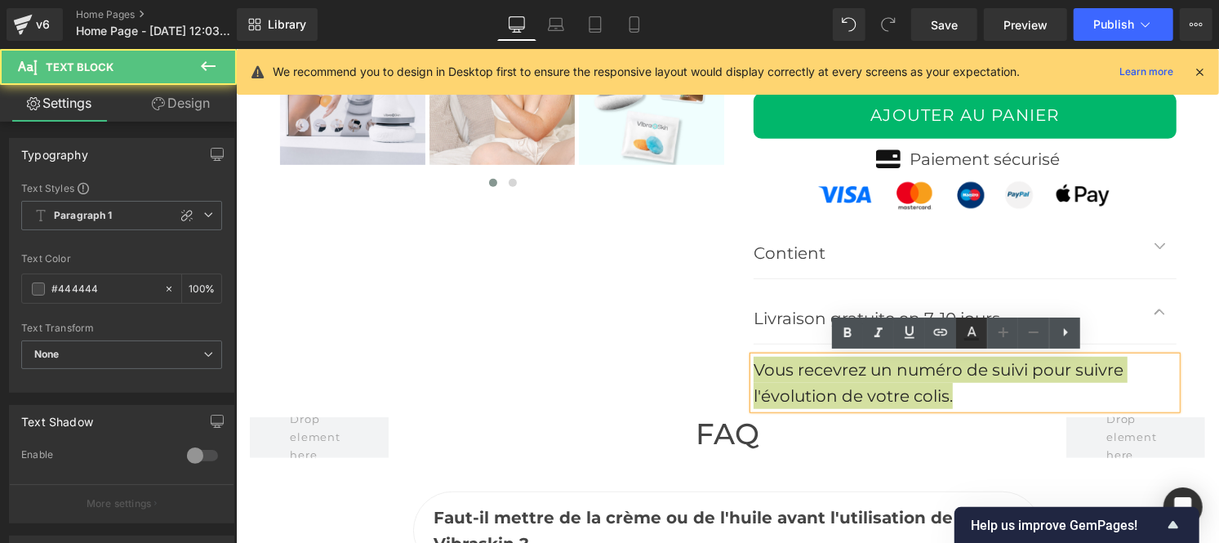
click at [974, 336] on icon at bounding box center [972, 333] width 20 height 20
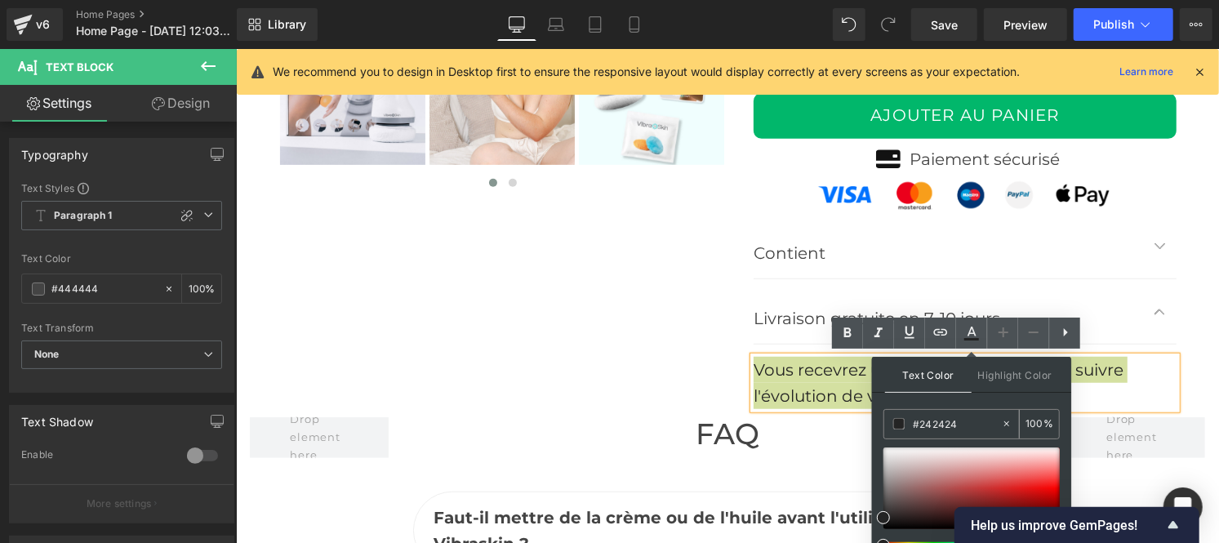
click at [959, 415] on input "#242424" at bounding box center [957, 424] width 88 height 18
click at [977, 339] on icon at bounding box center [971, 339] width 15 height 2
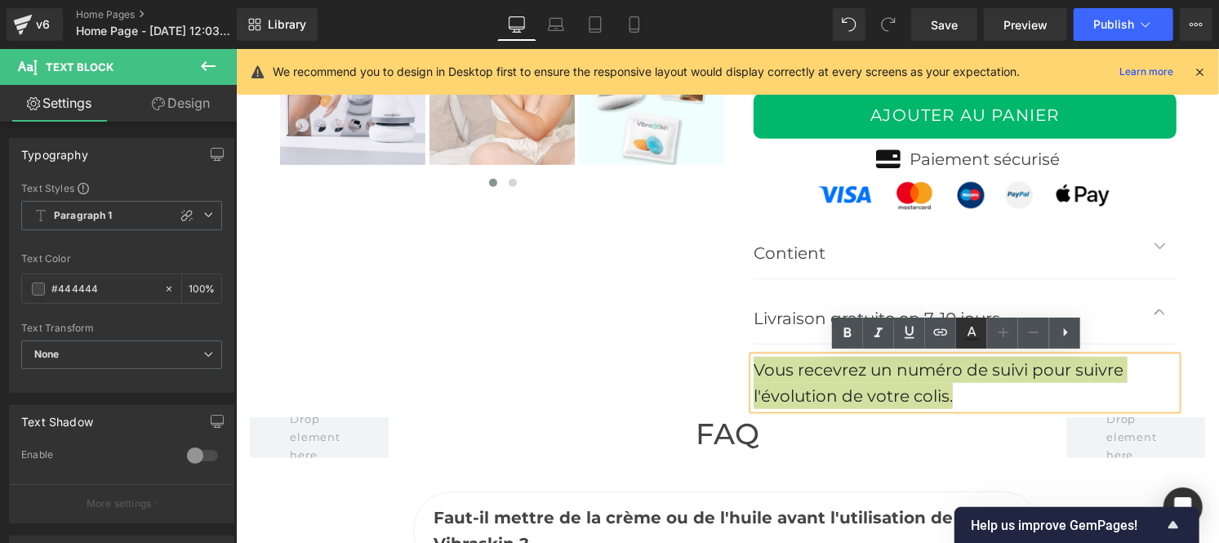
click at [965, 340] on icon at bounding box center [971, 339] width 15 height 2
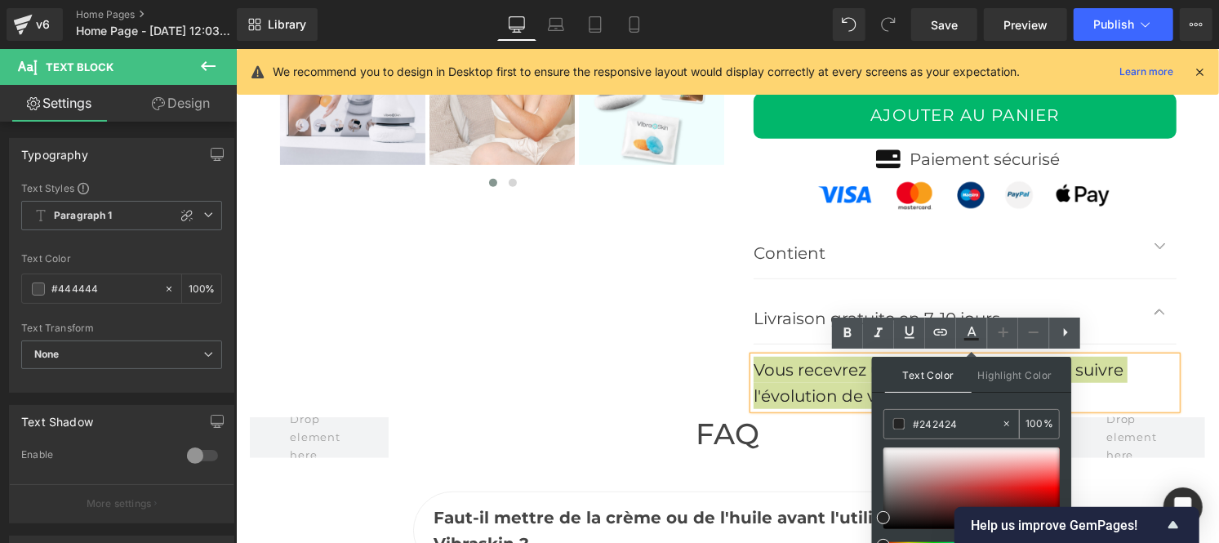
click at [959, 422] on input "#242424" at bounding box center [957, 424] width 88 height 18
click at [973, 336] on icon at bounding box center [972, 333] width 20 height 20
click at [969, 333] on icon at bounding box center [972, 332] width 9 height 10
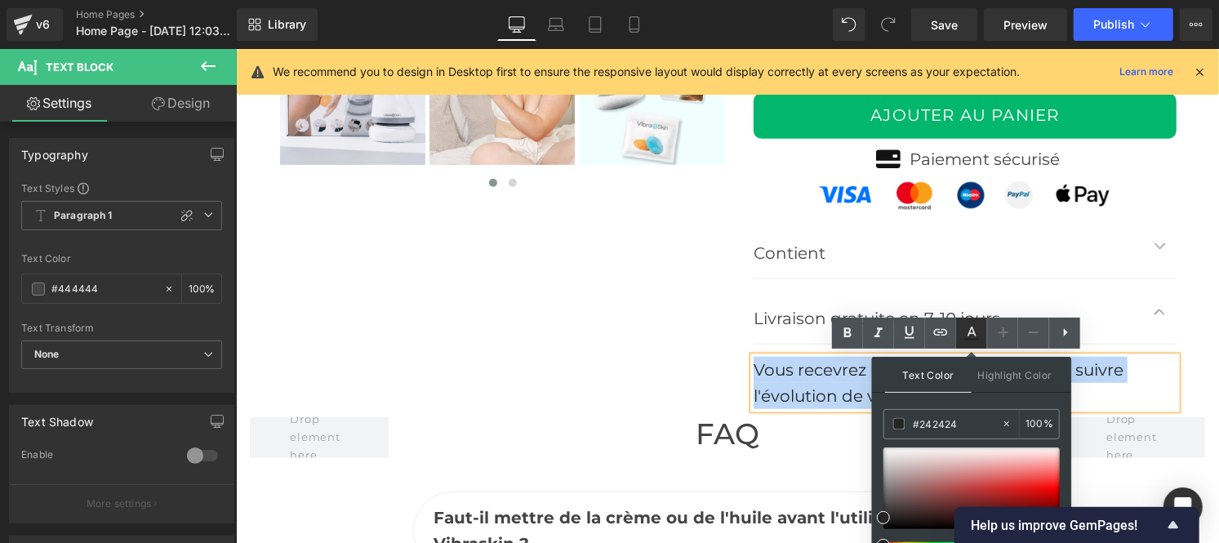
click at [960, 422] on h2 "FAQ" at bounding box center [726, 433] width 629 height 35
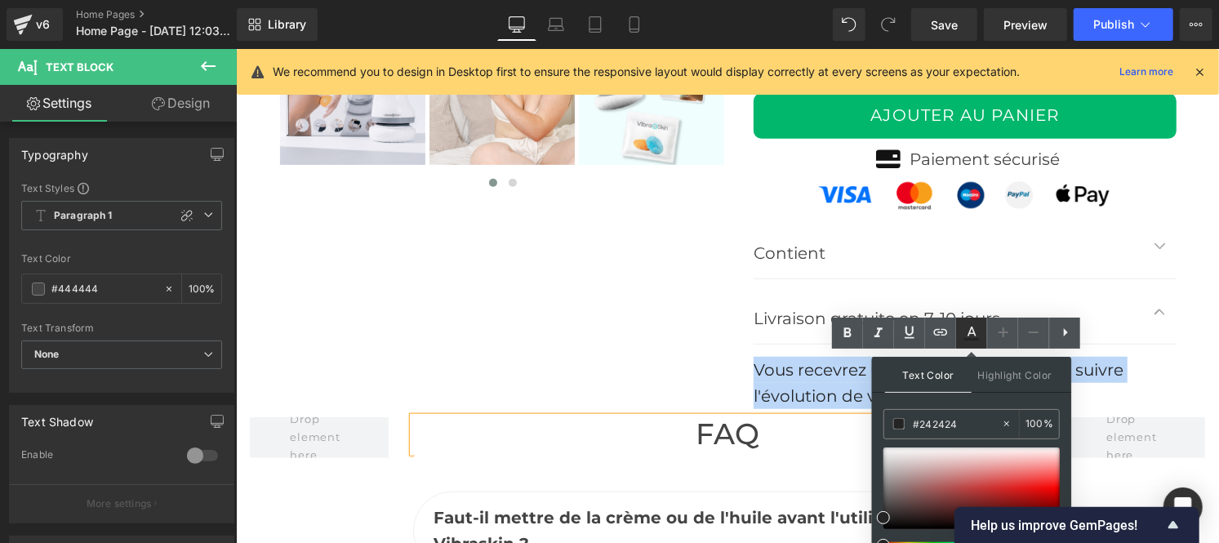
click at [960, 422] on h2 "FAQ" at bounding box center [726, 433] width 629 height 35
click at [930, 372] on div "Vous recevrez un numéro de suivi pour suivre l'évolution de votre colis. Text B…" at bounding box center [964, 382] width 423 height 52
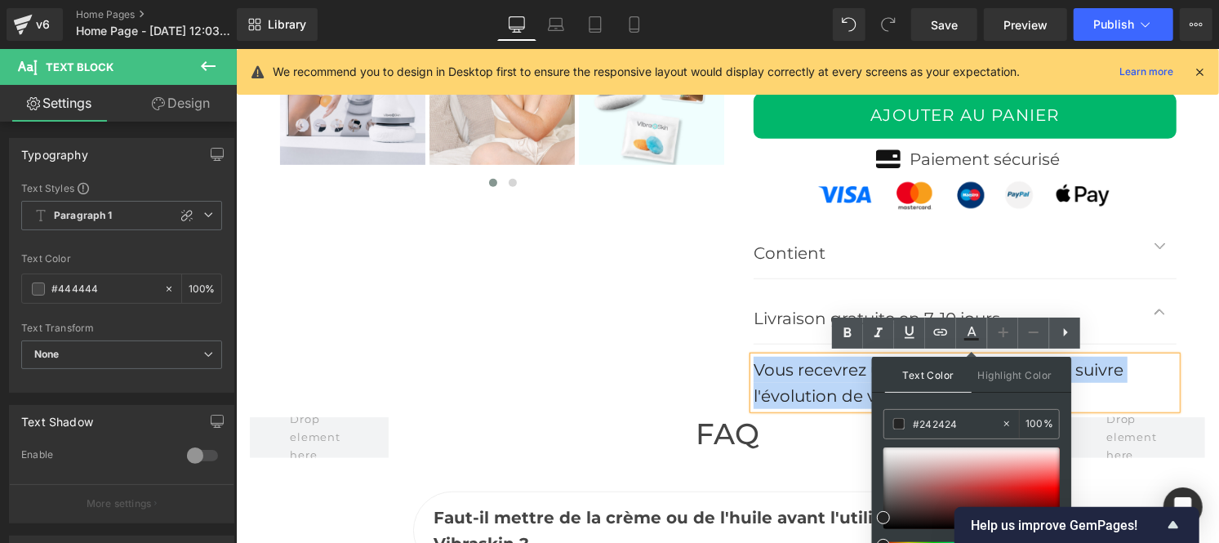
click at [930, 372] on font "Vous recevrez un numéro de suivi pour suivre l'évolution de votre colis." at bounding box center [938, 382] width 370 height 46
drag, startPoint x: 953, startPoint y: 390, endPoint x: 857, endPoint y: 348, distance: 105.0
click at [753, 360] on div "Vous recevrez un numéro de suivi pour suivre l'évolution de votre colis." at bounding box center [964, 382] width 423 height 52
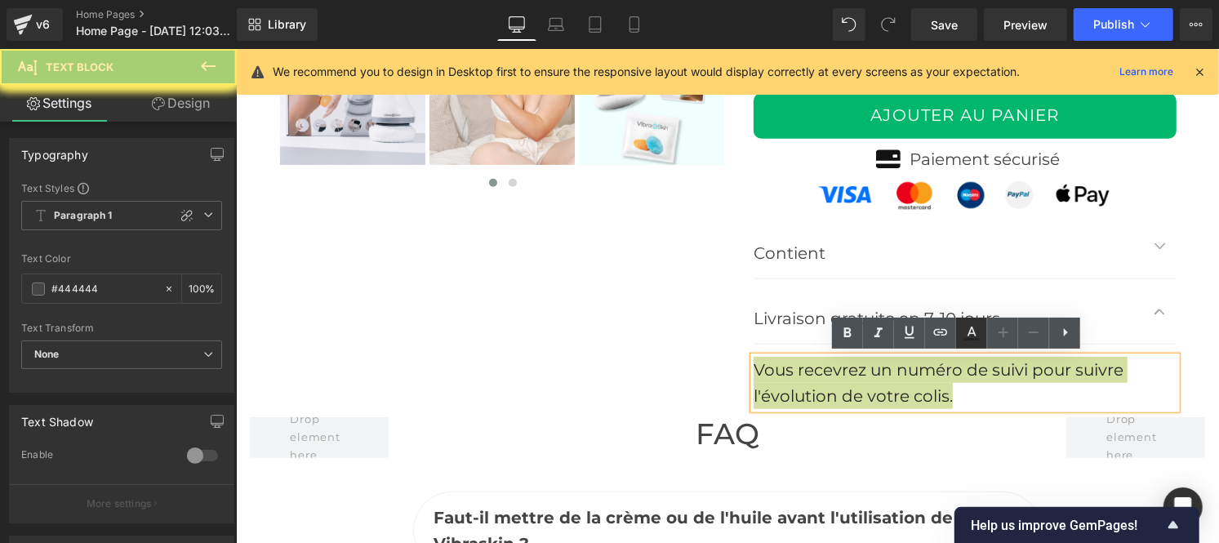
click at [964, 331] on icon at bounding box center [972, 333] width 20 height 20
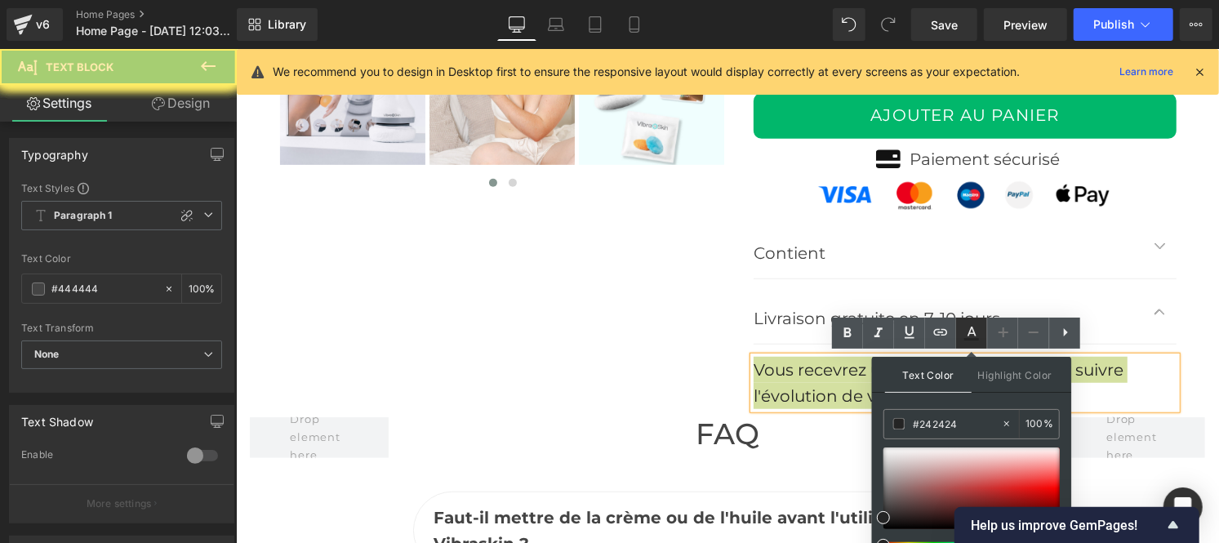
click at [970, 340] on icon at bounding box center [971, 339] width 15 height 2
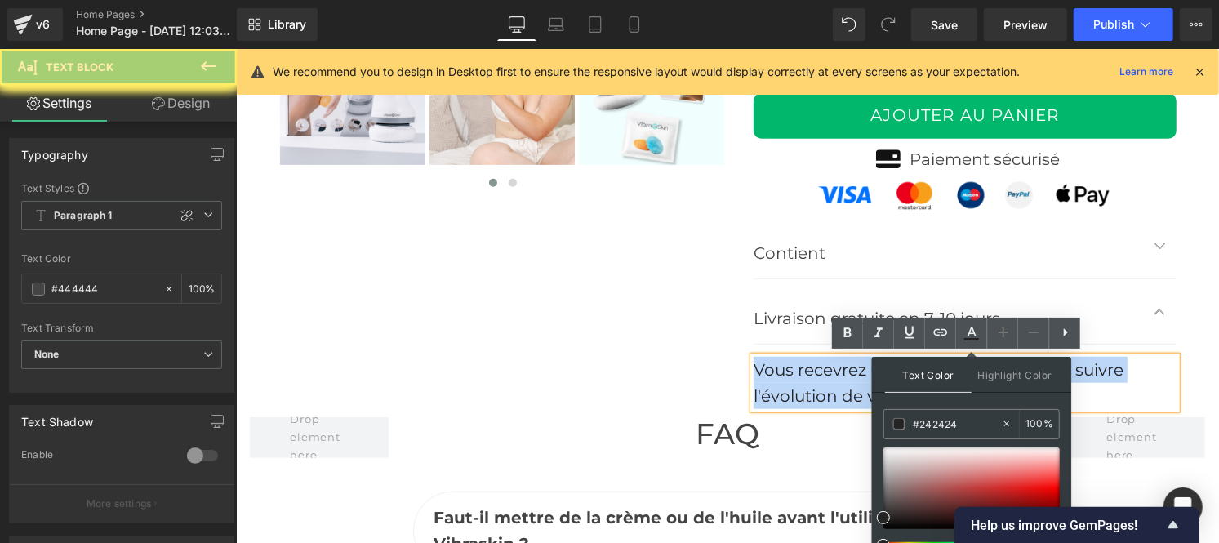
click at [235, 48] on div at bounding box center [235, 48] width 0 height 0
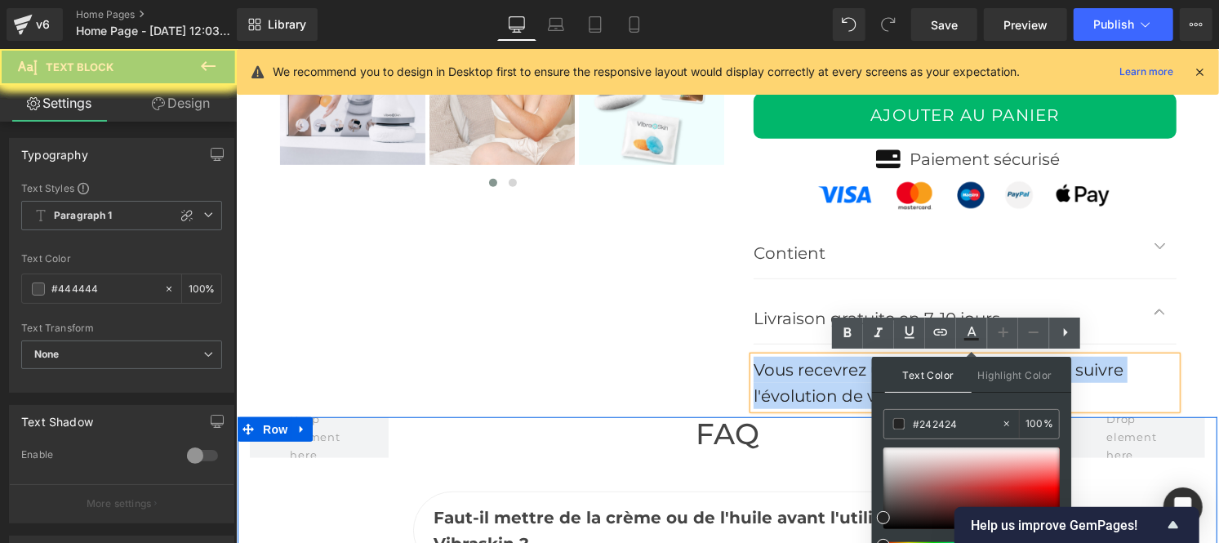
click at [959, 416] on div at bounding box center [727, 418] width 980 height 4
click at [955, 430] on h2 "FAQ" at bounding box center [726, 433] width 629 height 35
click at [932, 387] on div "Vous recevrez un numéro de suivi pour suivre l'évolution de votre colis. Text B…" at bounding box center [964, 382] width 423 height 52
click at [755, 363] on div "Vous recevrez un numéro de suivi pour suivre l'évolution de votre colis." at bounding box center [964, 382] width 423 height 52
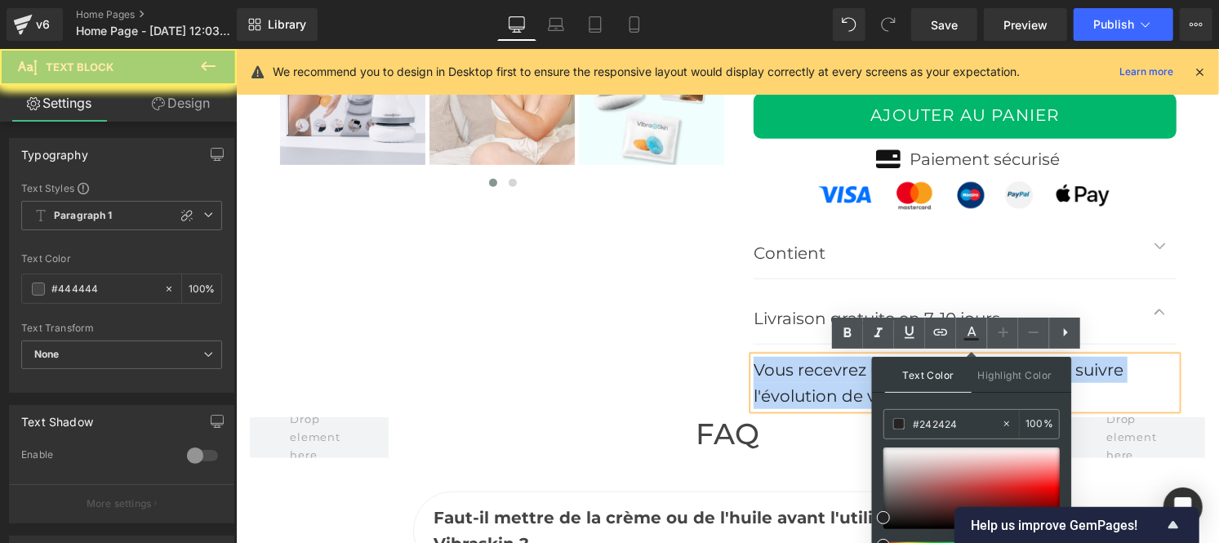
drag, startPoint x: 749, startPoint y: 363, endPoint x: 1209, endPoint y: 395, distance: 460.8
click at [985, 389] on div "Vous recevrez un numéro de suivi pour suivre l'évolution de votre colis." at bounding box center [964, 382] width 423 height 52
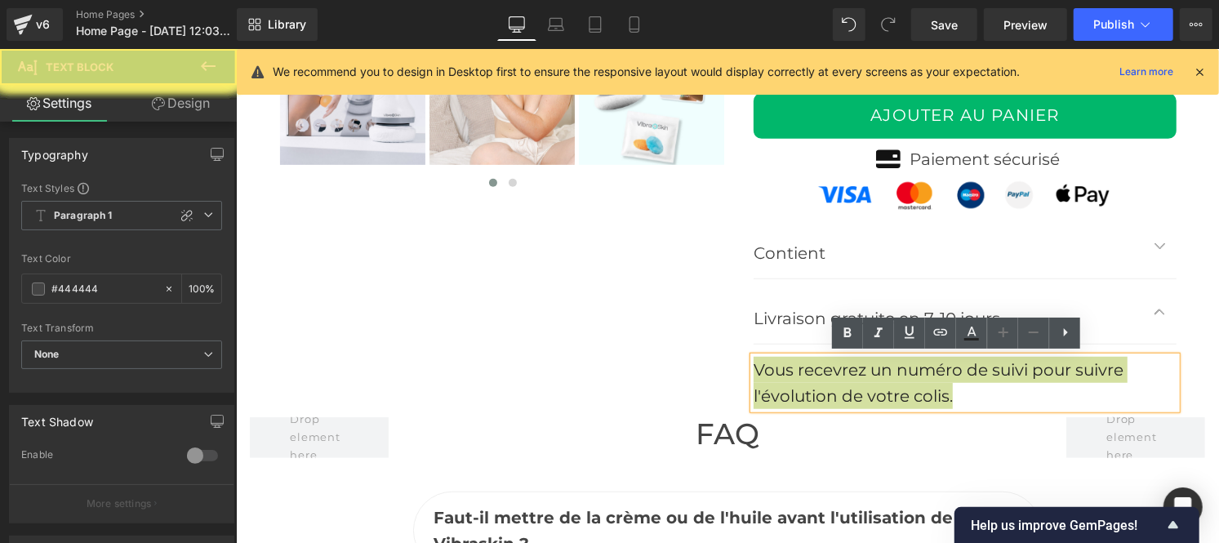
click at [973, 345] on link at bounding box center [971, 333] width 31 height 31
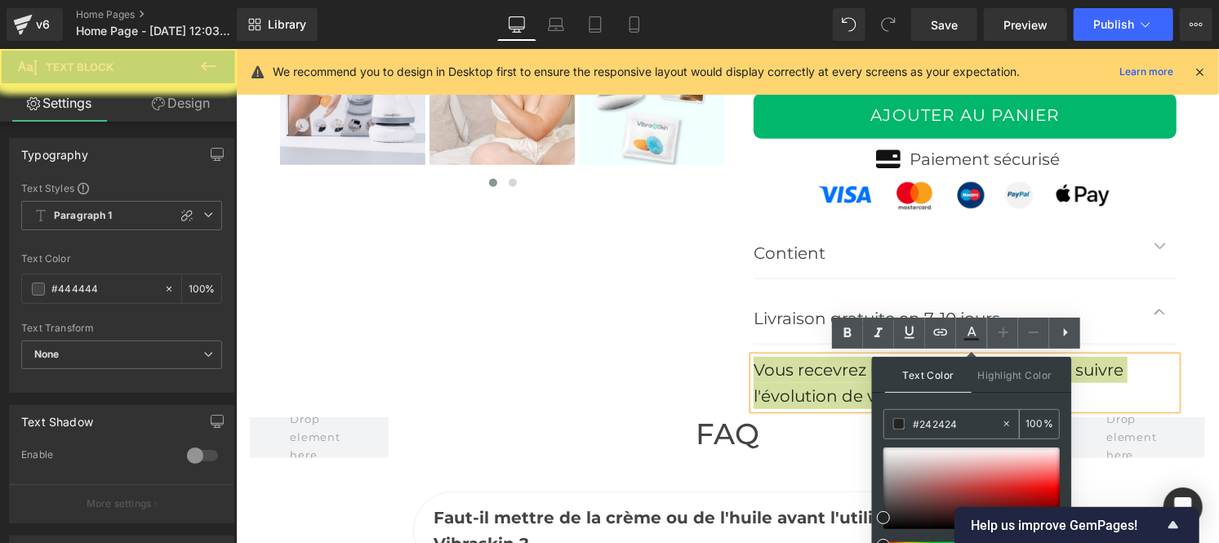
click at [958, 417] on input "#242424" at bounding box center [957, 424] width 88 height 18
click at [981, 421] on input "#444444" at bounding box center [957, 424] width 88 height 18
click at [976, 332] on icon at bounding box center [972, 333] width 20 height 20
click at [968, 324] on icon at bounding box center [972, 333] width 20 height 20
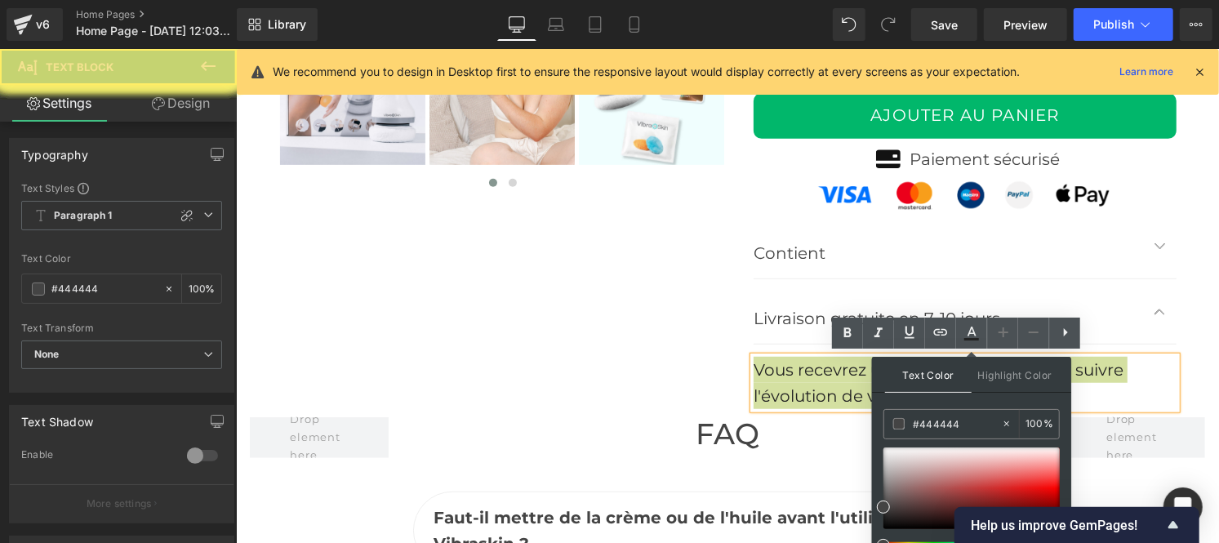
click at [973, 335] on icon at bounding box center [972, 333] width 20 height 20
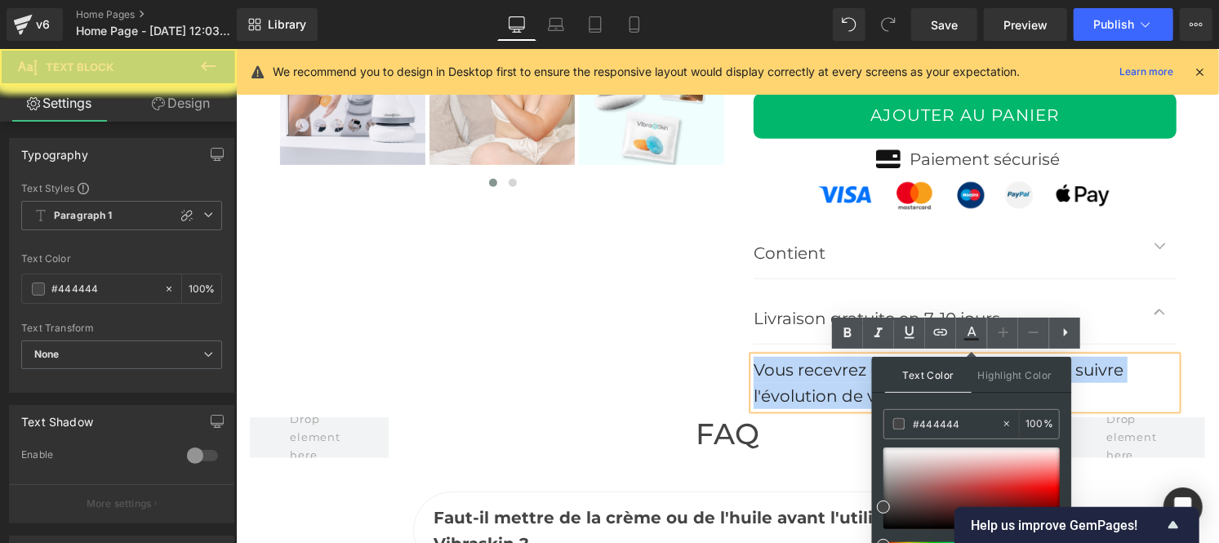
click at [1103, 363] on font "Vous recevrez un numéro de suivi pour suivre l'évolution de votre colis." at bounding box center [938, 382] width 370 height 46
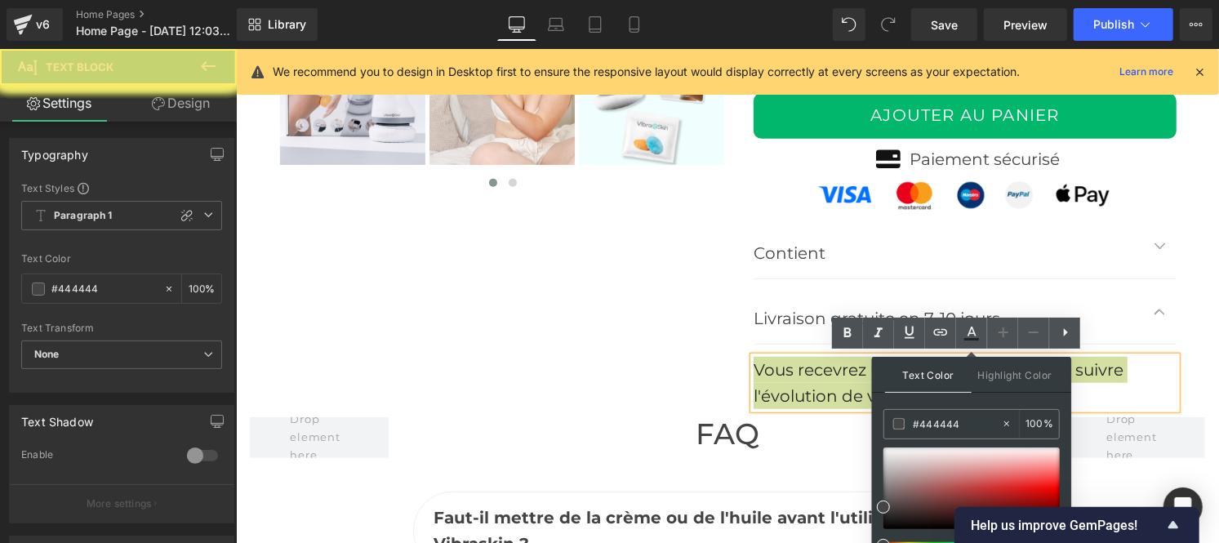
click at [973, 336] on icon at bounding box center [972, 333] width 20 height 20
click at [970, 328] on icon at bounding box center [972, 332] width 9 height 10
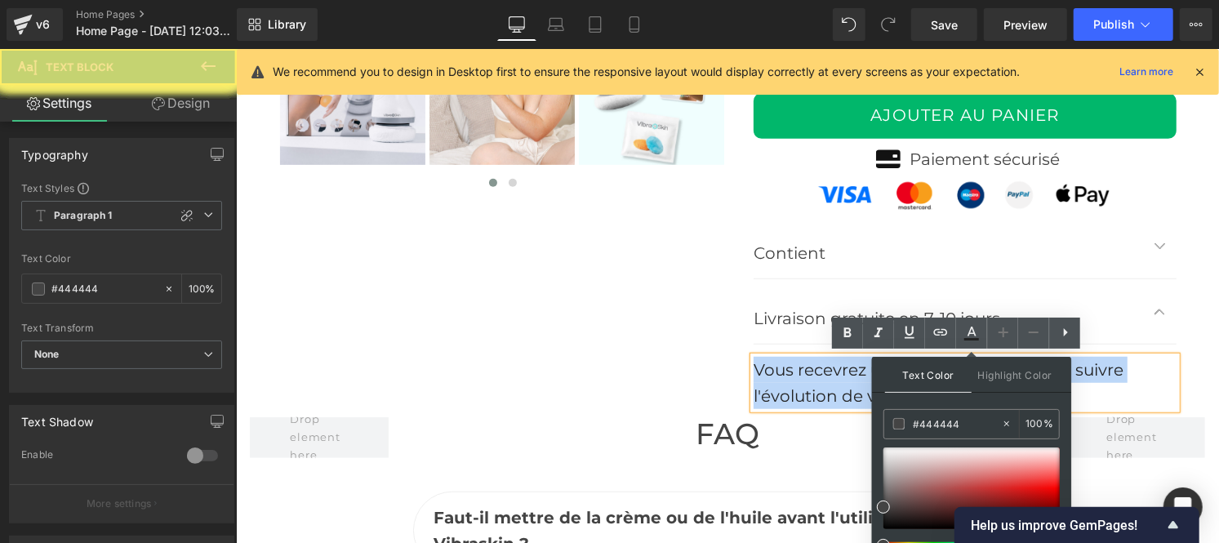
click at [901, 368] on font "Vous recevrez un numéro de suivi pour suivre l'évolution de votre colis." at bounding box center [938, 382] width 370 height 46
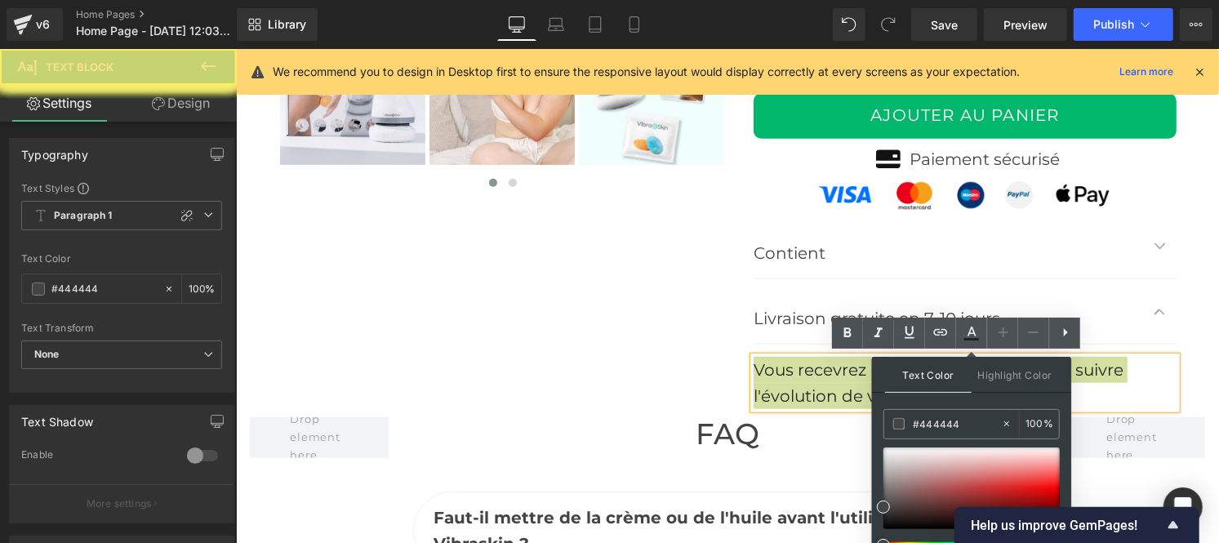
click at [942, 17] on span "Save" at bounding box center [944, 24] width 27 height 17
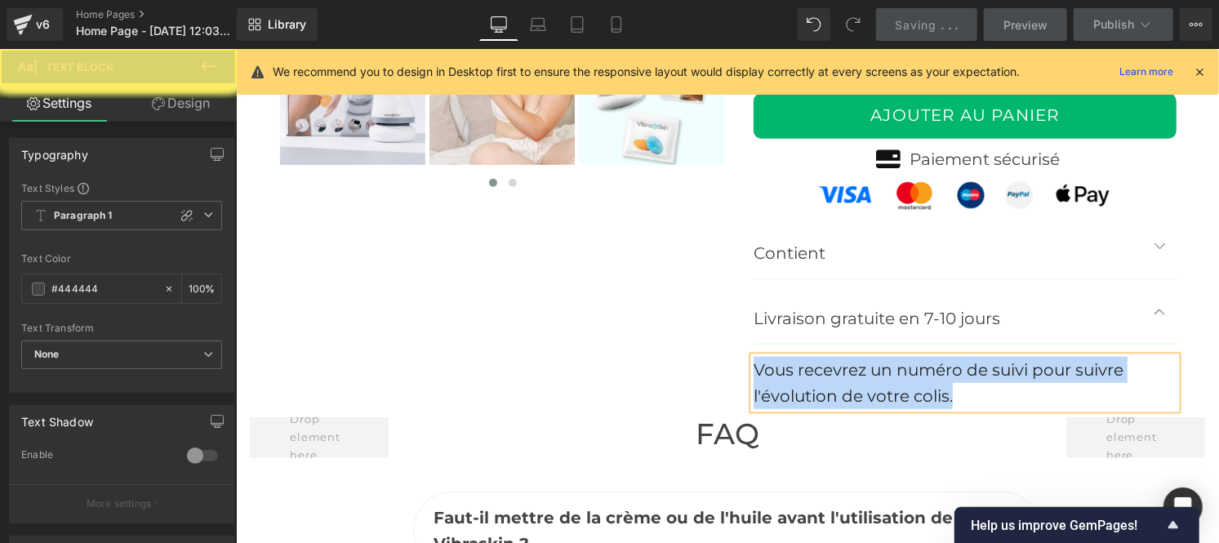
click at [933, 367] on font "Vous recevrez un numéro de suivi pour suivre l'évolution de votre colis." at bounding box center [938, 382] width 370 height 46
click at [755, 367] on div "Vous recevrez un numéro de suivi pour suivre l'évolution de votre colis." at bounding box center [964, 382] width 423 height 52
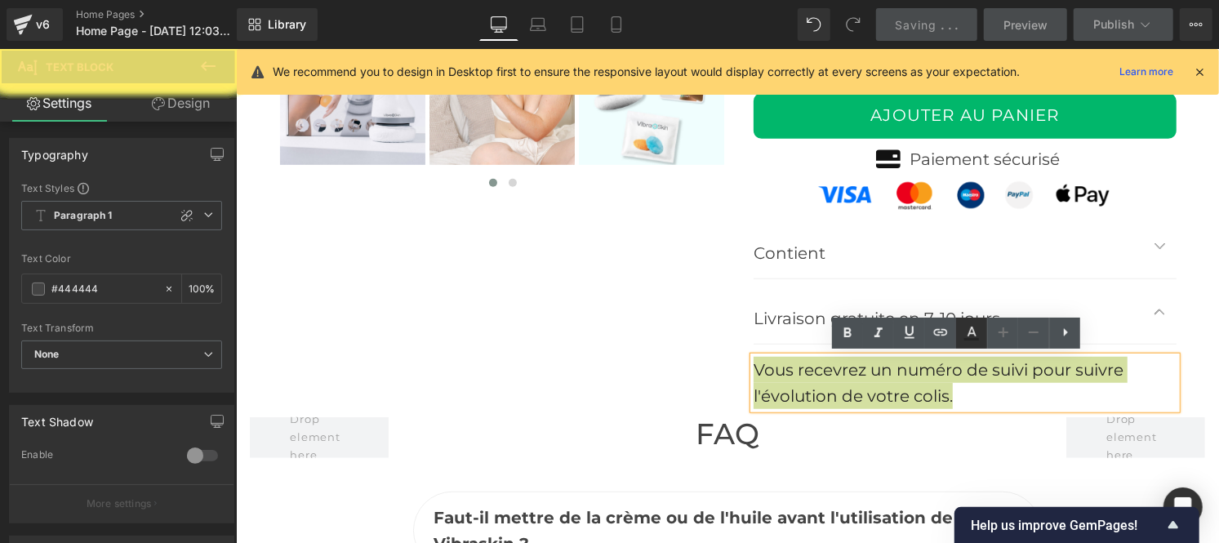
click at [969, 343] on link at bounding box center [971, 333] width 31 height 31
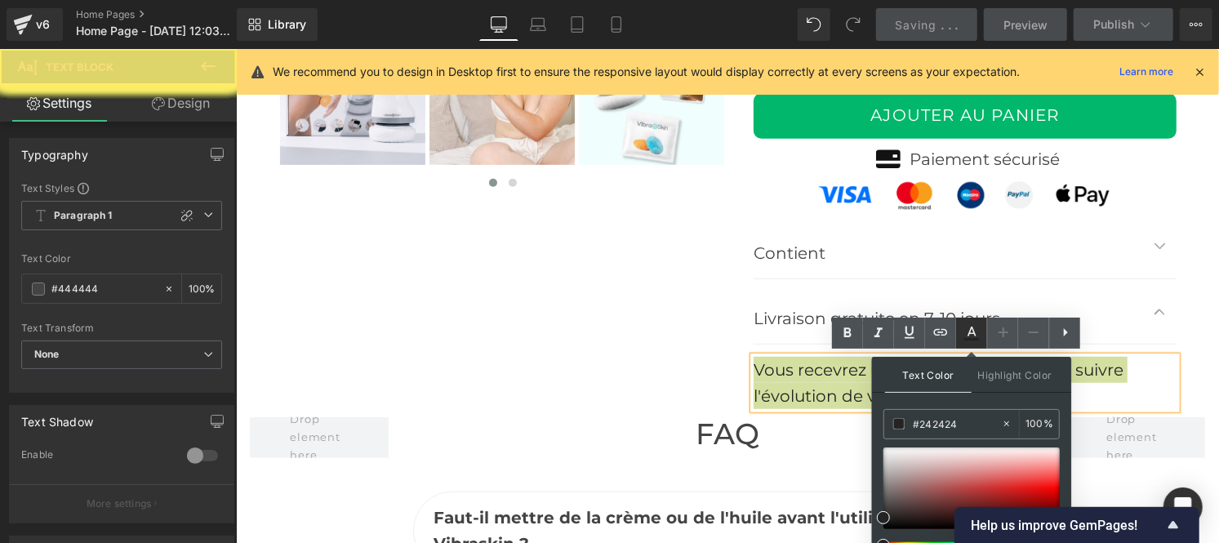
click at [969, 343] on link at bounding box center [971, 333] width 31 height 31
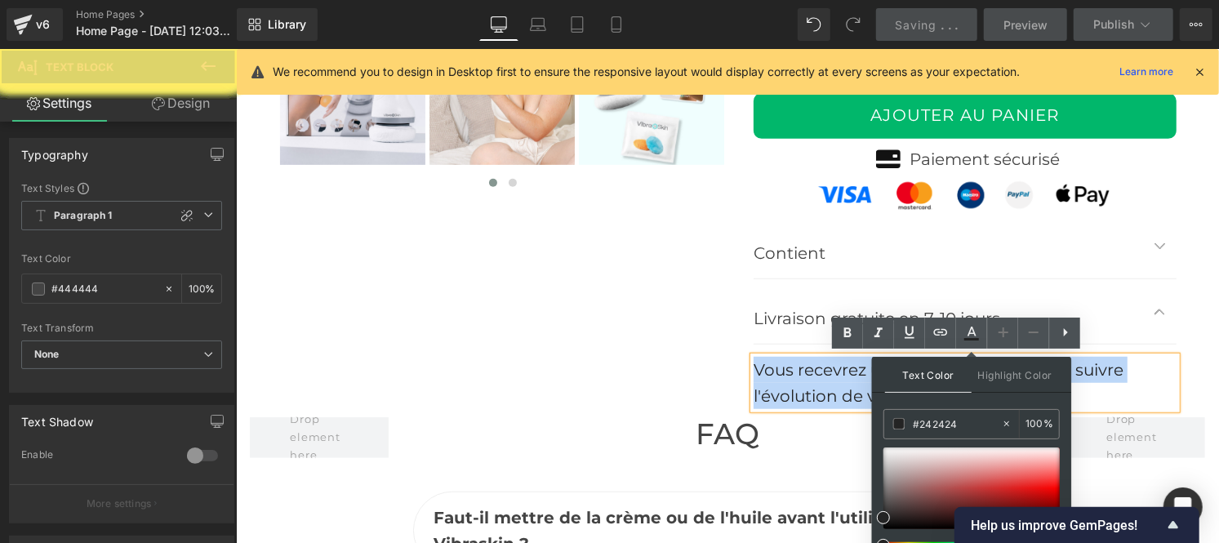
click at [956, 422] on h2 "FAQ" at bounding box center [726, 433] width 629 height 35
click at [962, 418] on h2 "FAQ" at bounding box center [726, 433] width 629 height 35
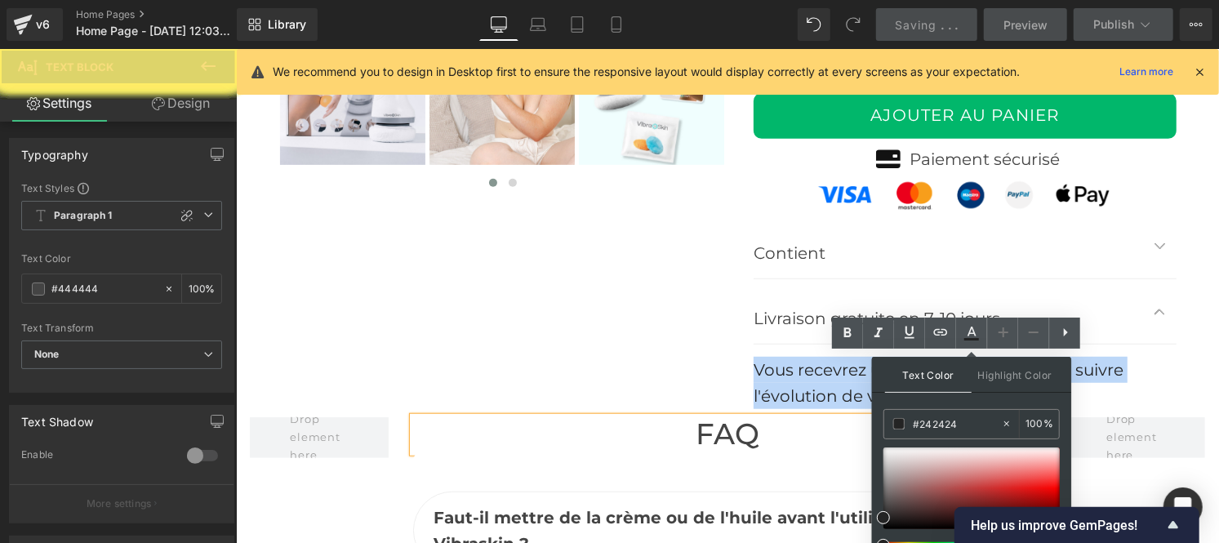
click at [962, 418] on h2 "FAQ" at bounding box center [726, 433] width 629 height 35
click at [931, 390] on font "Vous recevrez un numéro de suivi pour suivre l'évolution de votre colis." at bounding box center [938, 382] width 370 height 46
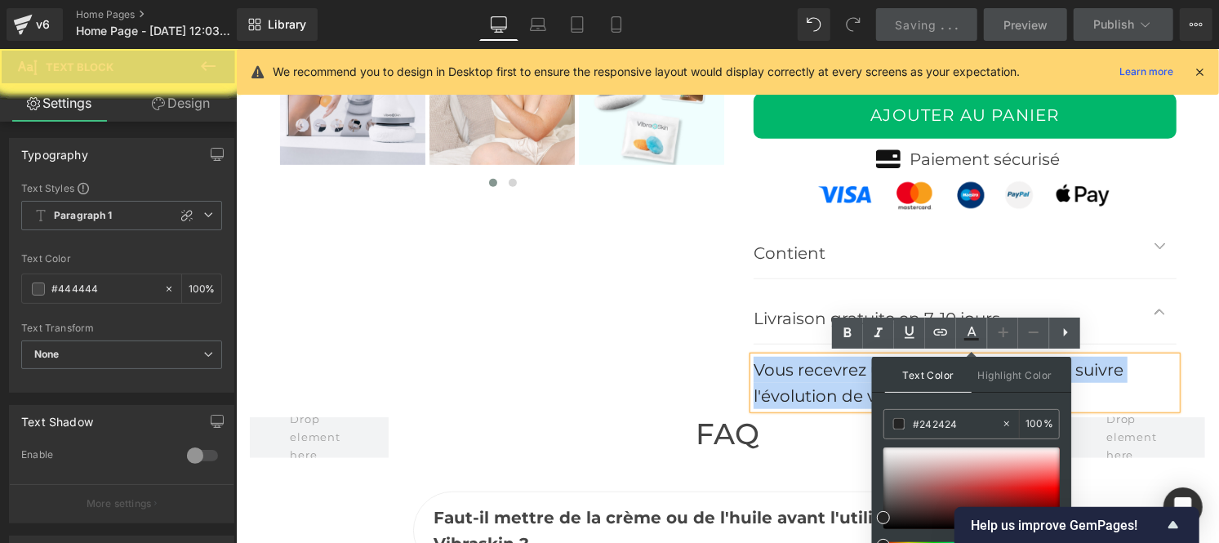
click at [947, 391] on div "Vous recevrez un numéro de suivi pour suivre l'évolution de votre colis." at bounding box center [964, 382] width 423 height 52
drag, startPoint x: 772, startPoint y: 351, endPoint x: 750, endPoint y: 372, distance: 30.6
click at [753, 372] on div "Vous recevrez un numéro de suivi pour suivre l'évolution de votre colis." at bounding box center [964, 382] width 423 height 52
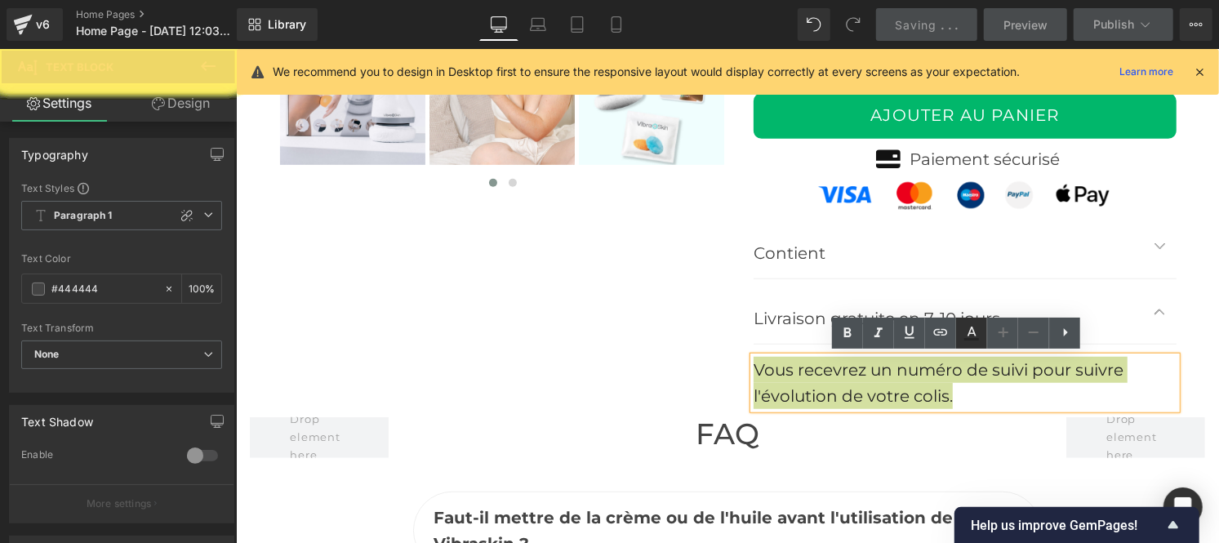
click at [968, 338] on icon at bounding box center [971, 339] width 15 height 2
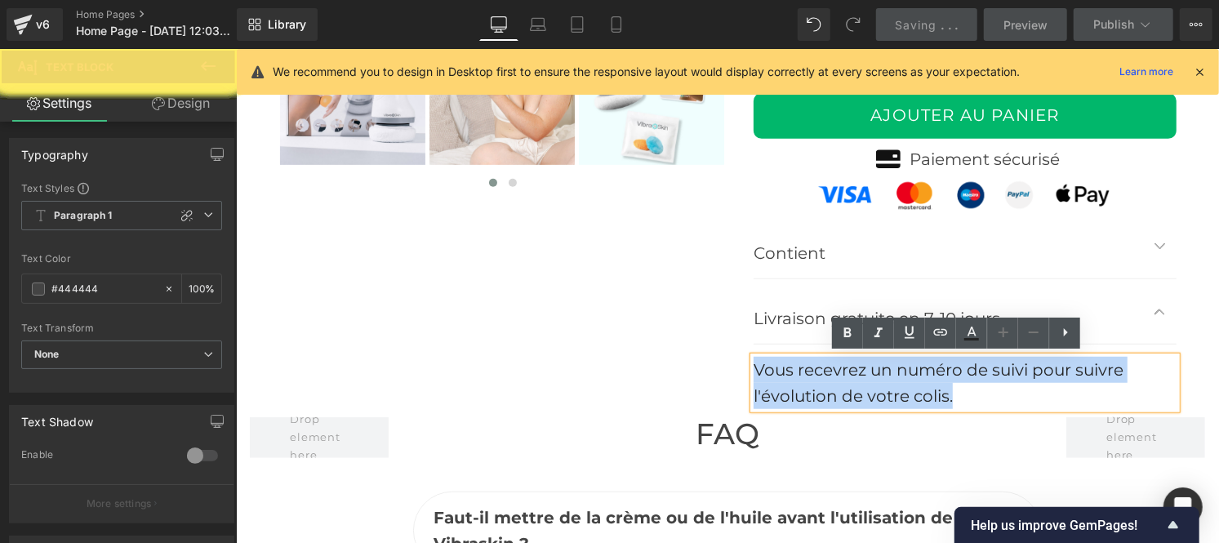
click at [955, 384] on div "Vous recevrez un numéro de suivi pour suivre l'évolution de votre colis." at bounding box center [964, 382] width 423 height 52
click at [948, 391] on div "Vous recevrez un numéro de suivi pour suivre l'évolution de votre colis." at bounding box center [964, 382] width 423 height 52
drag, startPoint x: 948, startPoint y: 391, endPoint x: 770, endPoint y: 361, distance: 180.6
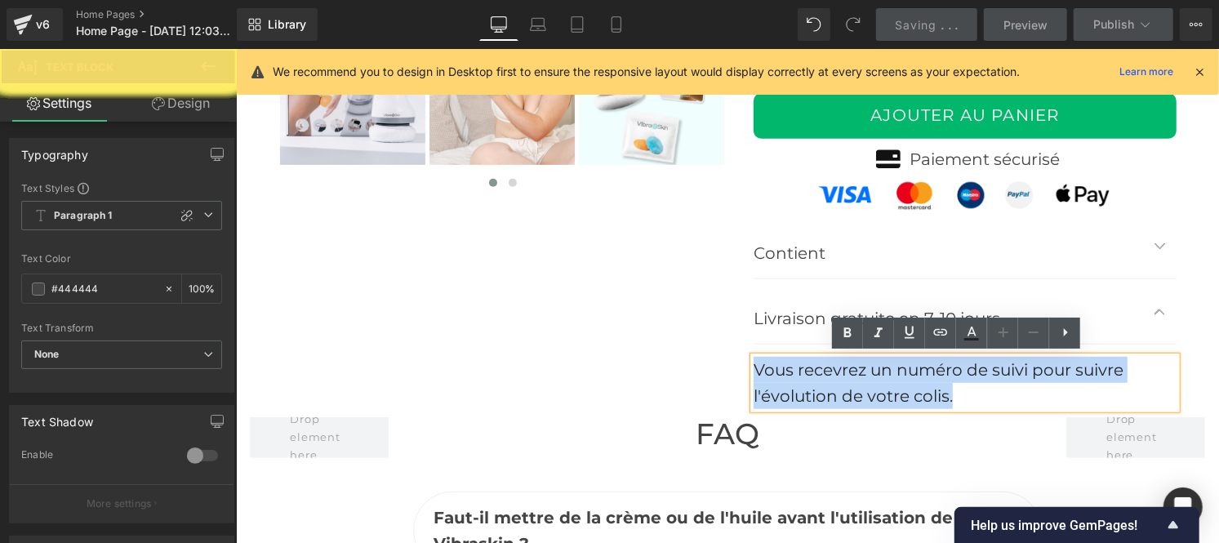
click at [930, 376] on font "Vous recevrez un numéro de suivi pour suivre l'évolution de votre colis." at bounding box center [938, 382] width 370 height 46
click at [753, 367] on div "Vous recevrez un numéro de suivi pour suivre l'évolution de votre colis." at bounding box center [964, 382] width 423 height 52
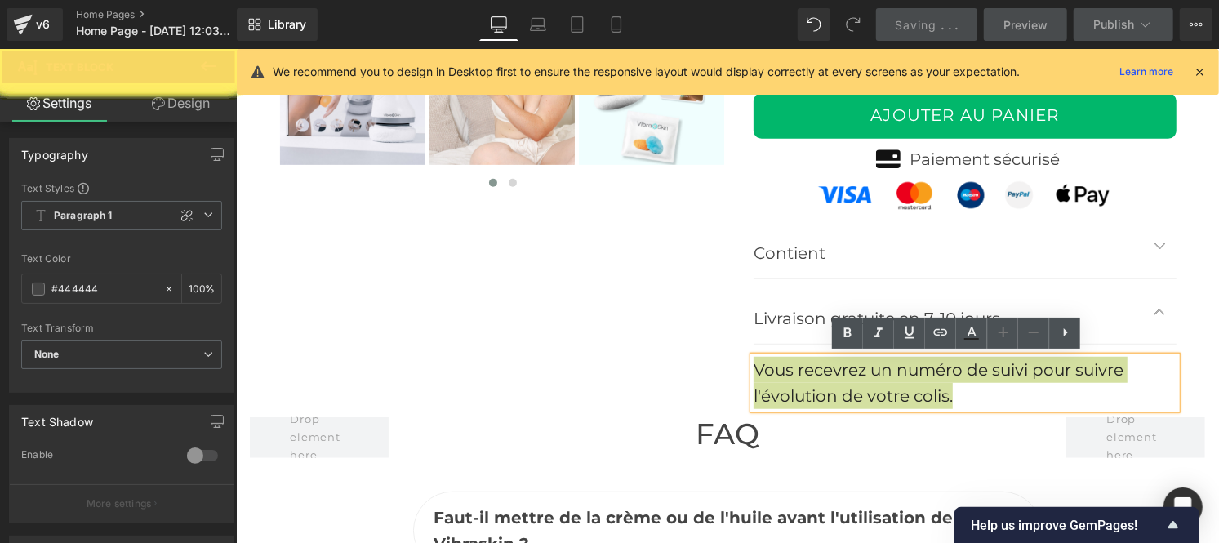
click at [964, 333] on icon at bounding box center [972, 333] width 20 height 20
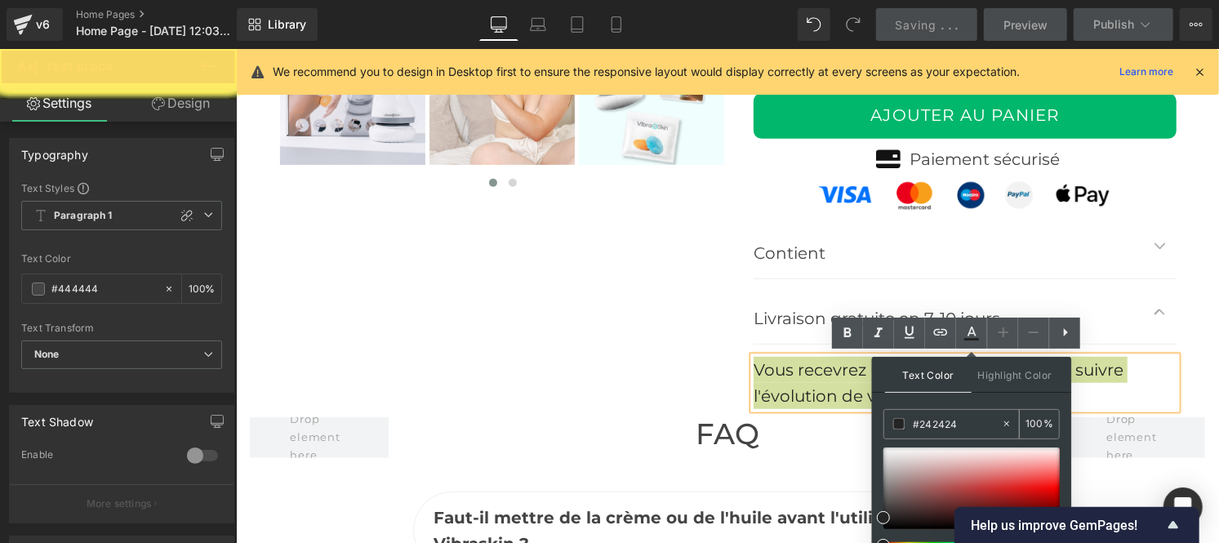
click at [951, 421] on input "#242424" at bounding box center [957, 424] width 88 height 18
click at [1008, 423] on icon at bounding box center [1006, 423] width 11 height 11
click at [947, 420] on input "none" at bounding box center [957, 424] width 88 height 18
click at [968, 333] on icon at bounding box center [972, 332] width 9 height 10
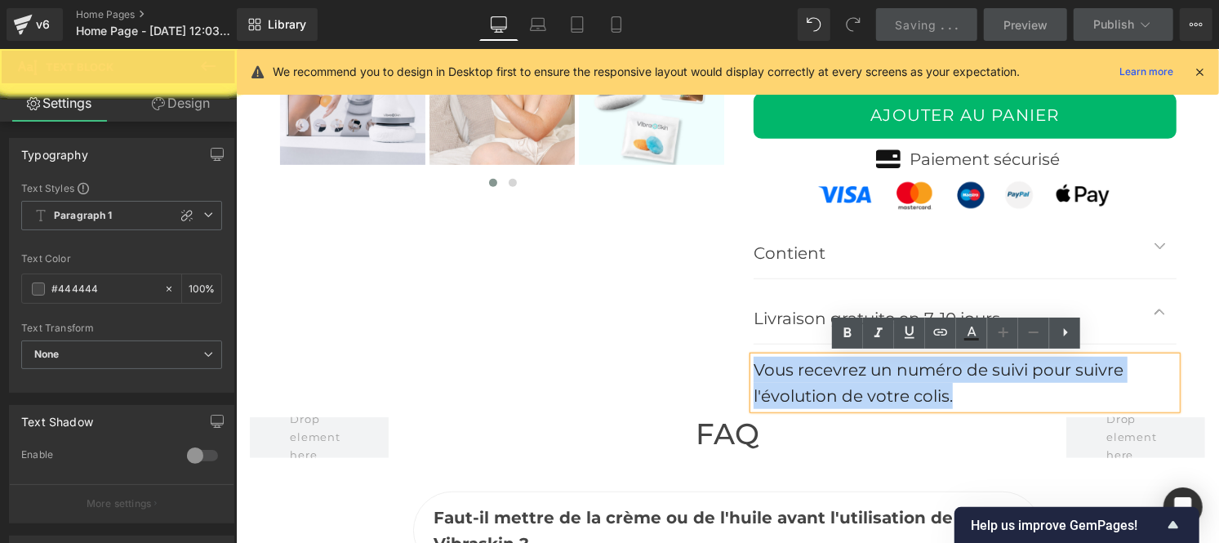
click at [964, 372] on font "Vous recevrez un numéro de suivi pour suivre l'évolution de votre colis." at bounding box center [938, 382] width 370 height 46
drag, startPoint x: 752, startPoint y: 367, endPoint x: 1029, endPoint y: 394, distance: 278.1
click at [1029, 394] on div "Vous recevrez un numéro de suivi pour suivre l'évolution de votre colis." at bounding box center [964, 382] width 423 height 52
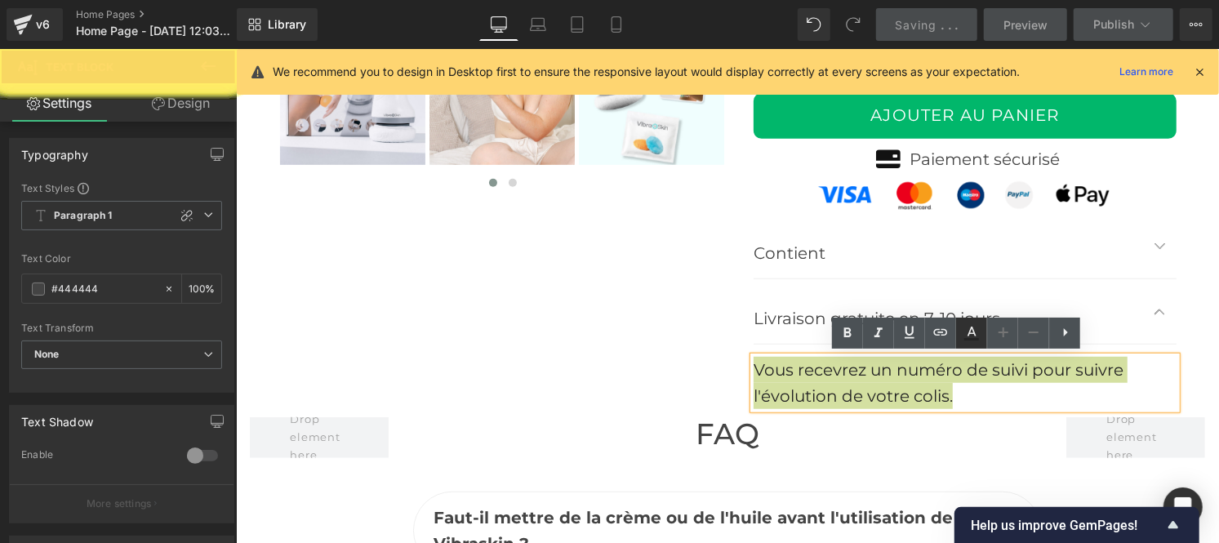
click at [967, 336] on icon at bounding box center [972, 333] width 20 height 20
click at [0, 0] on span "Text Color" at bounding box center [0, 0] width 0 height 0
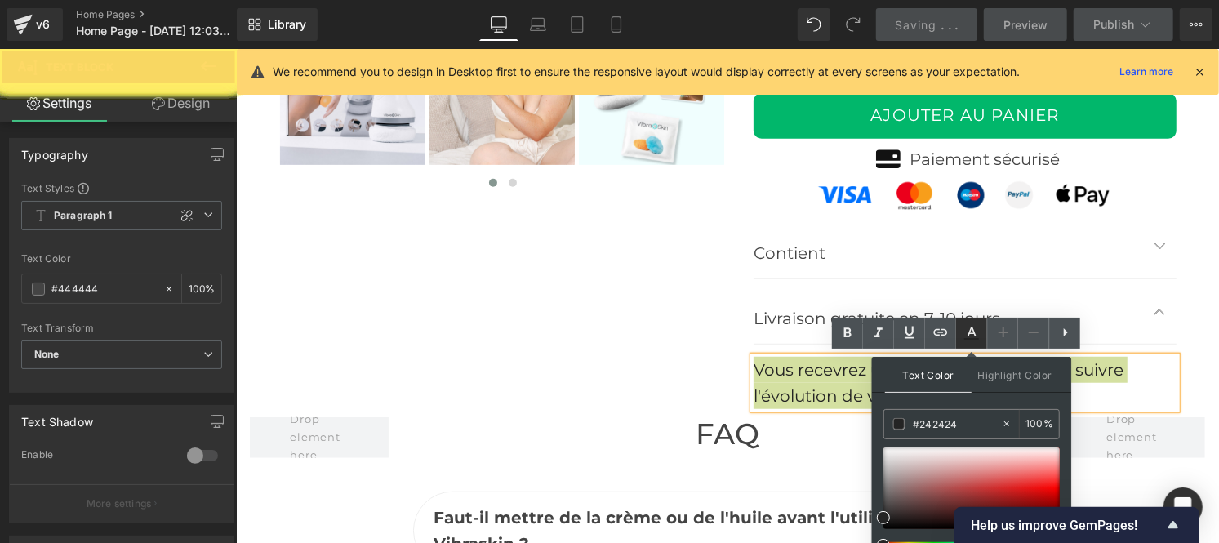
click at [1006, 422] on icon at bounding box center [1006, 423] width 11 height 11
click at [1005, 422] on icon at bounding box center [1006, 423] width 5 height 5
click at [942, 421] on input "#242424" at bounding box center [957, 424] width 88 height 18
click at [1008, 421] on icon at bounding box center [1006, 423] width 5 height 5
click at [970, 332] on icon at bounding box center [972, 333] width 20 height 20
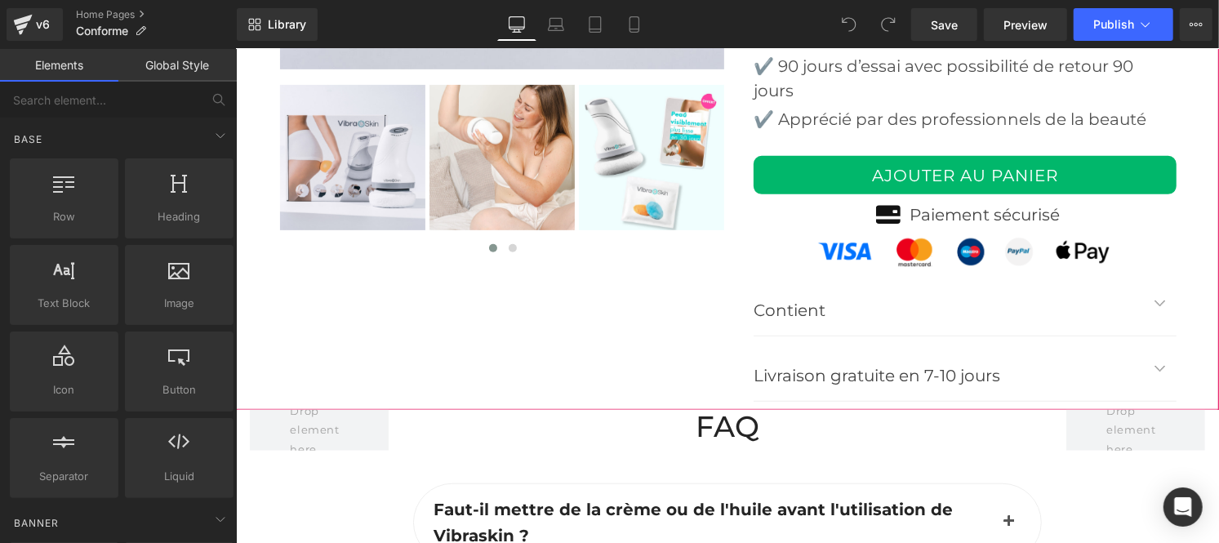
scroll to position [4217, 0]
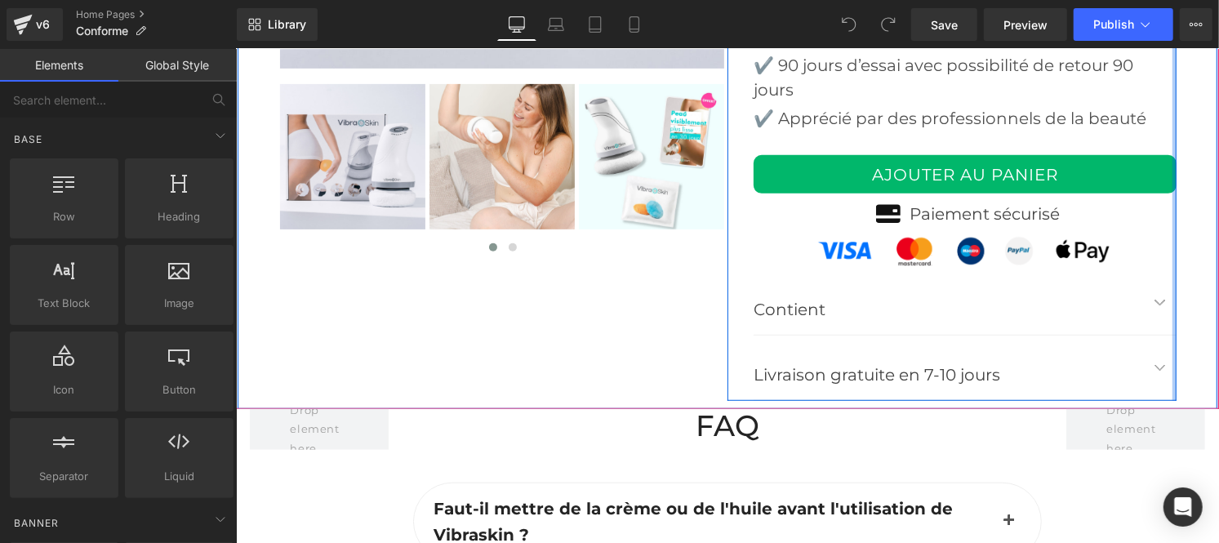
click at [1172, 283] on div at bounding box center [1174, 5] width 4 height 790
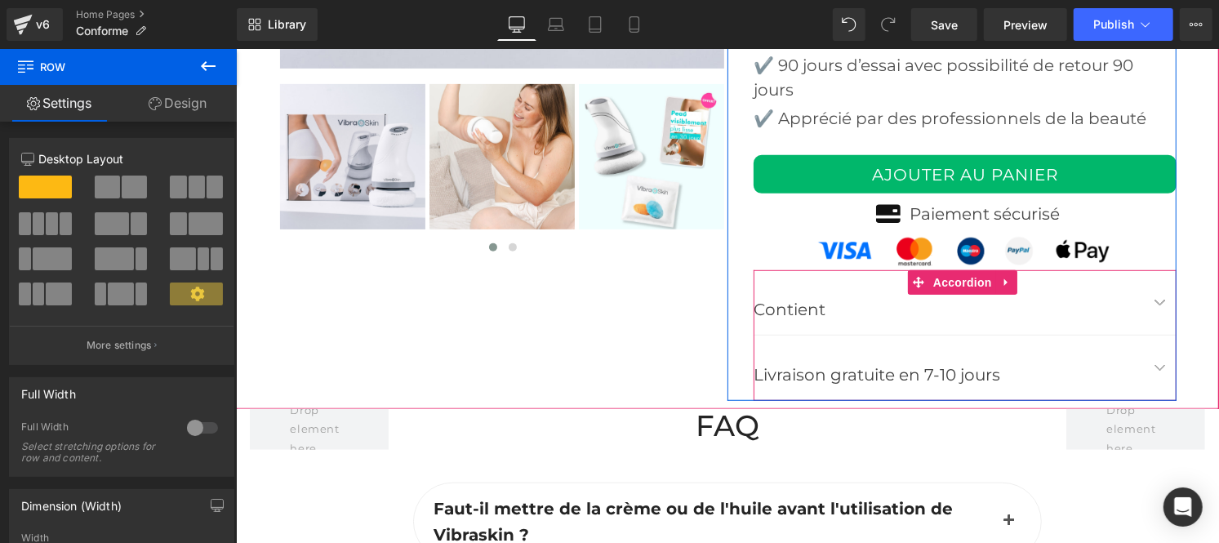
click at [1151, 299] on button "button" at bounding box center [1159, 301] width 33 height 65
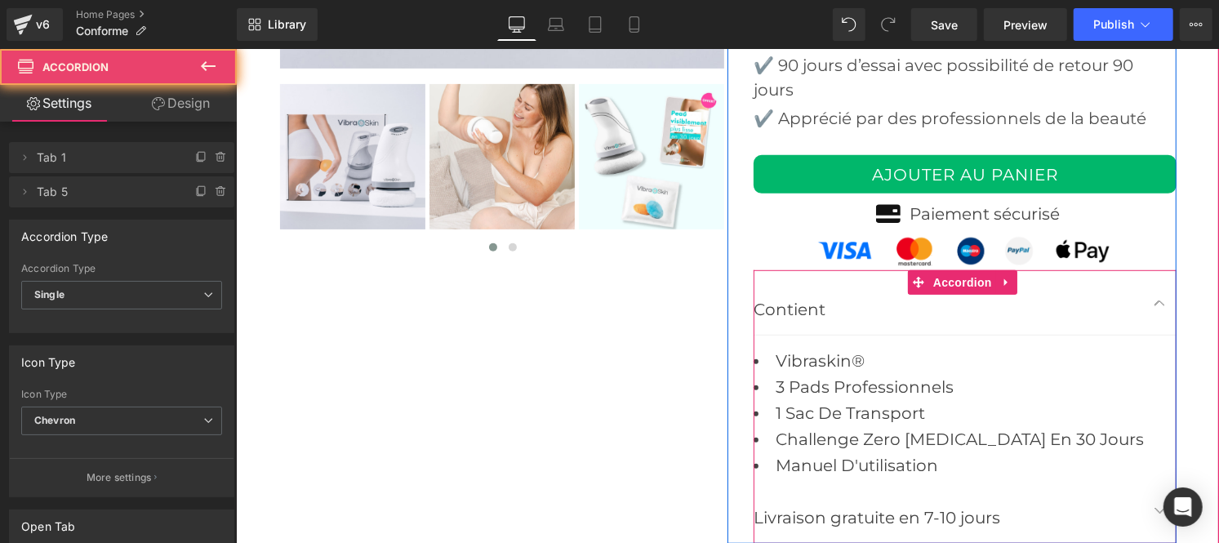
click at [1144, 299] on button "button" at bounding box center [1159, 301] width 33 height 65
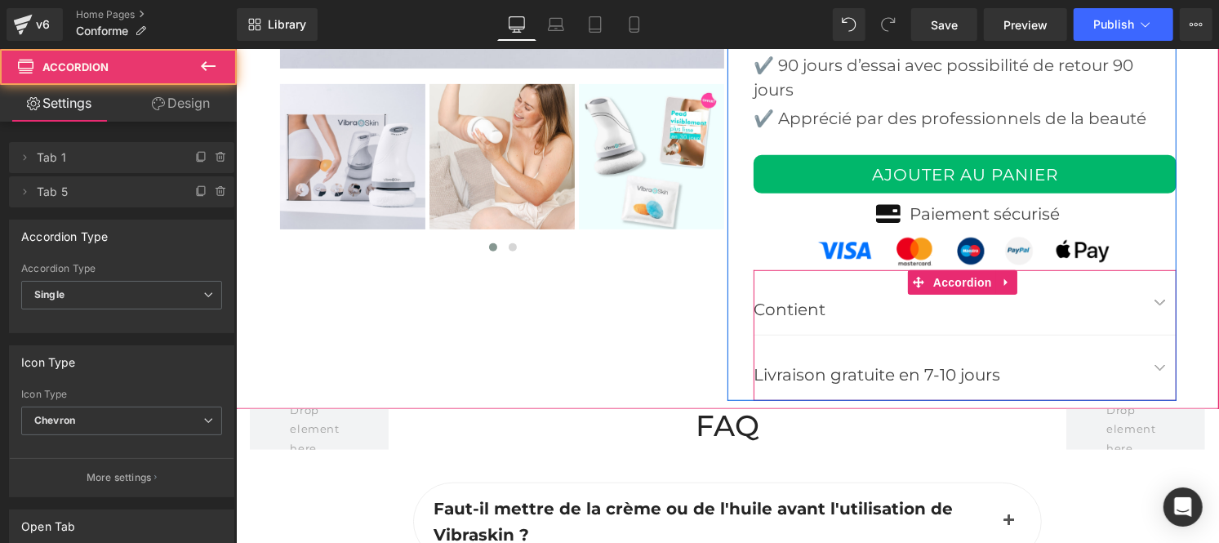
click at [1144, 299] on button "button" at bounding box center [1159, 301] width 33 height 65
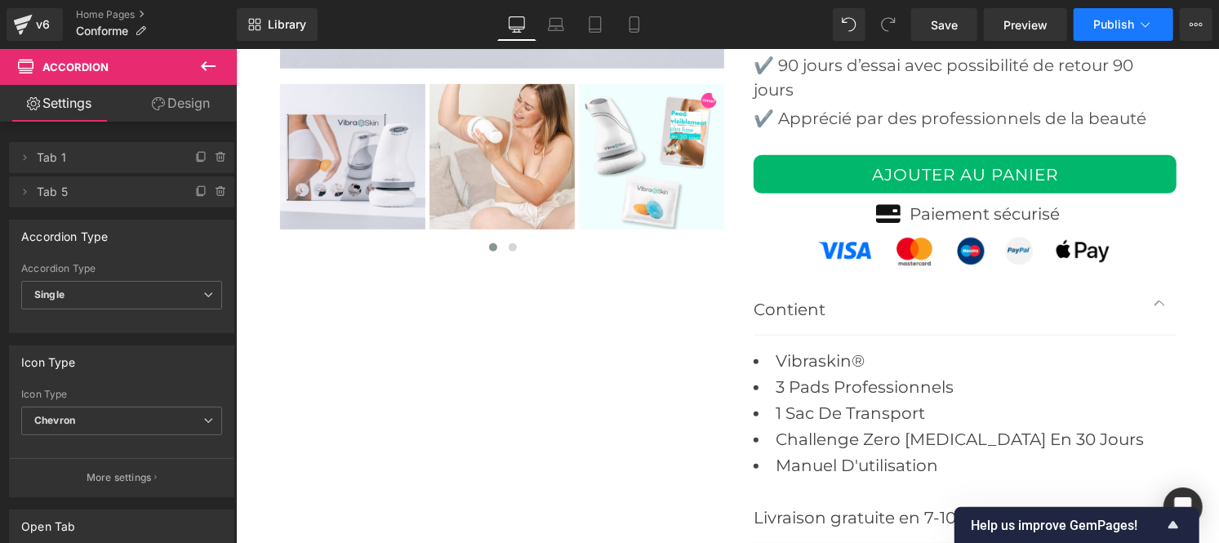
click at [1102, 35] on button "Publish" at bounding box center [1124, 24] width 100 height 33
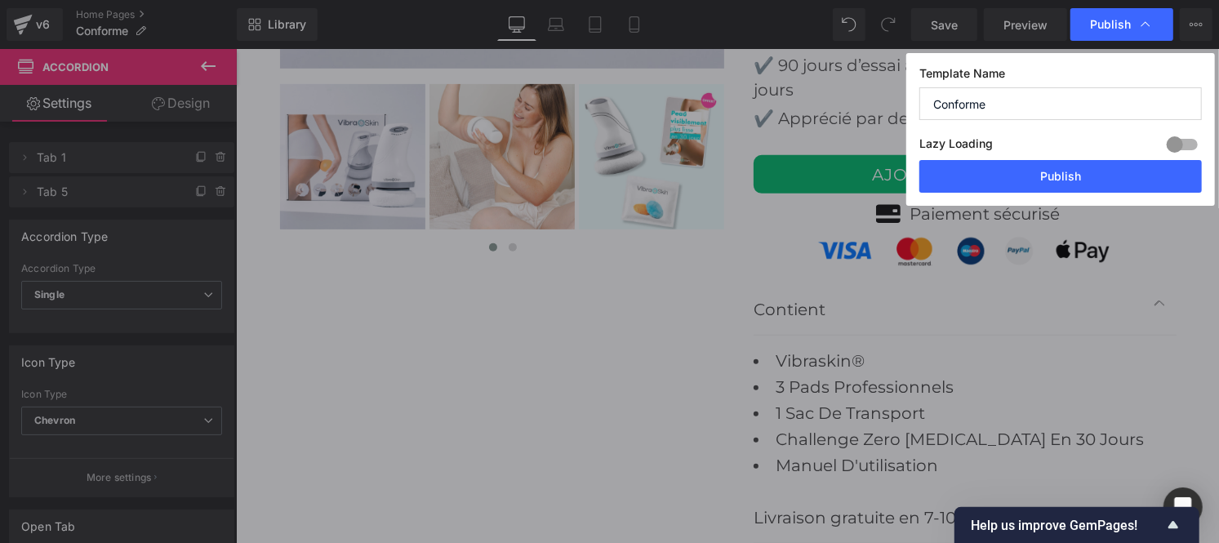
click at [1013, 102] on input "Conforme" at bounding box center [1060, 103] width 283 height 33
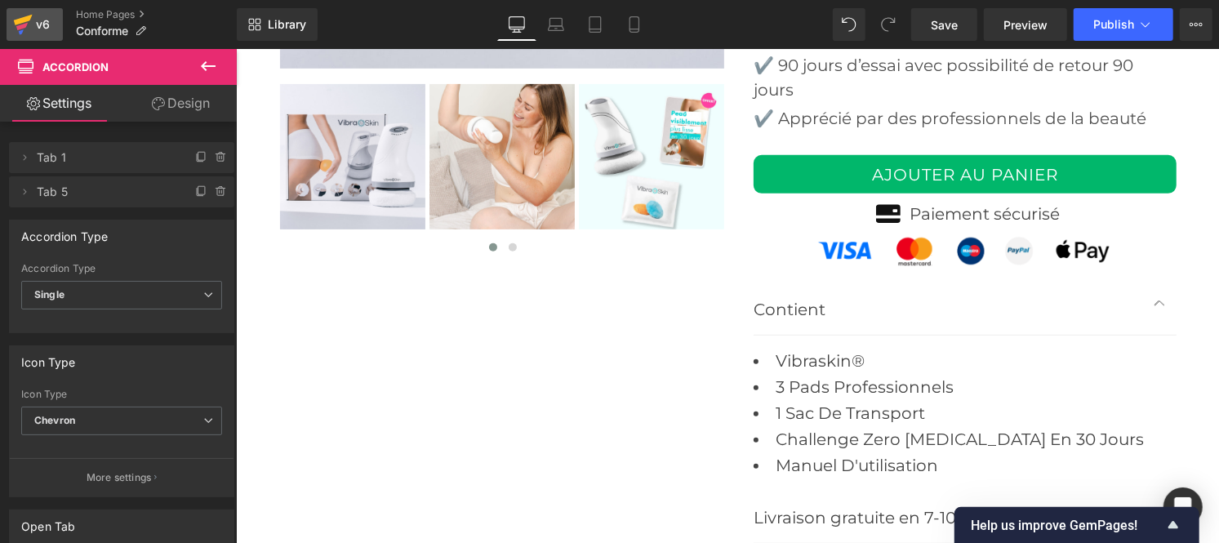
click at [28, 30] on icon at bounding box center [23, 24] width 20 height 41
